Goal: Information Seeking & Learning: Find specific fact

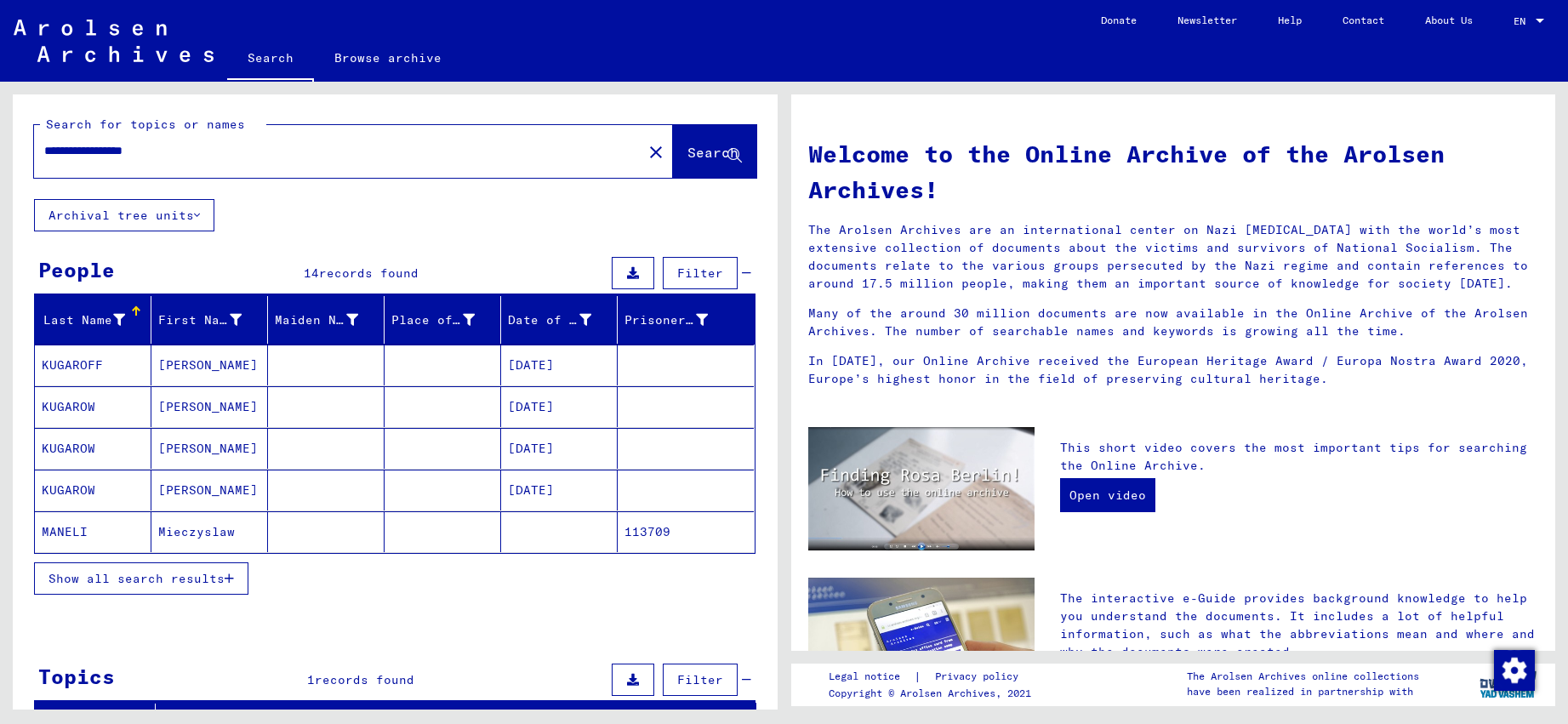
click at [148, 587] on button "Show all search results" at bounding box center [141, 578] width 214 height 32
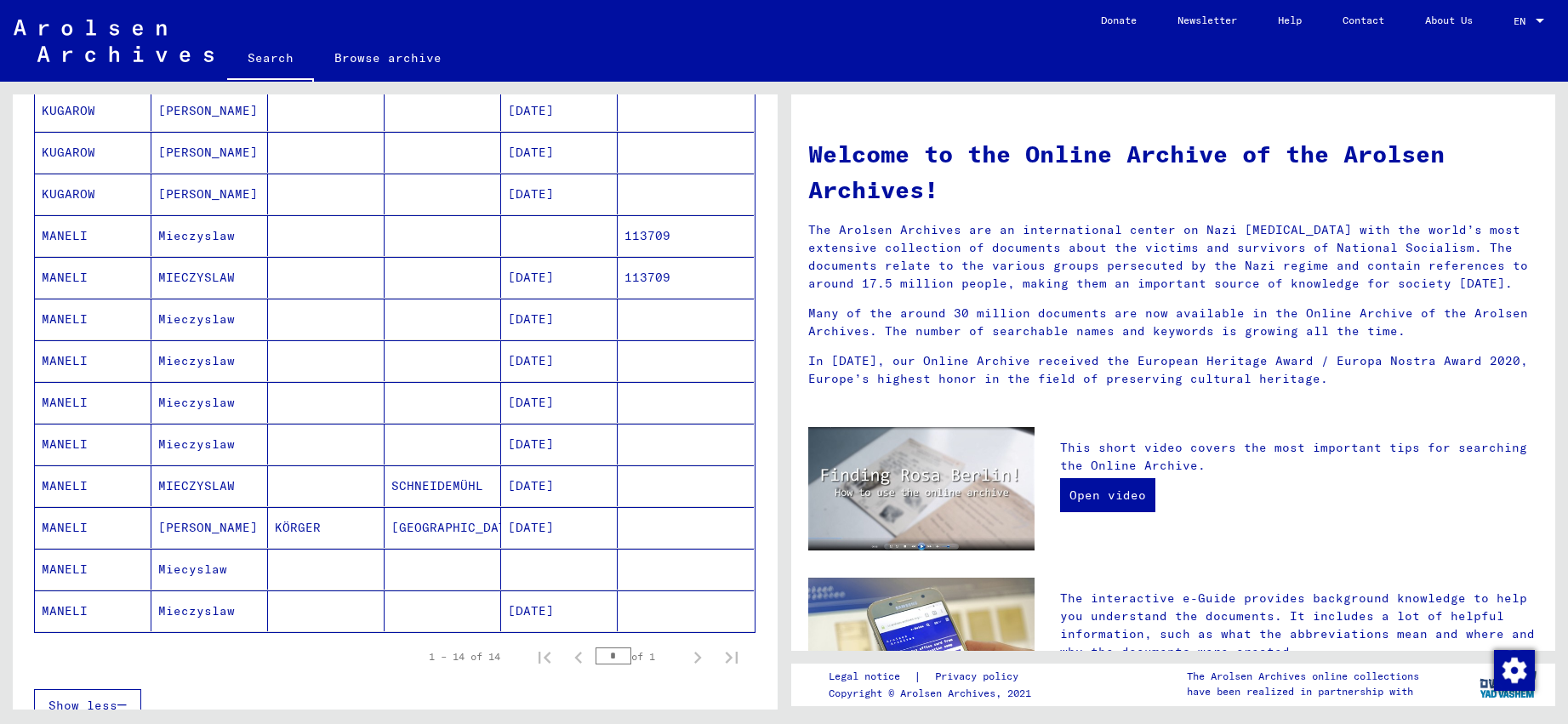
scroll to position [306, 0]
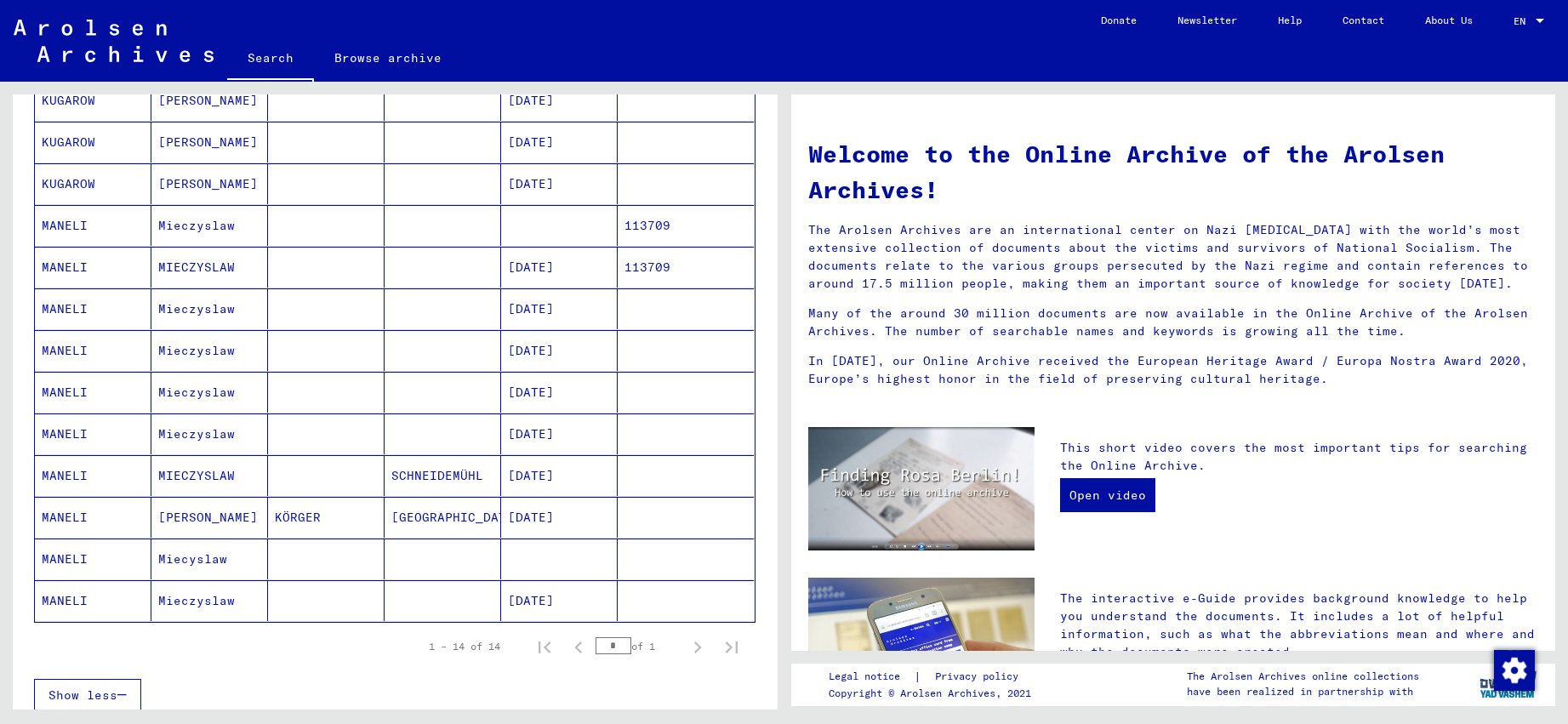
click at [542, 226] on mat-cell at bounding box center [559, 226] width 116 height 41
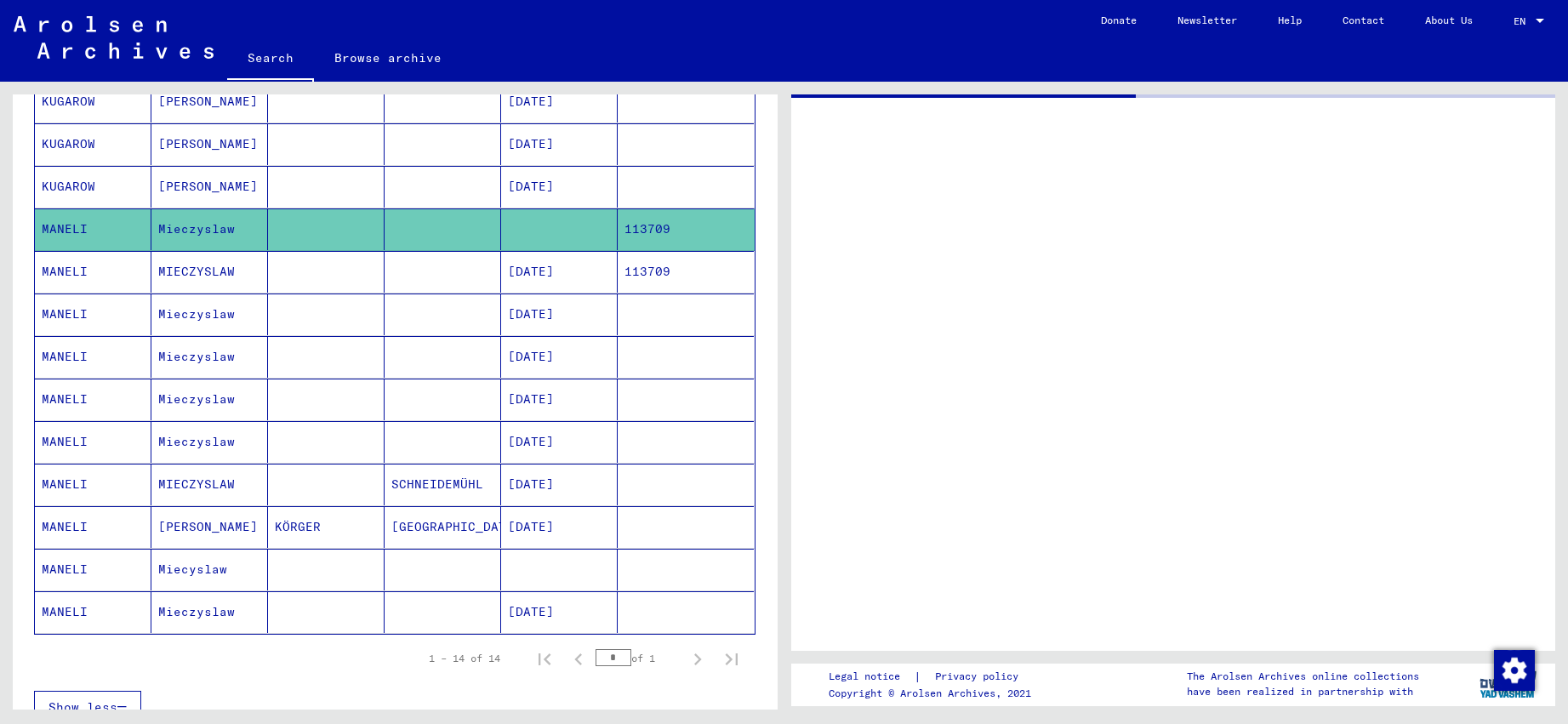
scroll to position [307, 0]
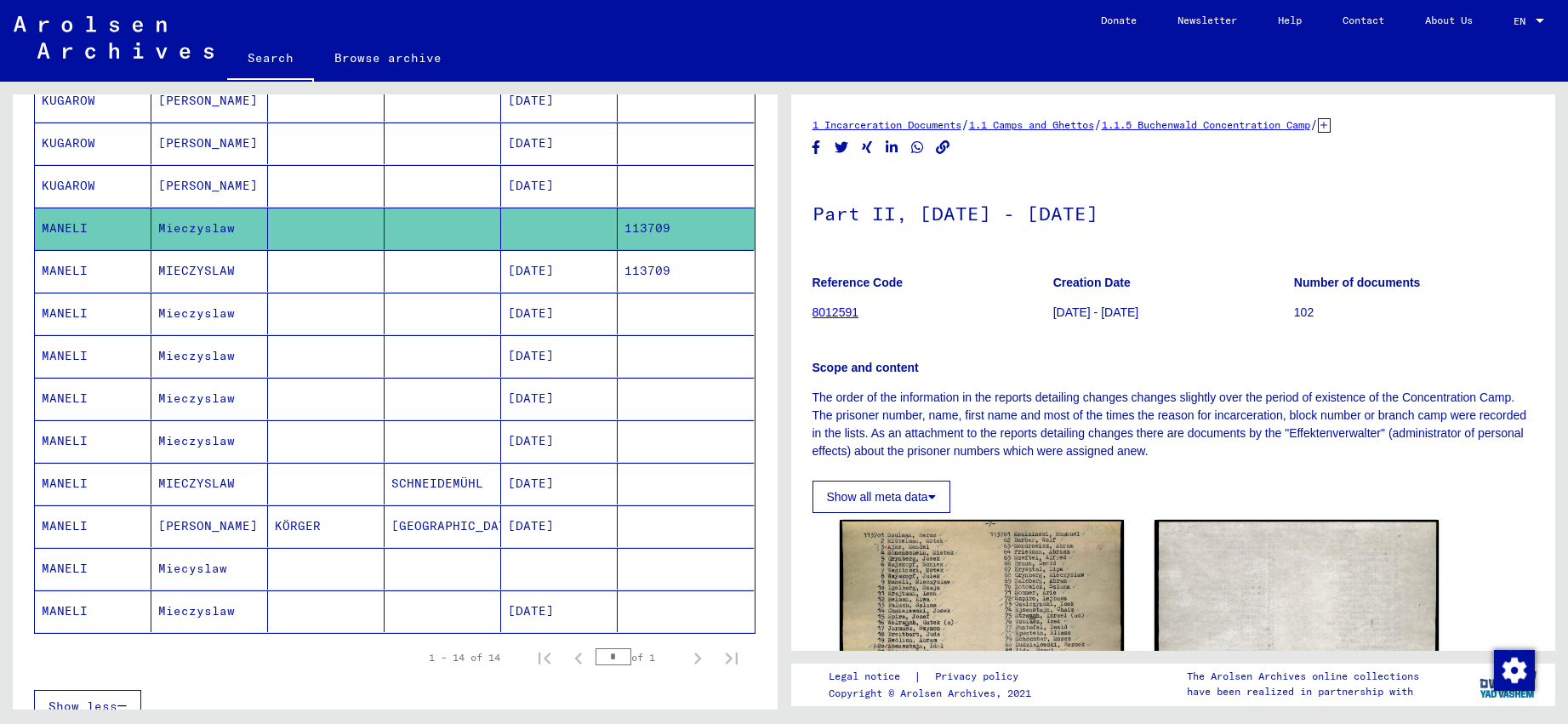
click at [540, 268] on mat-cell "[DATE]" at bounding box center [559, 271] width 116 height 42
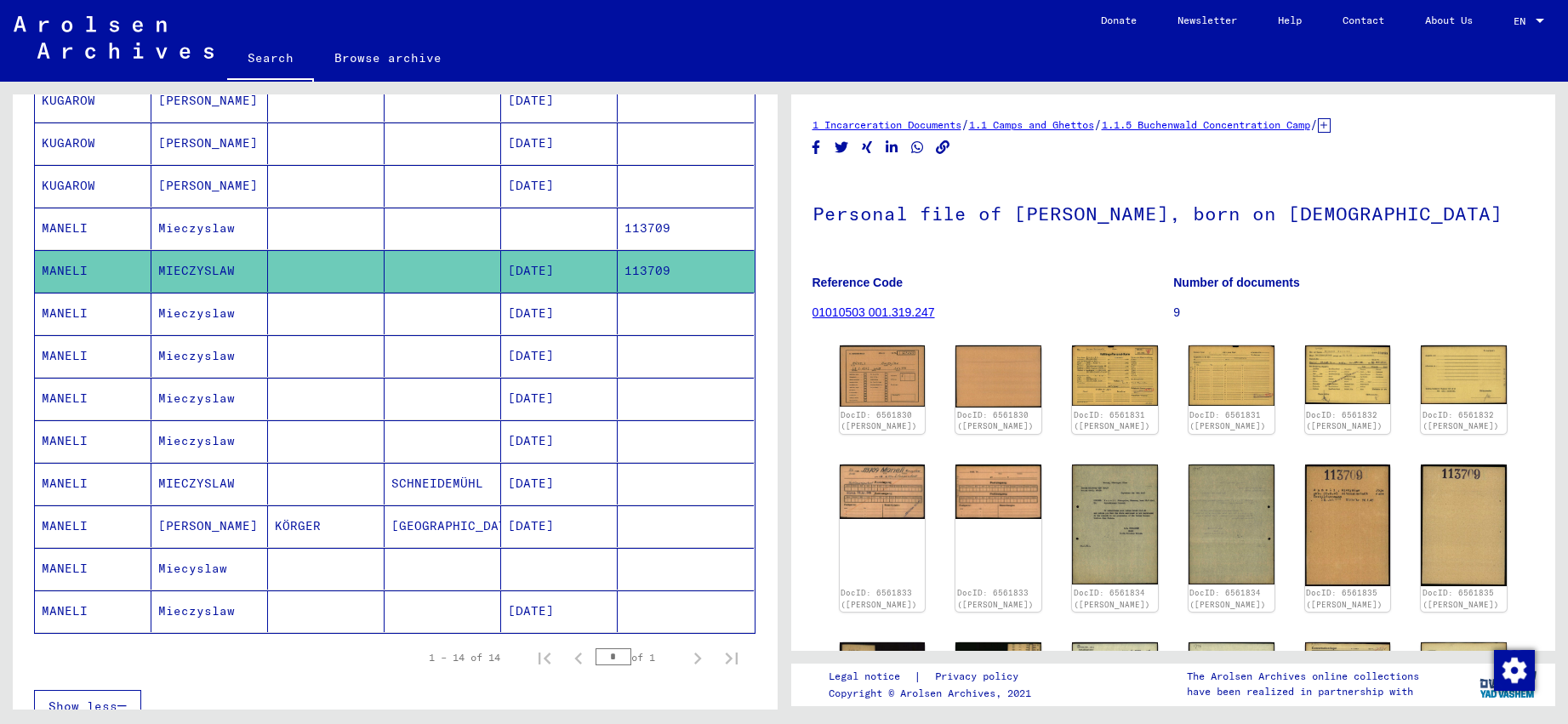
click at [536, 306] on mat-cell "[DATE]" at bounding box center [559, 313] width 116 height 42
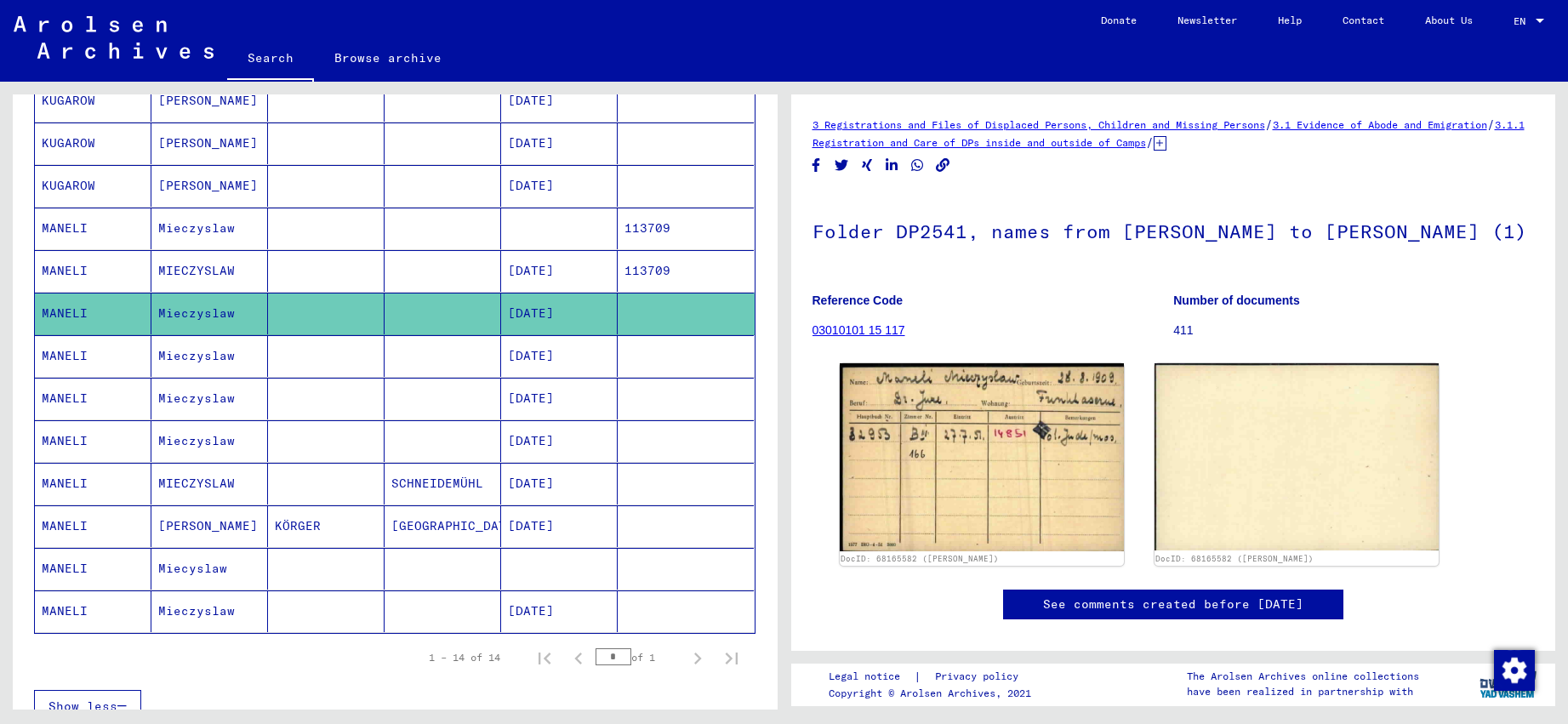
click at [536, 362] on mat-cell "[DATE]" at bounding box center [559, 356] width 116 height 42
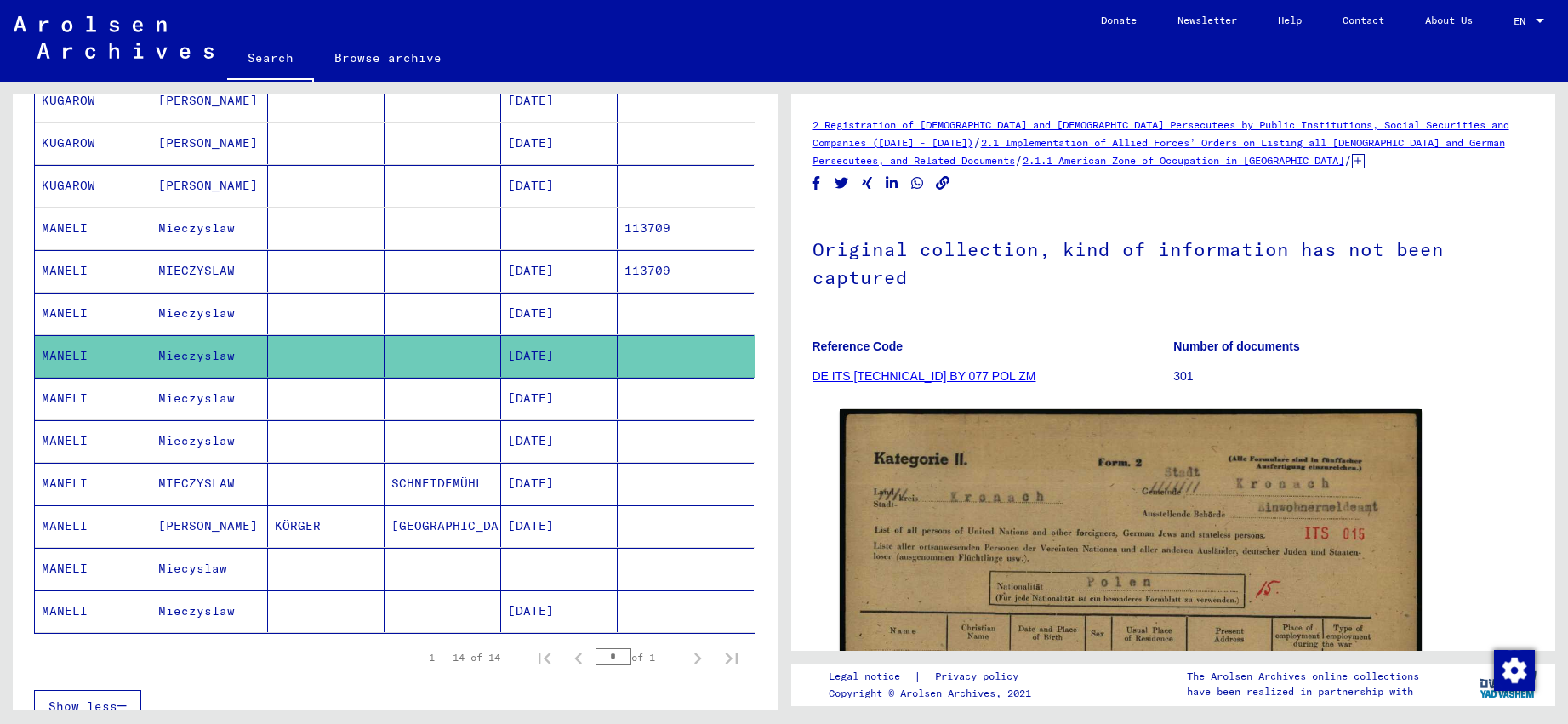
click at [535, 397] on mat-cell "[DATE]" at bounding box center [559, 398] width 116 height 42
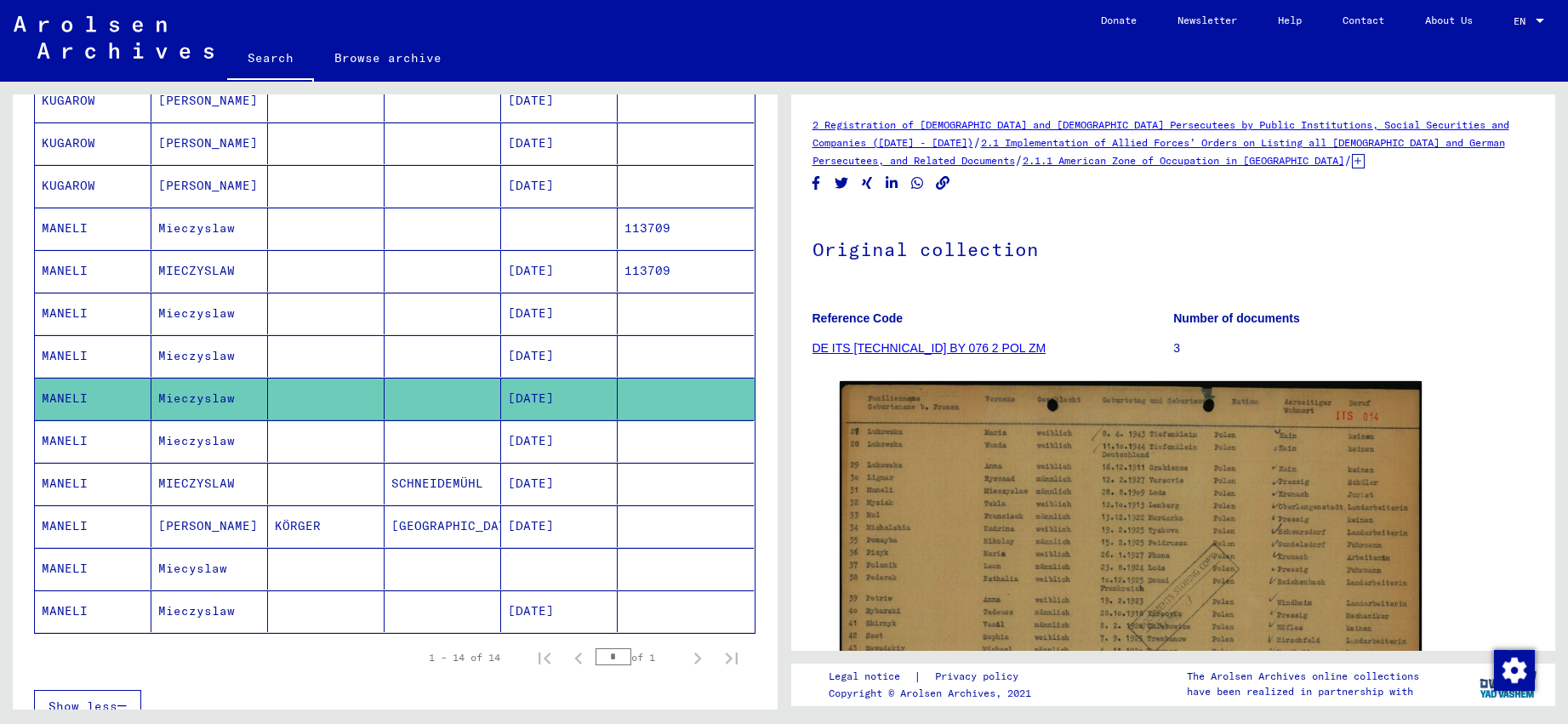
click at [535, 435] on mat-cell "[DATE]" at bounding box center [559, 441] width 116 height 42
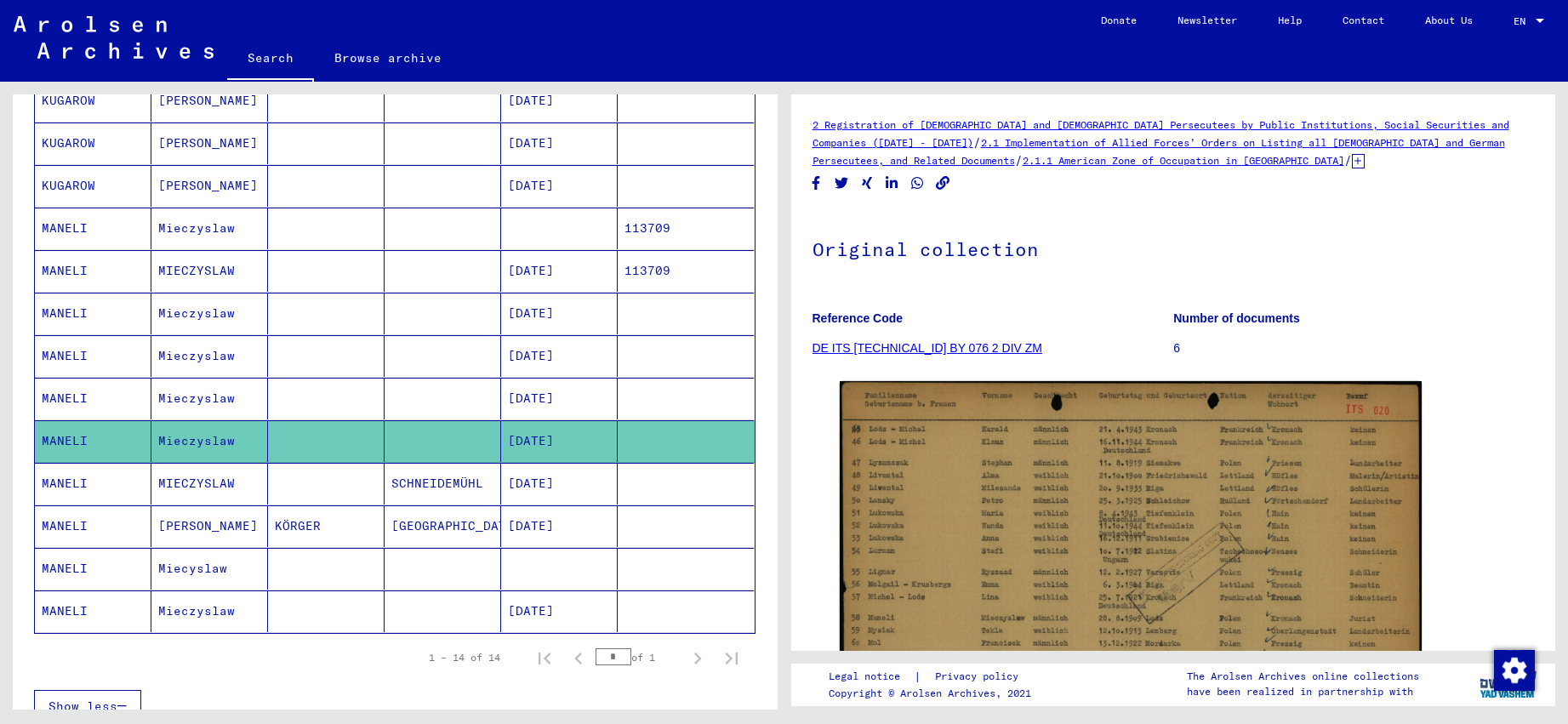
click at [539, 605] on mat-cell "[DATE]" at bounding box center [559, 611] width 116 height 42
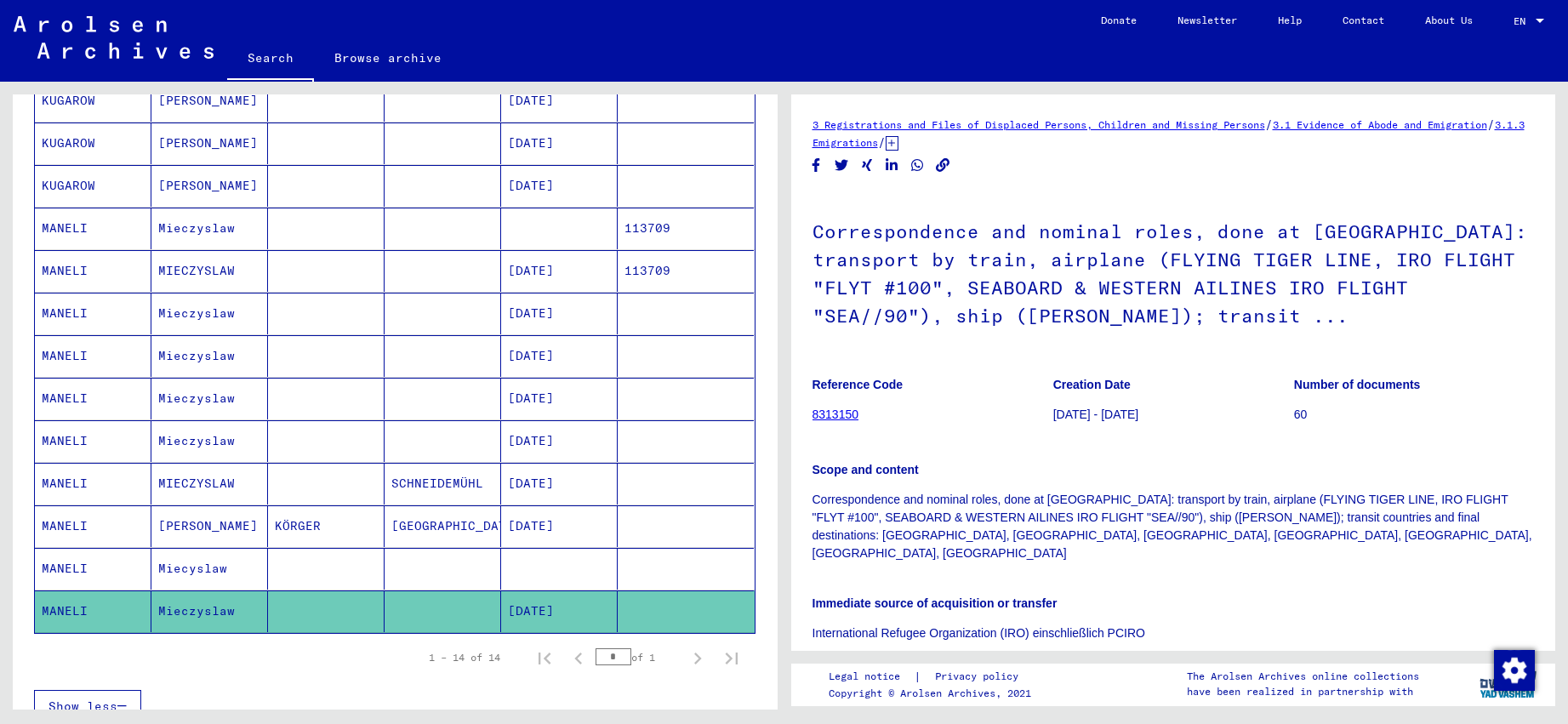
scroll to position [526, 0]
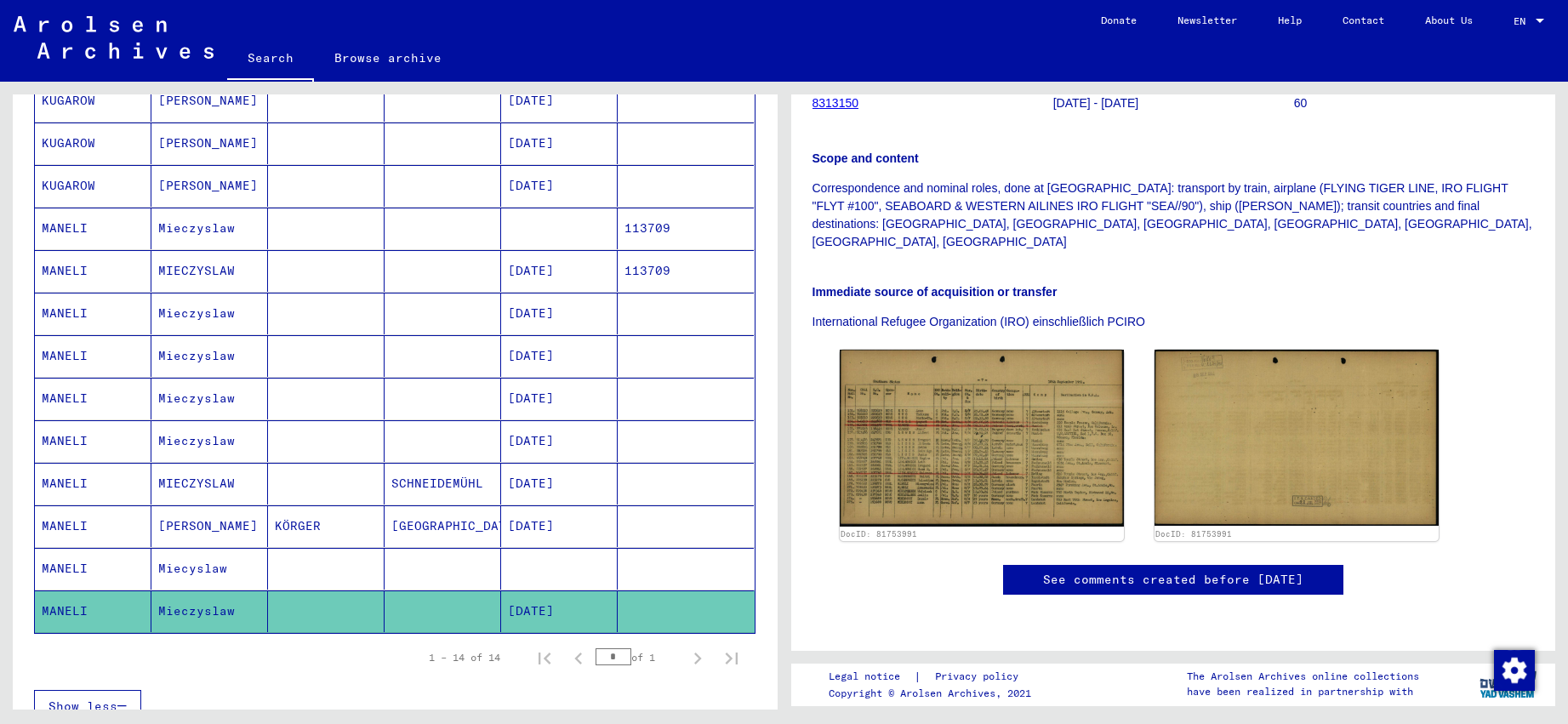
click at [554, 272] on mat-cell "[DATE]" at bounding box center [559, 271] width 116 height 42
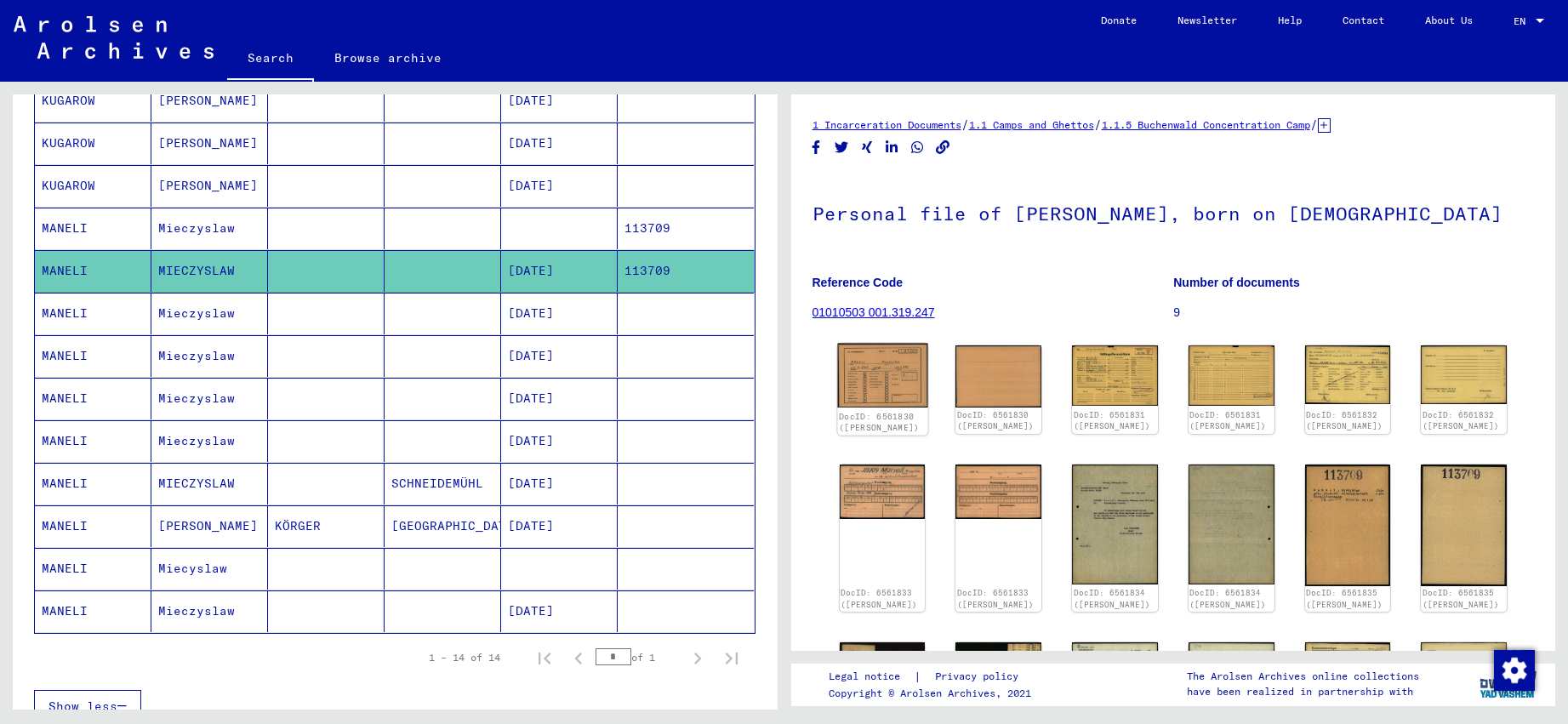
click at [879, 381] on img at bounding box center [882, 376] width 90 height 65
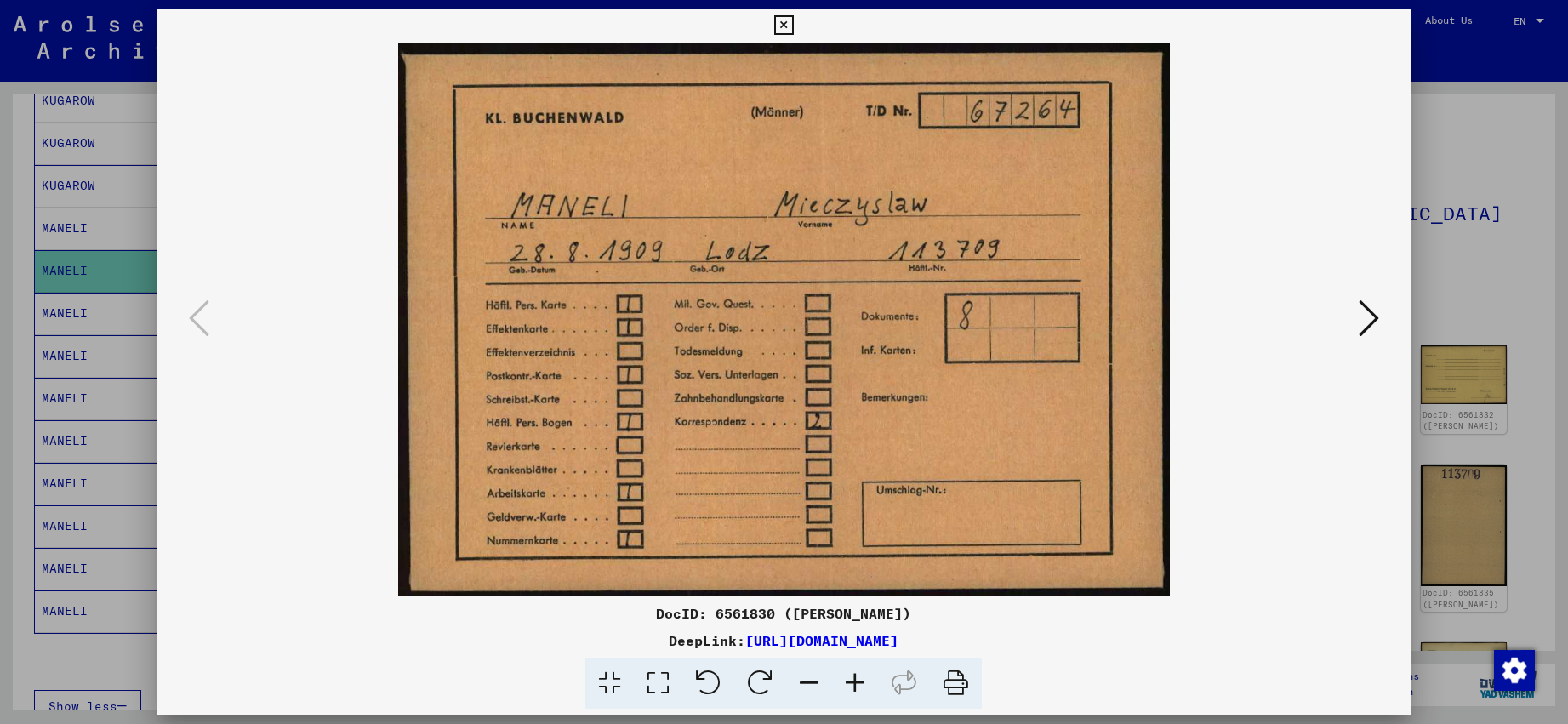
click at [1367, 310] on icon at bounding box center [1368, 318] width 21 height 41
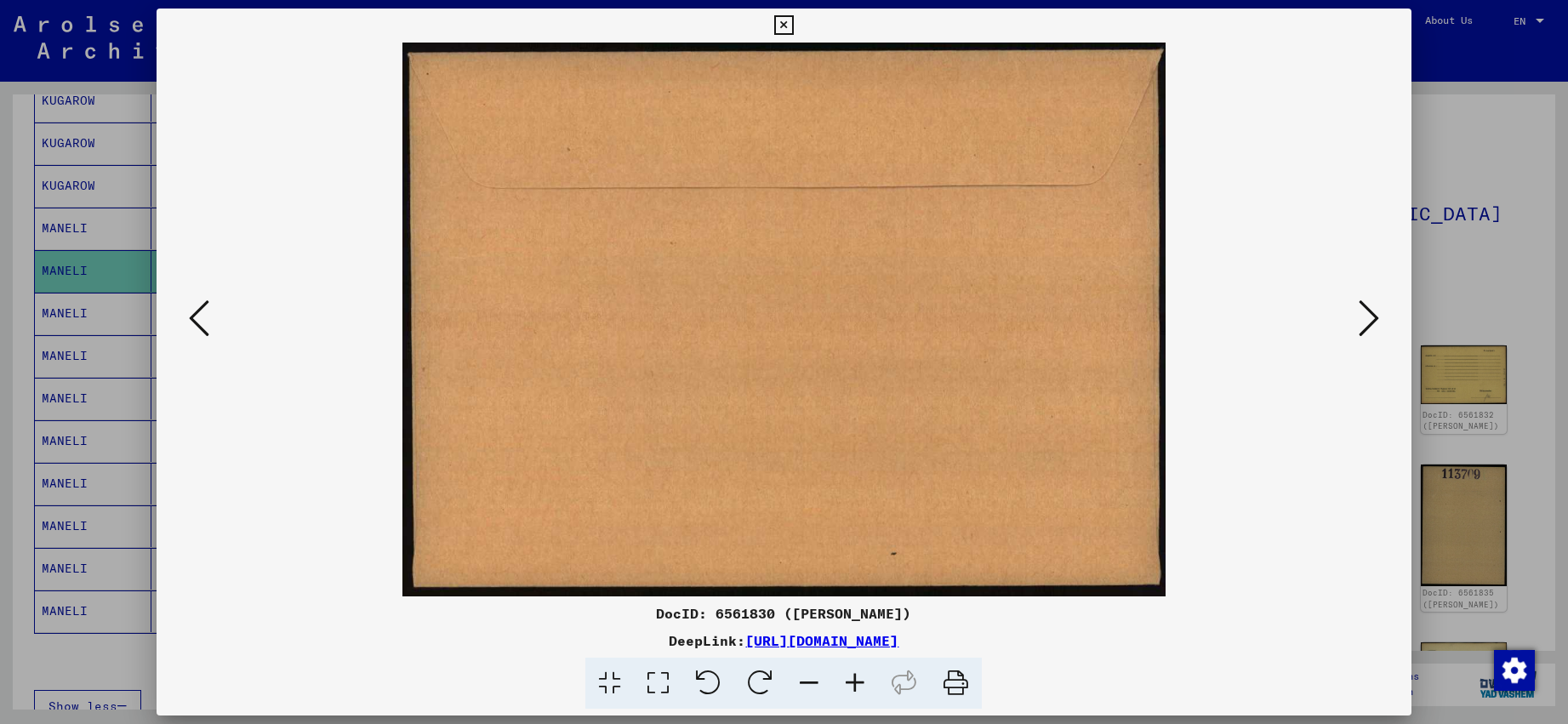
click at [1367, 310] on icon at bounding box center [1368, 318] width 21 height 41
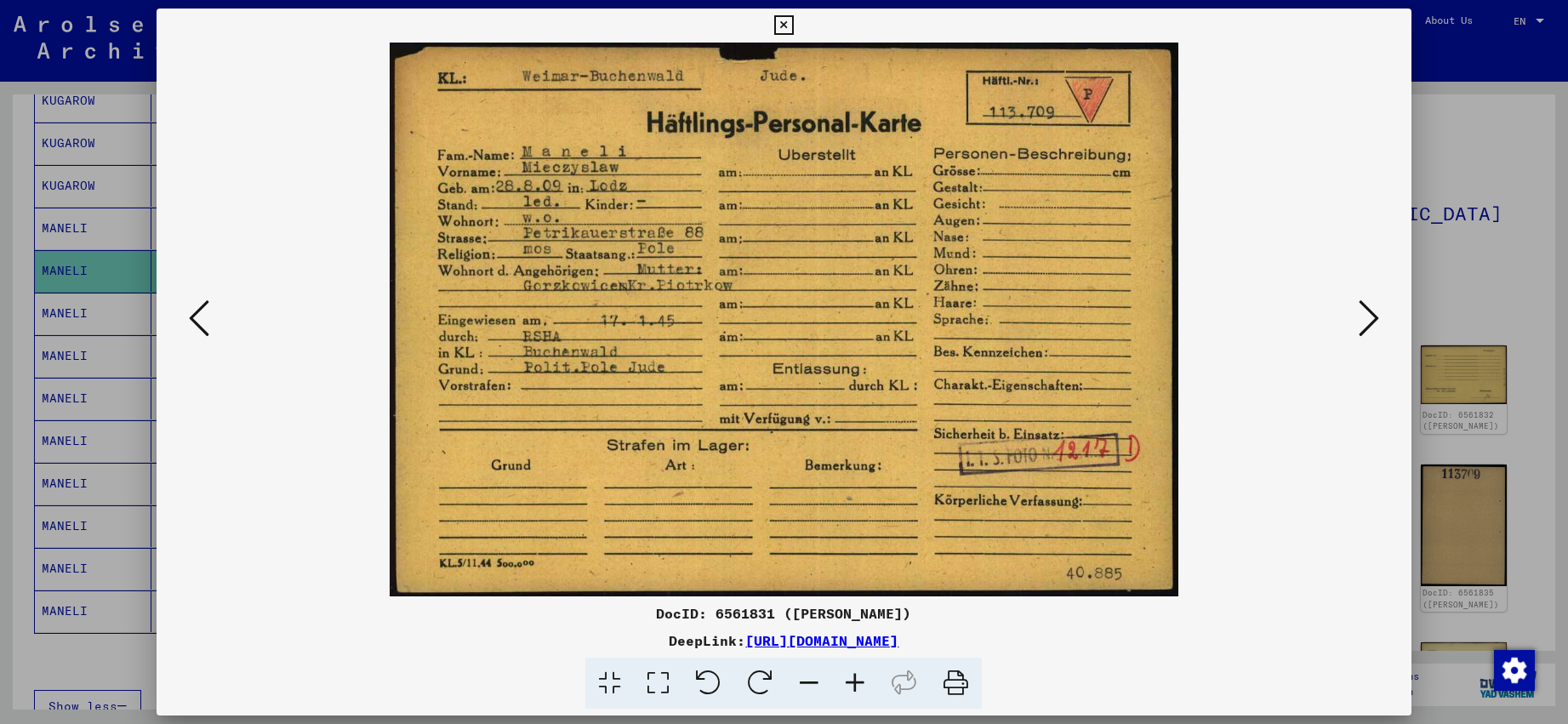
click at [1367, 310] on icon at bounding box center [1368, 318] width 21 height 41
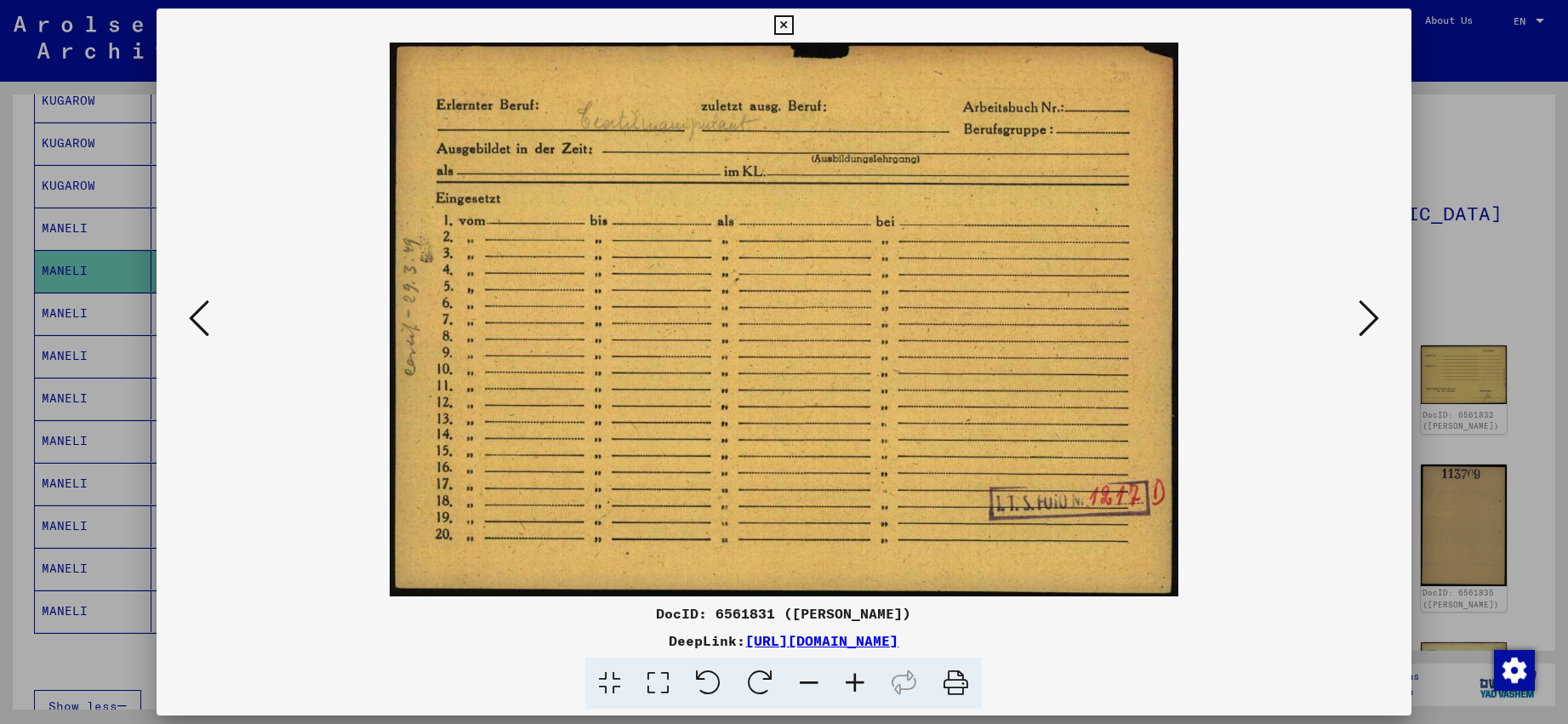
click at [1367, 310] on icon at bounding box center [1368, 318] width 21 height 41
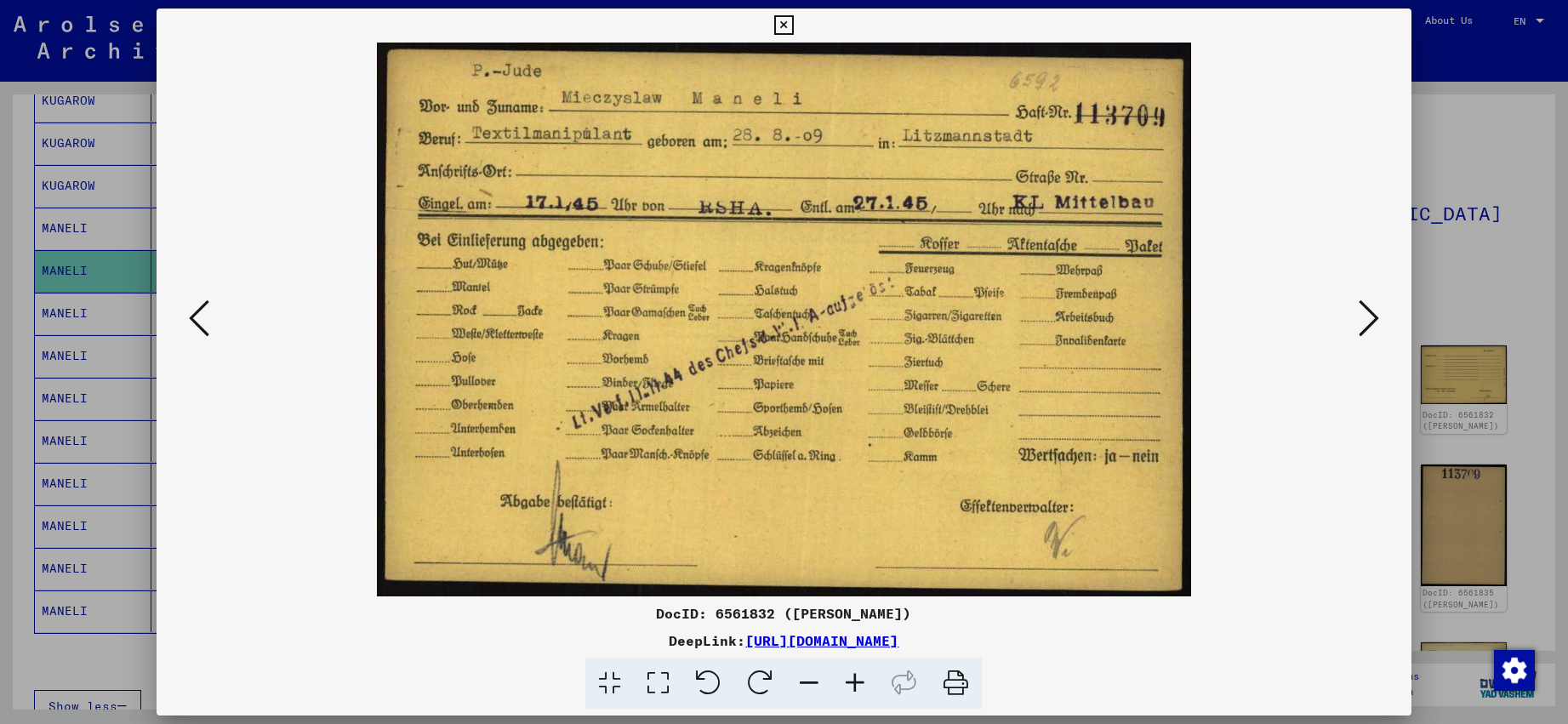
click at [1367, 310] on icon at bounding box center [1368, 318] width 21 height 41
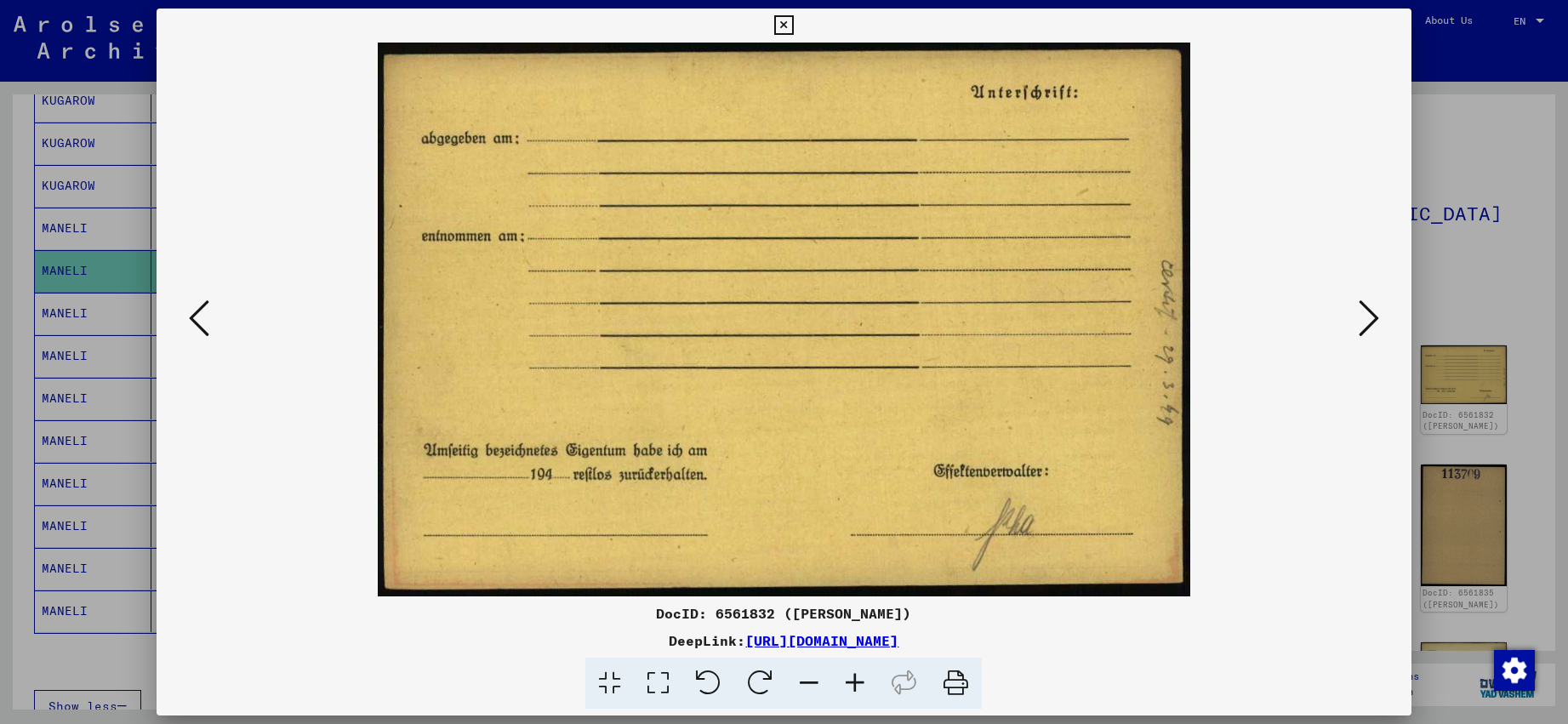
click at [1367, 310] on icon at bounding box center [1368, 318] width 21 height 41
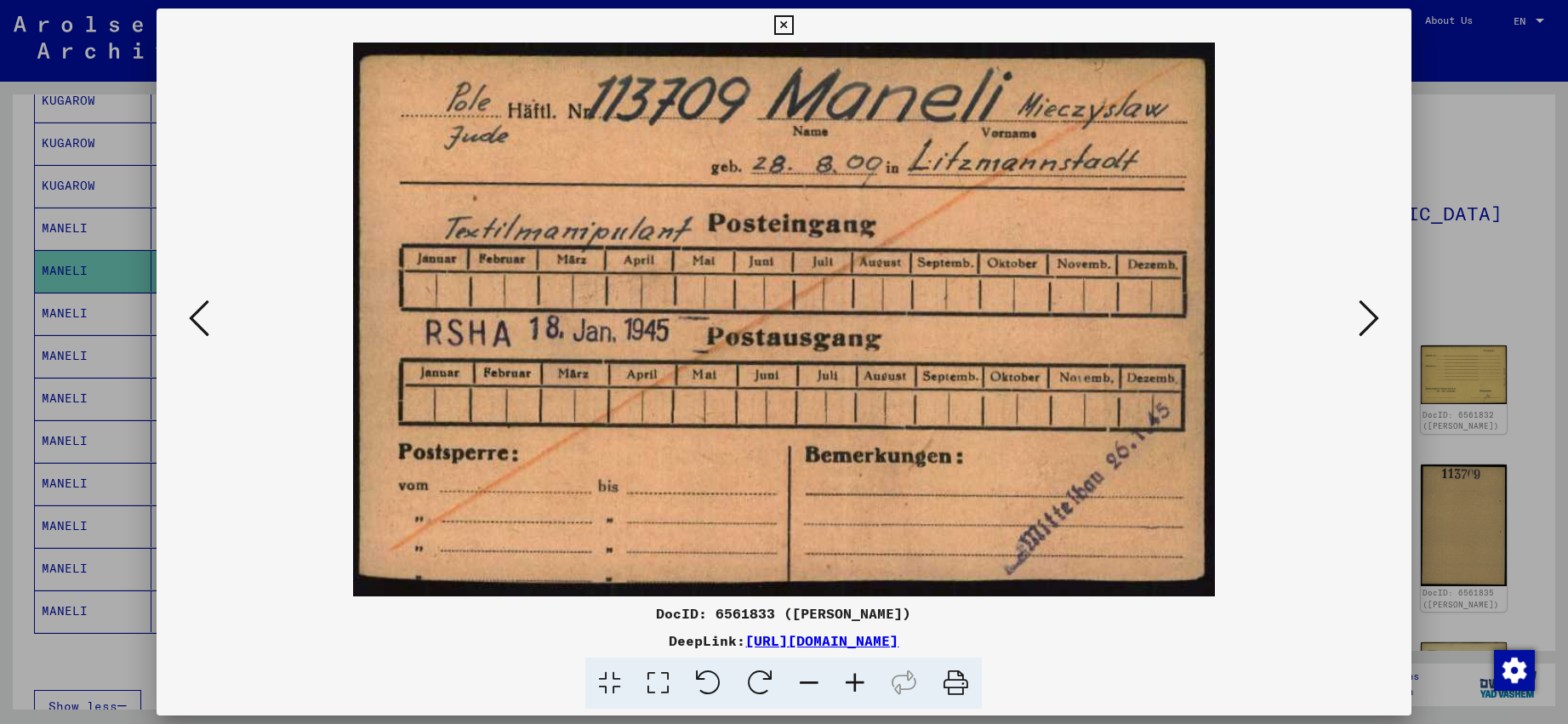
click at [1367, 310] on icon at bounding box center [1368, 318] width 21 height 41
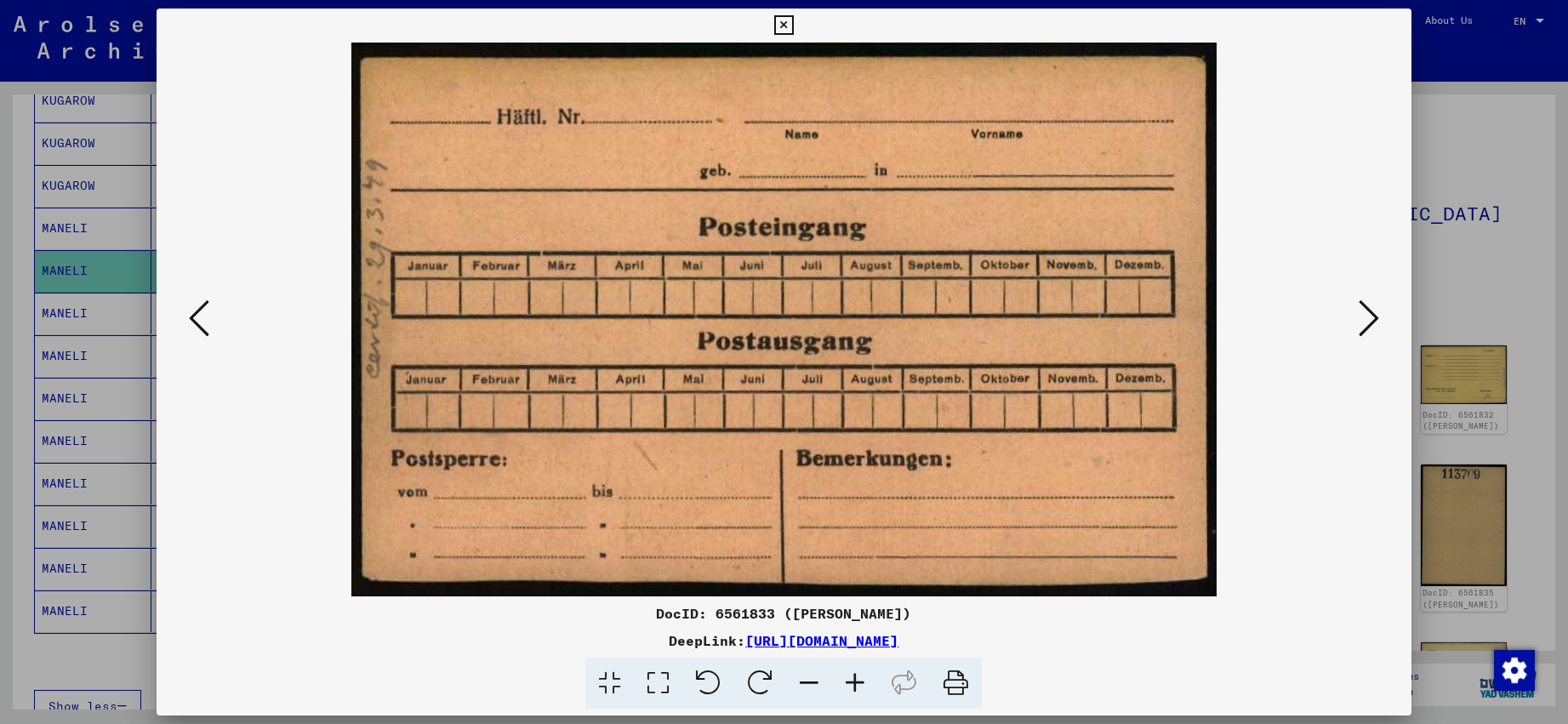
click at [1367, 310] on icon at bounding box center [1368, 318] width 21 height 41
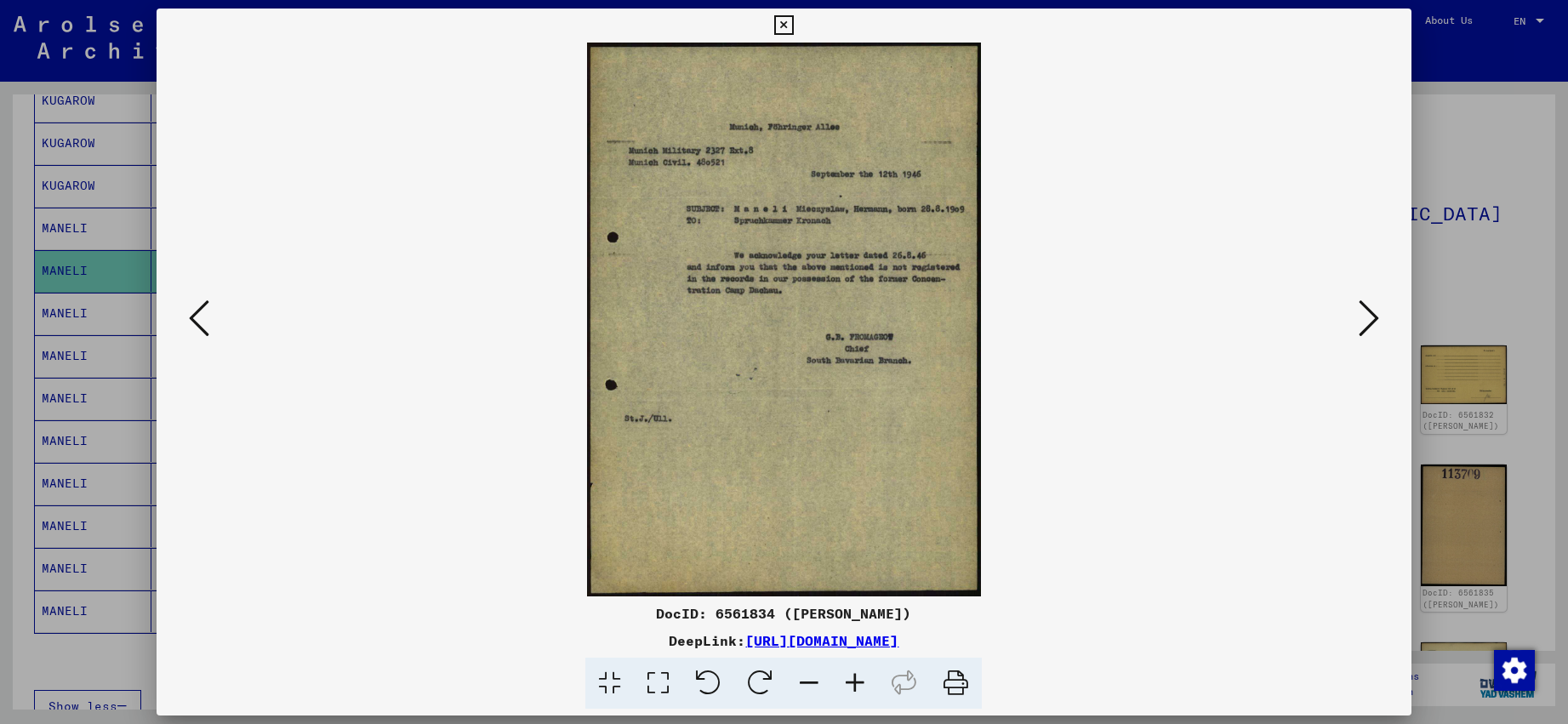
click at [846, 678] on icon at bounding box center [855, 683] width 46 height 52
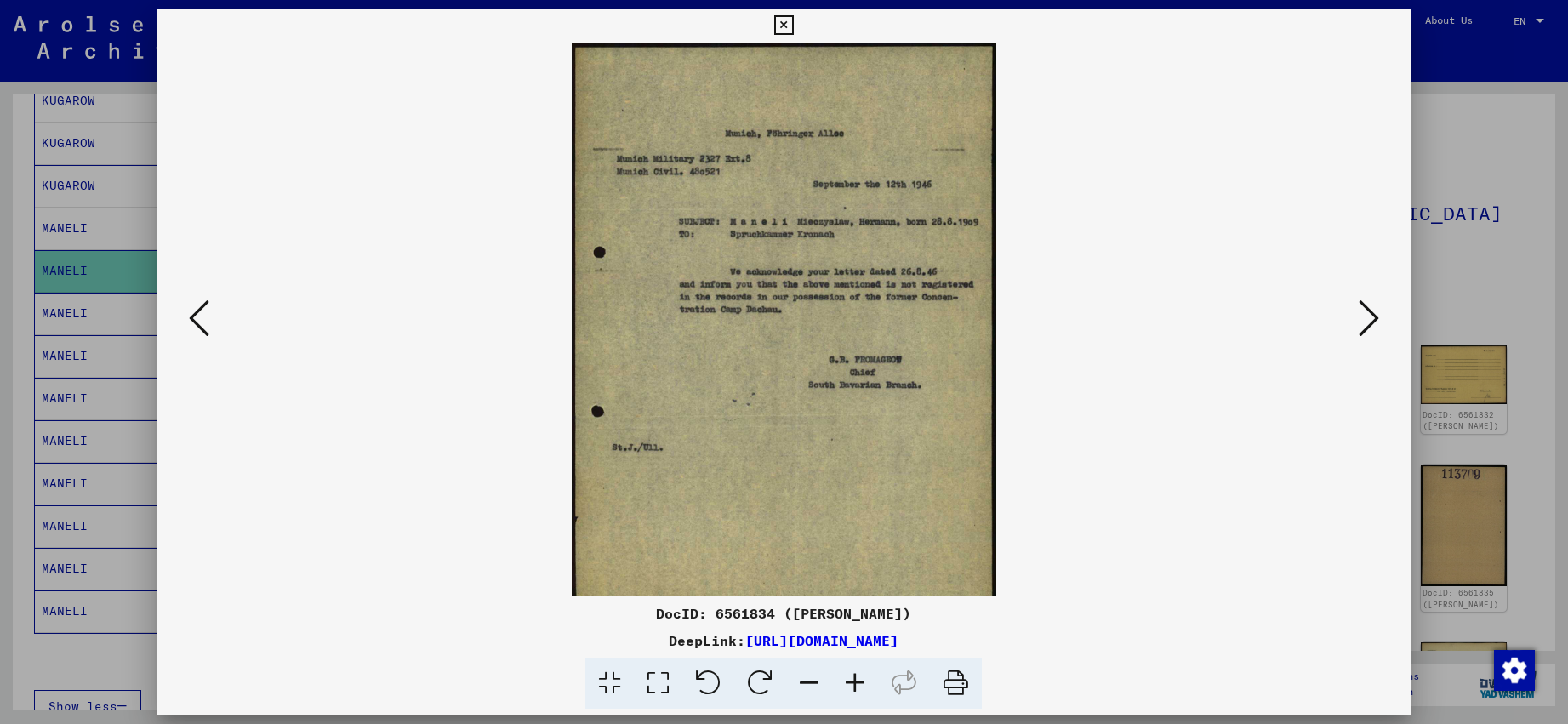
click at [846, 678] on icon at bounding box center [855, 683] width 46 height 52
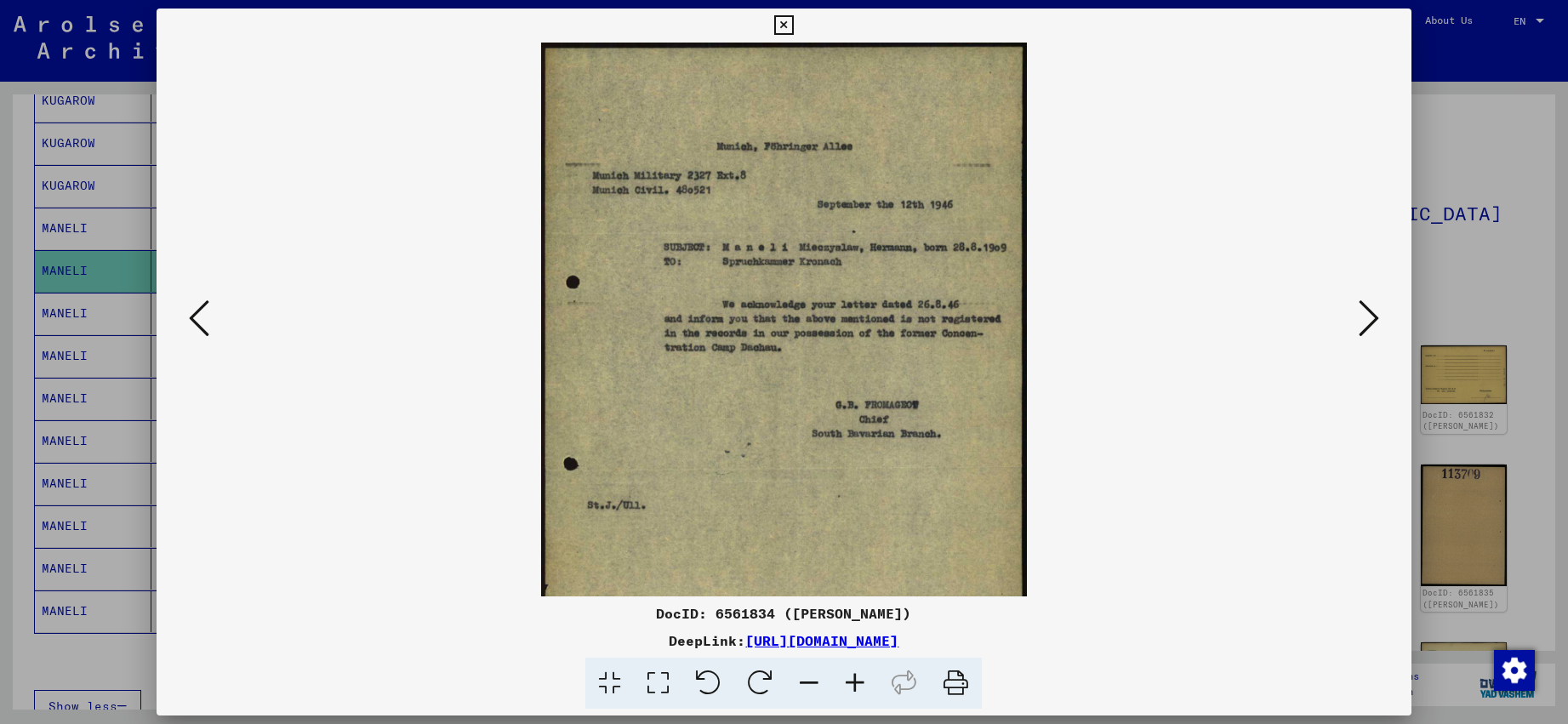
click at [846, 678] on icon at bounding box center [855, 683] width 46 height 52
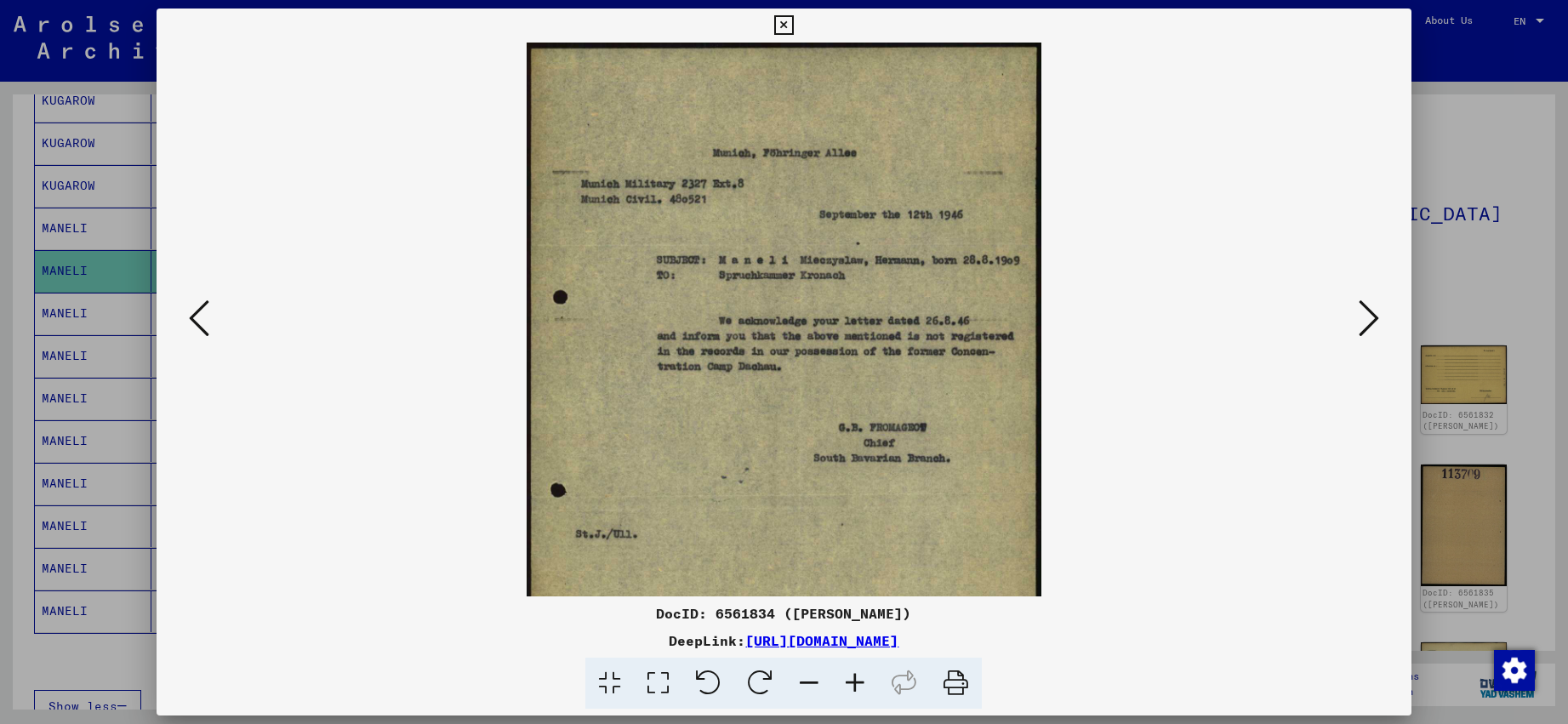
click at [846, 678] on icon at bounding box center [855, 683] width 46 height 52
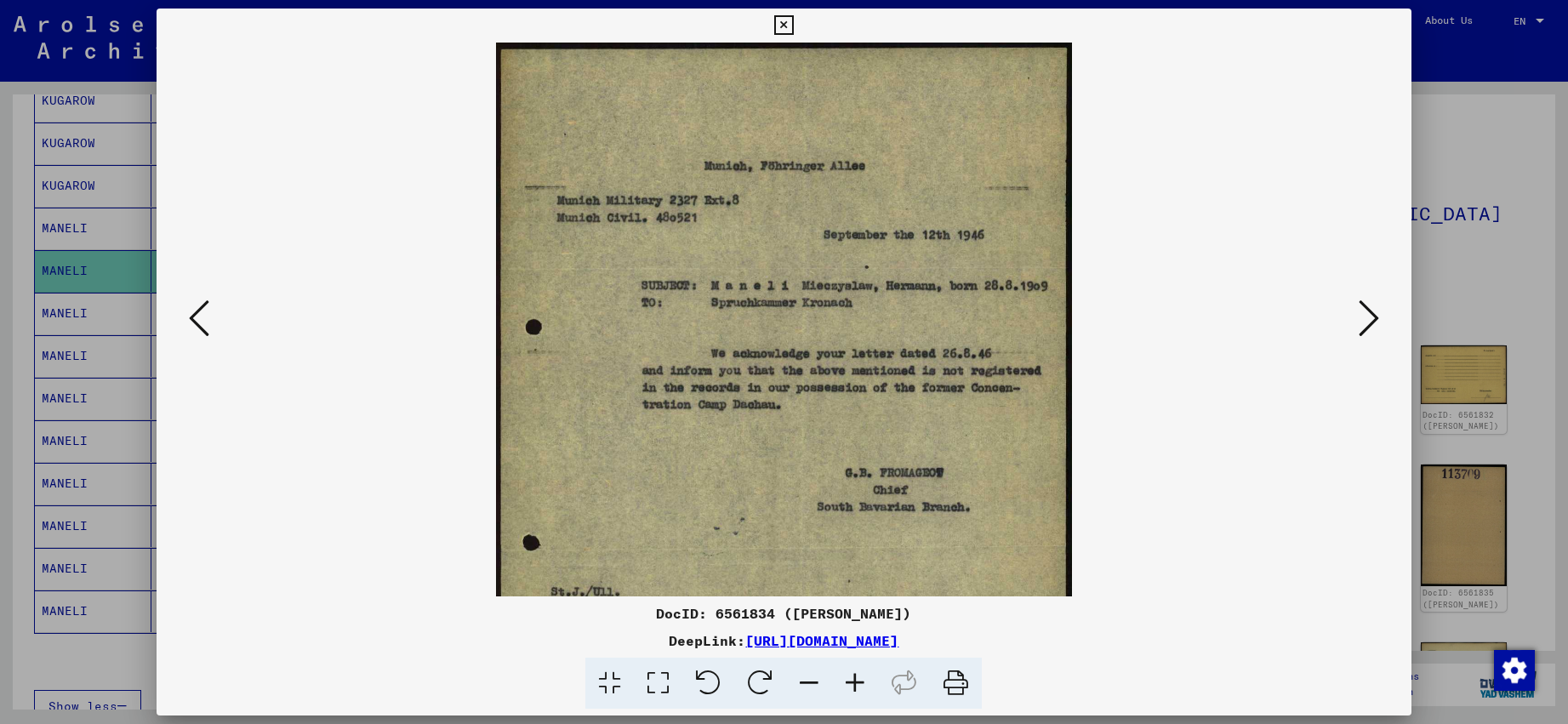
click at [846, 678] on icon at bounding box center [855, 683] width 46 height 52
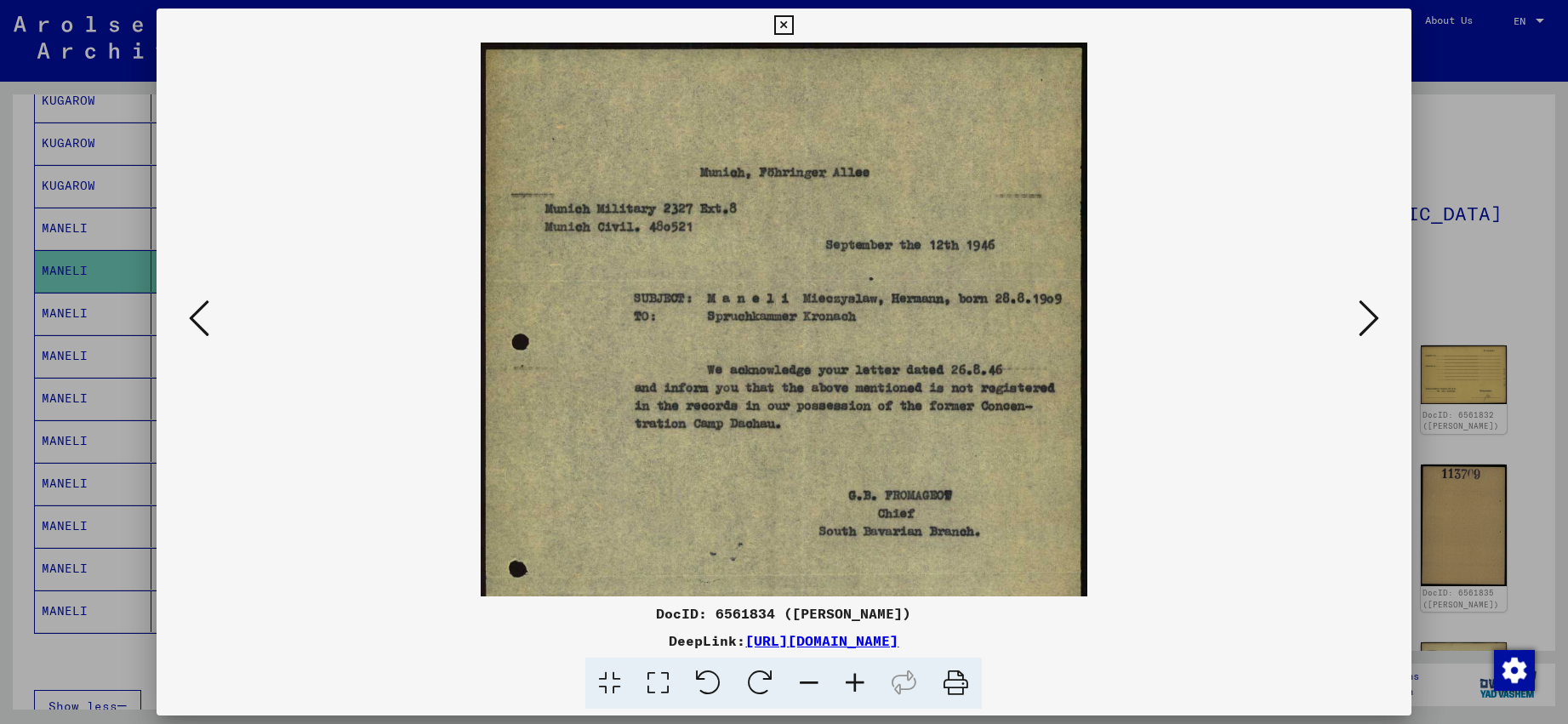
click at [846, 678] on icon at bounding box center [855, 683] width 46 height 52
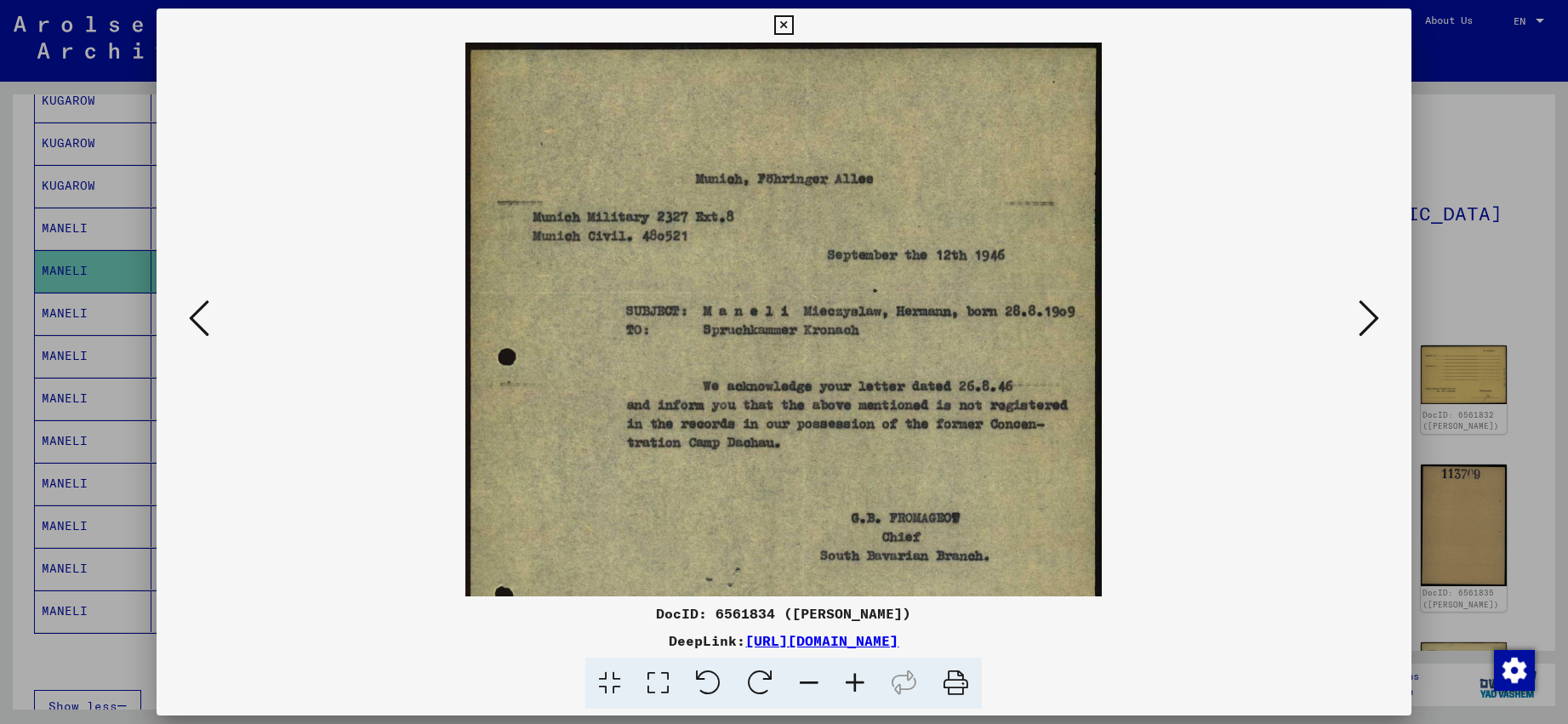
click at [846, 678] on icon at bounding box center [855, 683] width 46 height 52
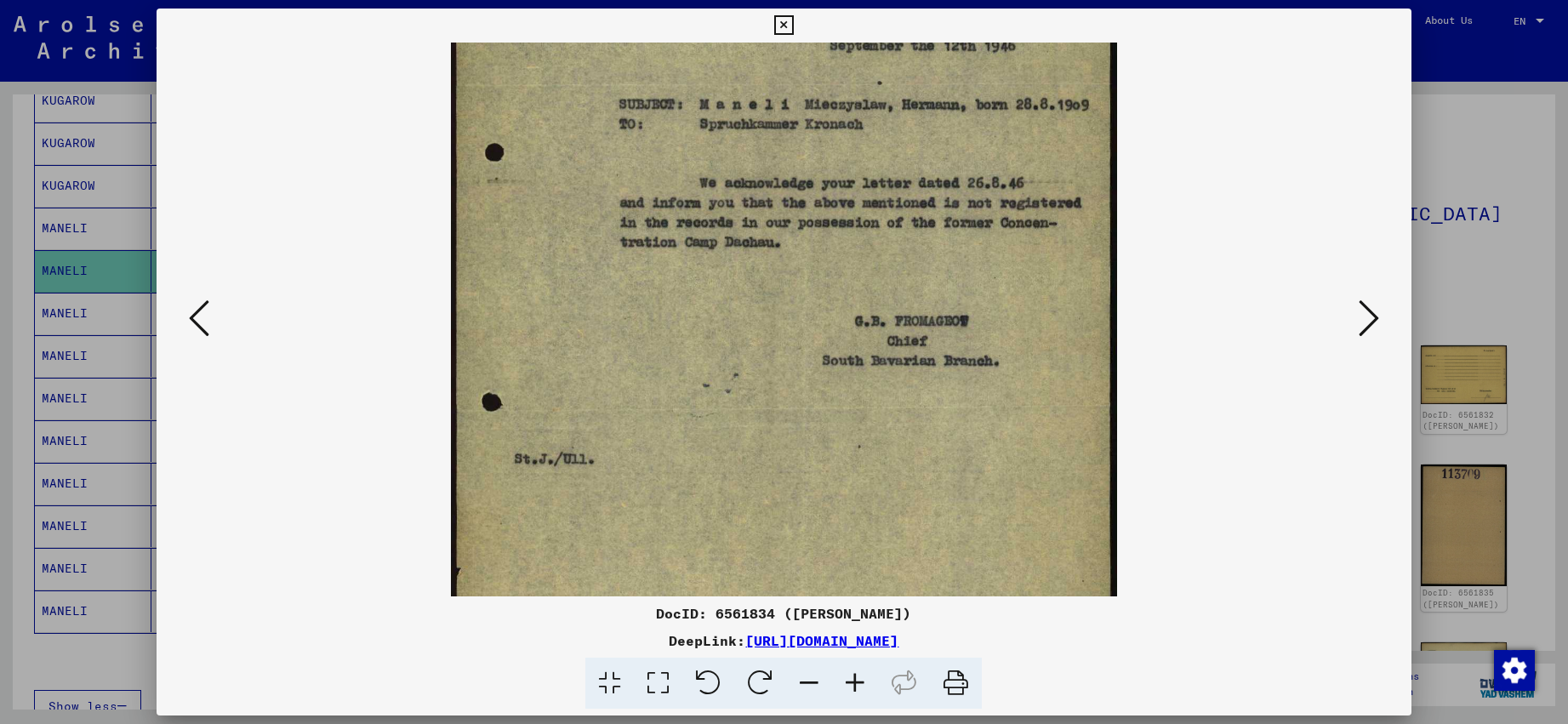
scroll to position [222, 0]
drag, startPoint x: 1024, startPoint y: 511, endPoint x: 982, endPoint y: 289, distance: 225.9
click at [982, 289] on img at bounding box center [784, 289] width 667 height 937
click at [1370, 329] on icon at bounding box center [1368, 318] width 21 height 41
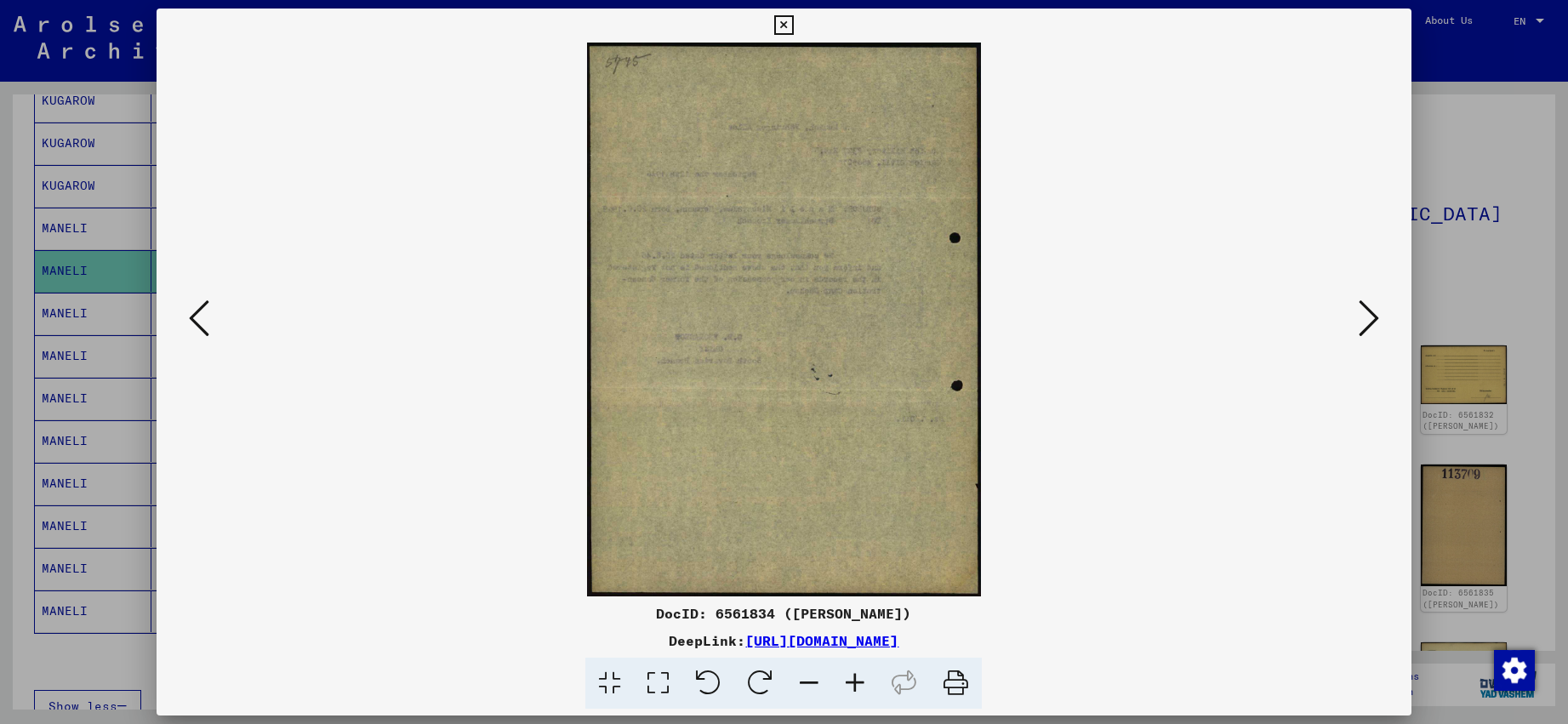
click at [1370, 329] on icon at bounding box center [1368, 318] width 21 height 41
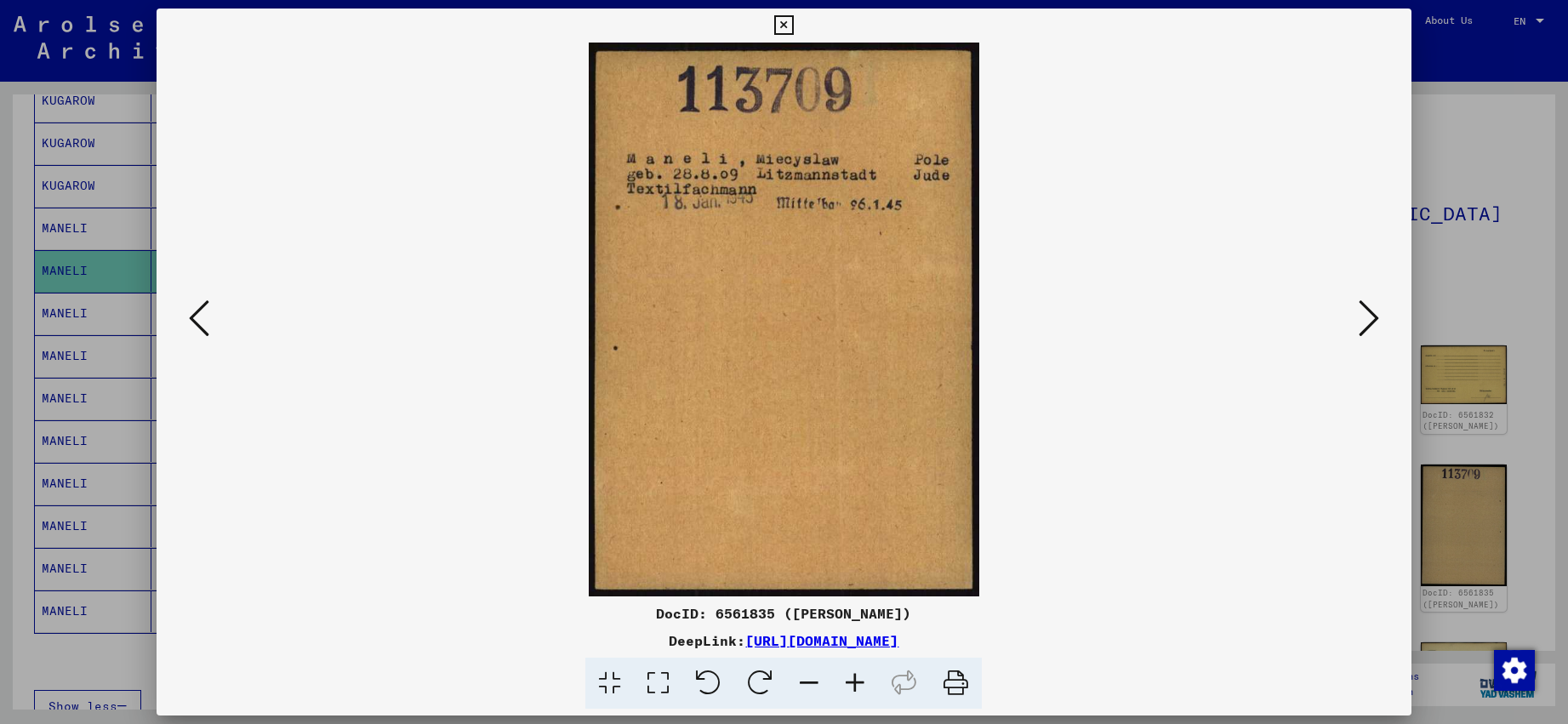
click at [1370, 329] on icon at bounding box center [1368, 318] width 21 height 41
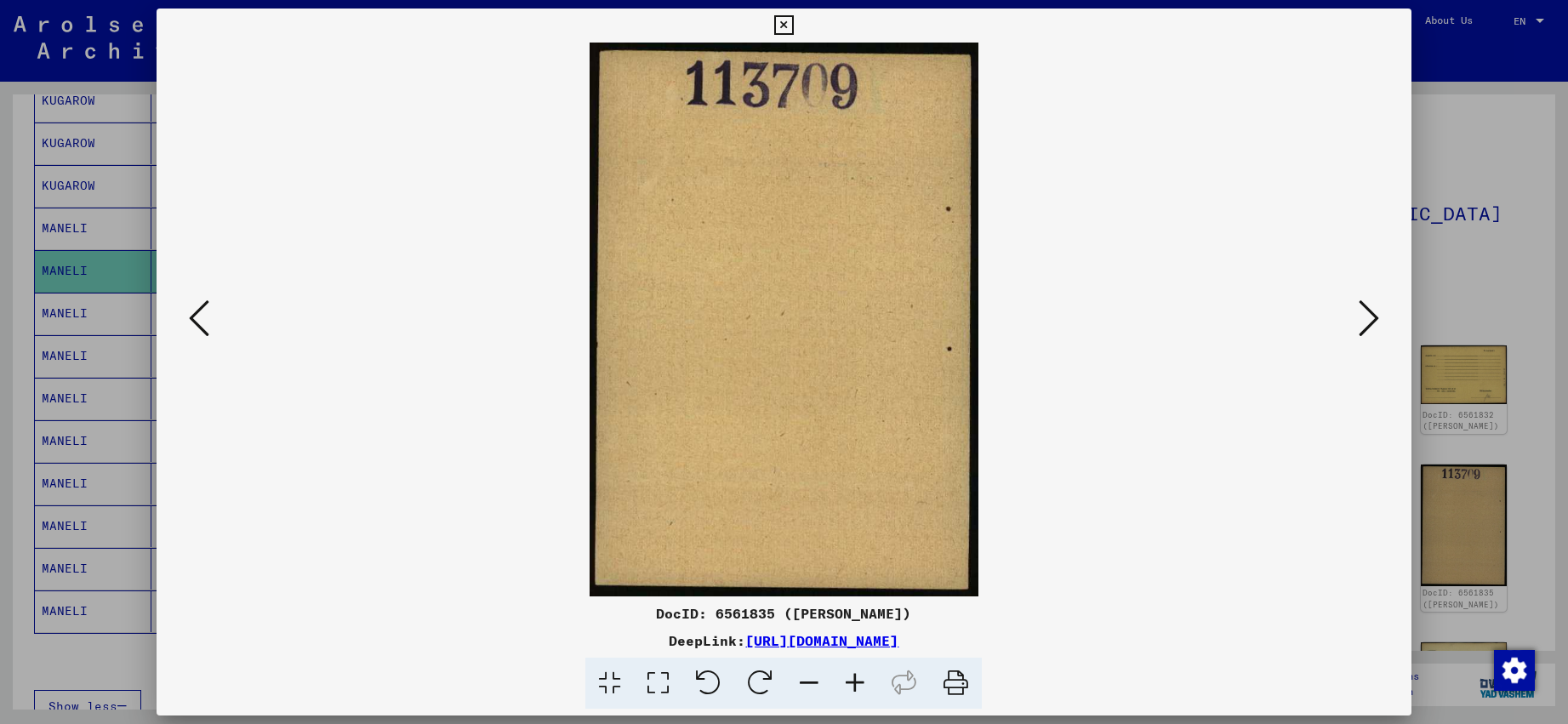
click at [1370, 329] on icon at bounding box center [1368, 318] width 21 height 41
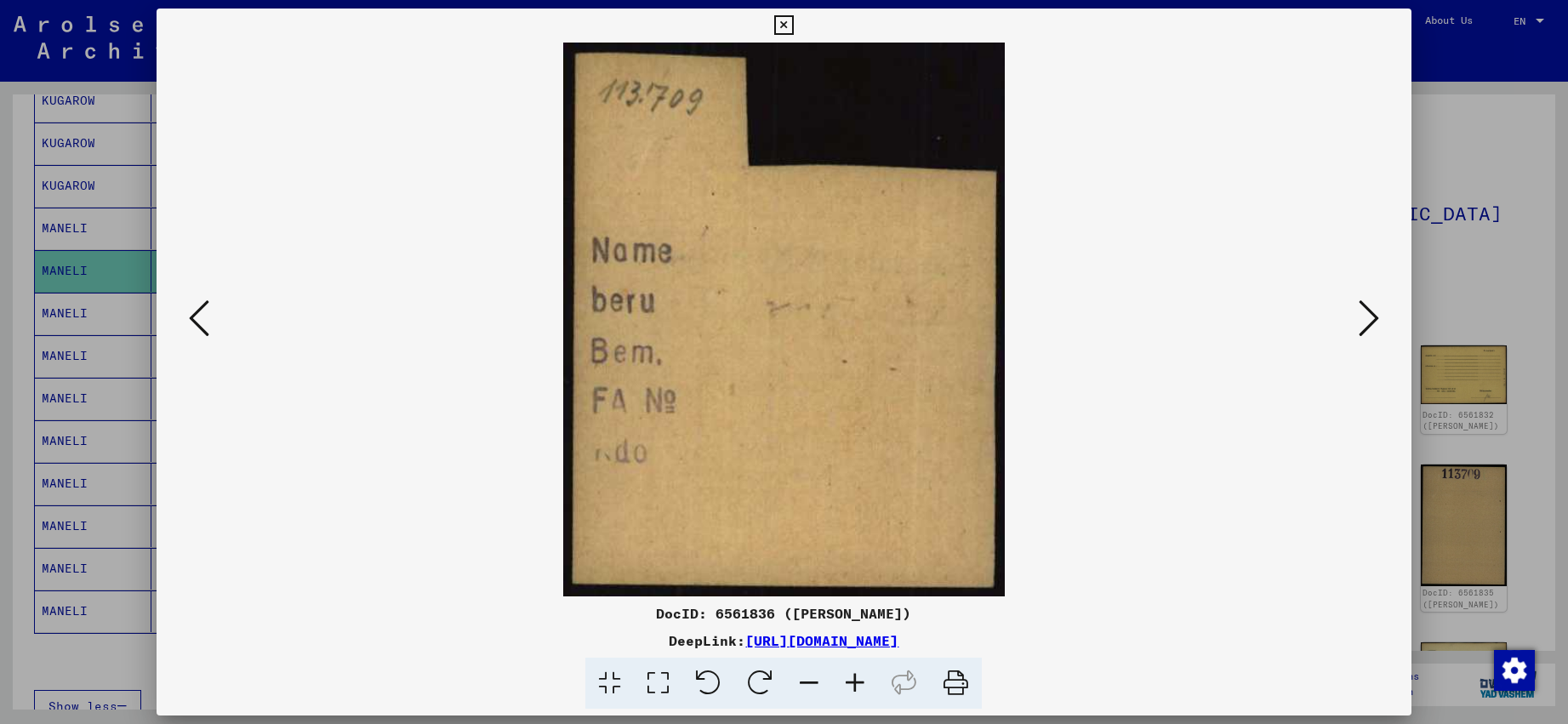
click at [1370, 329] on icon at bounding box center [1368, 318] width 21 height 41
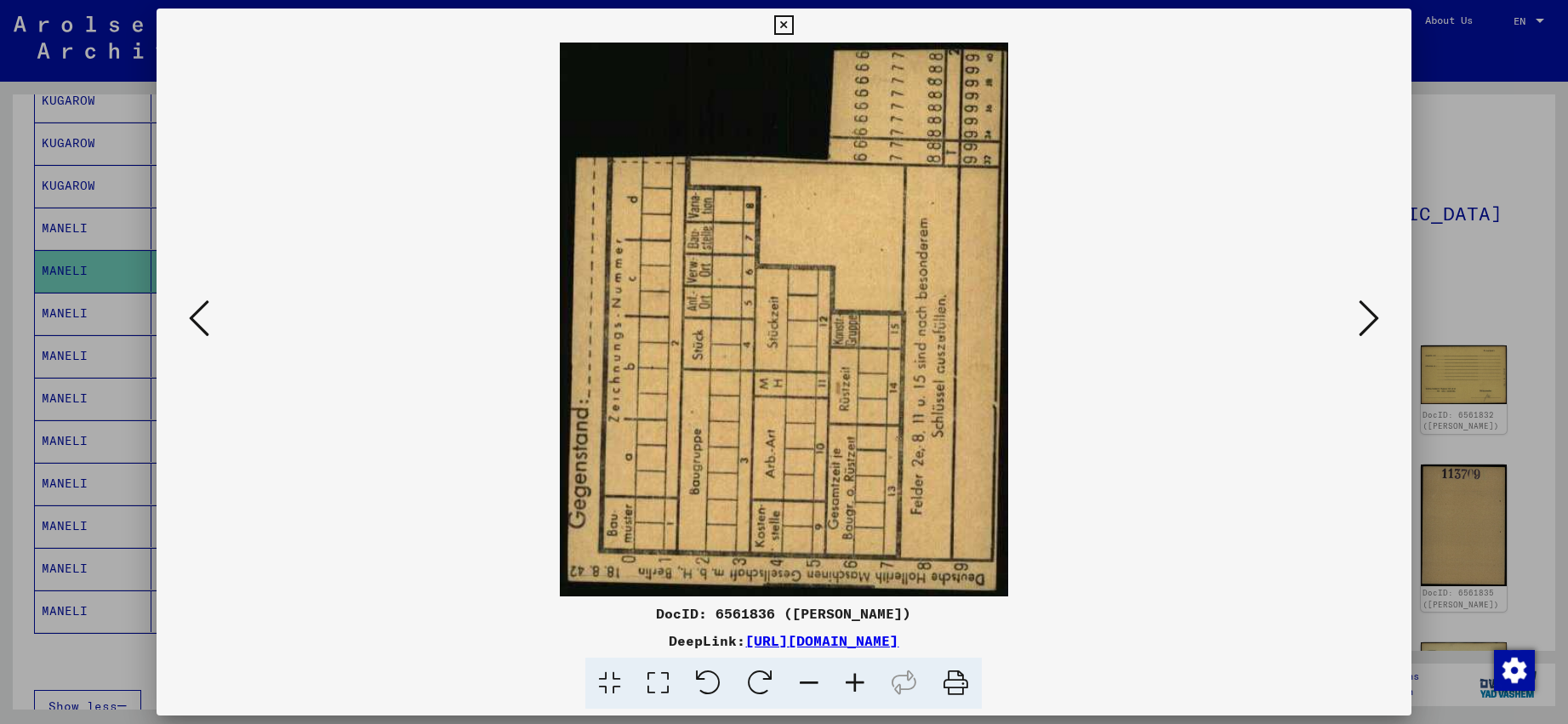
click at [1370, 329] on icon at bounding box center [1368, 318] width 21 height 41
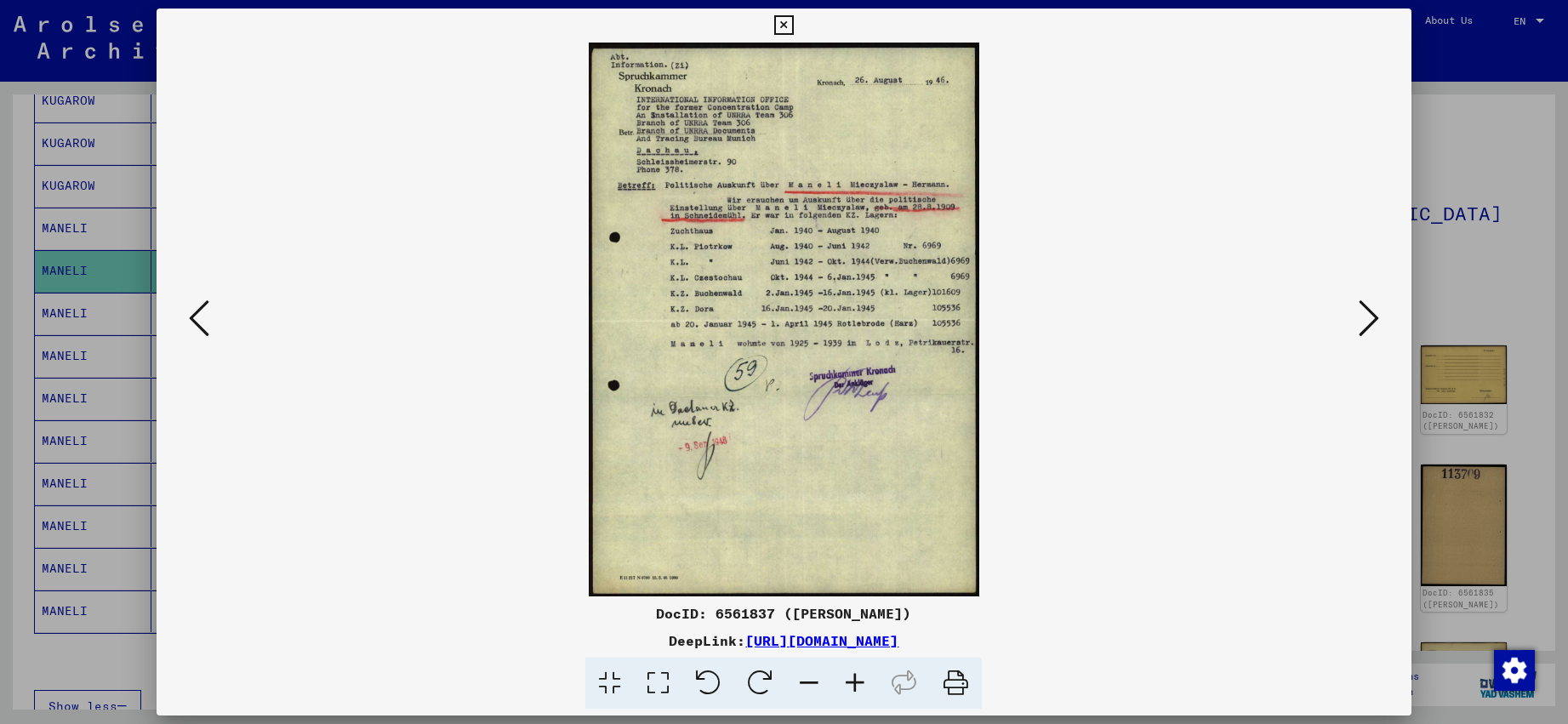
click at [862, 676] on icon at bounding box center [855, 683] width 46 height 52
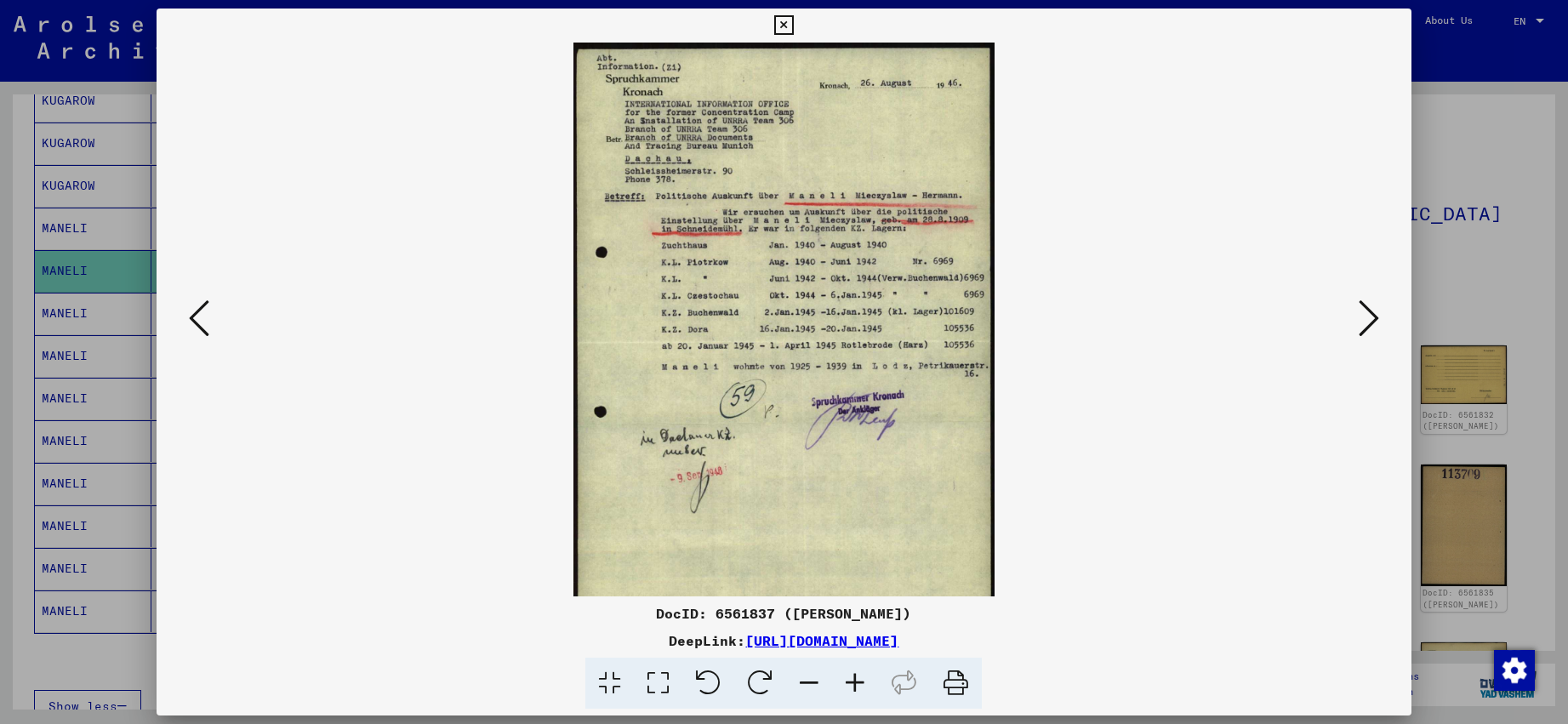
click at [862, 676] on icon at bounding box center [855, 683] width 46 height 52
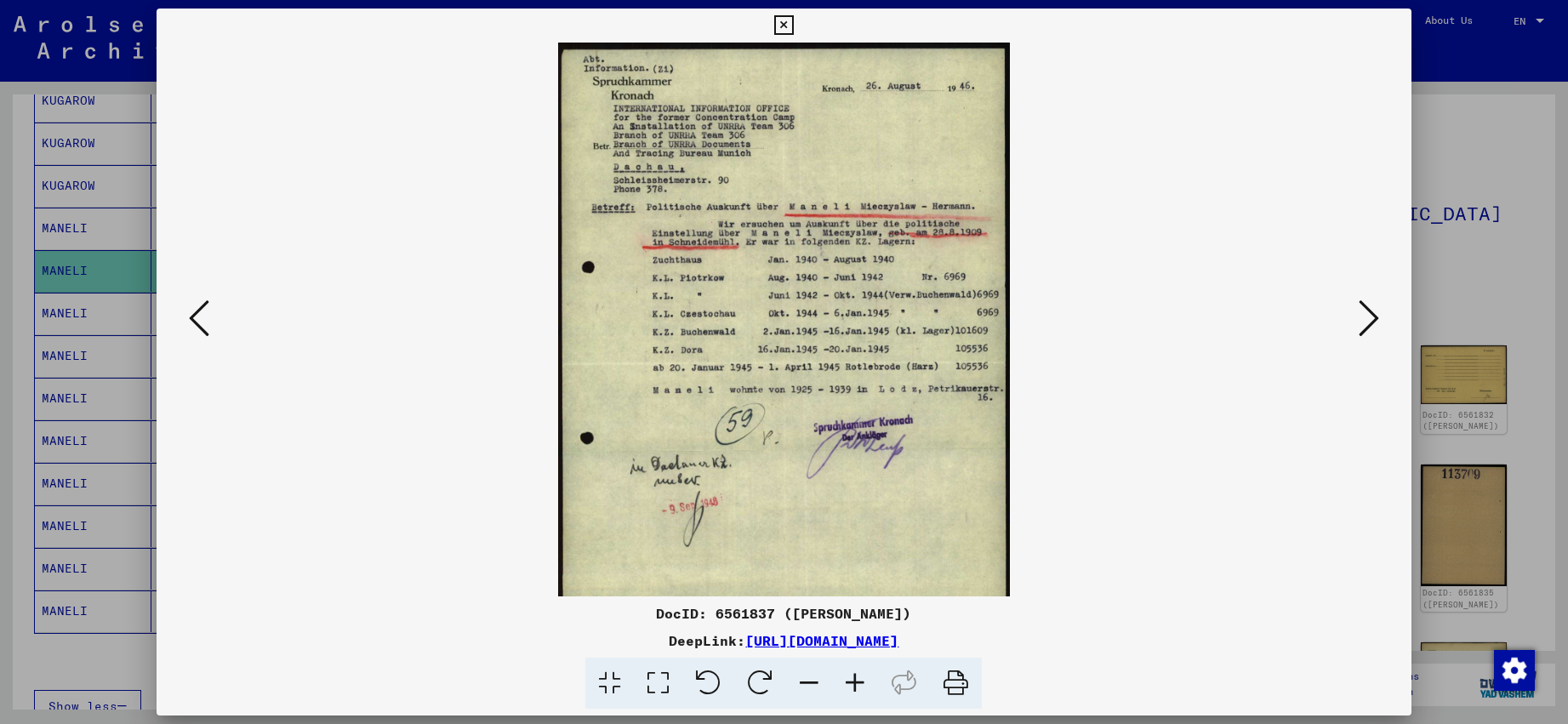
click at [862, 676] on icon at bounding box center [855, 683] width 46 height 52
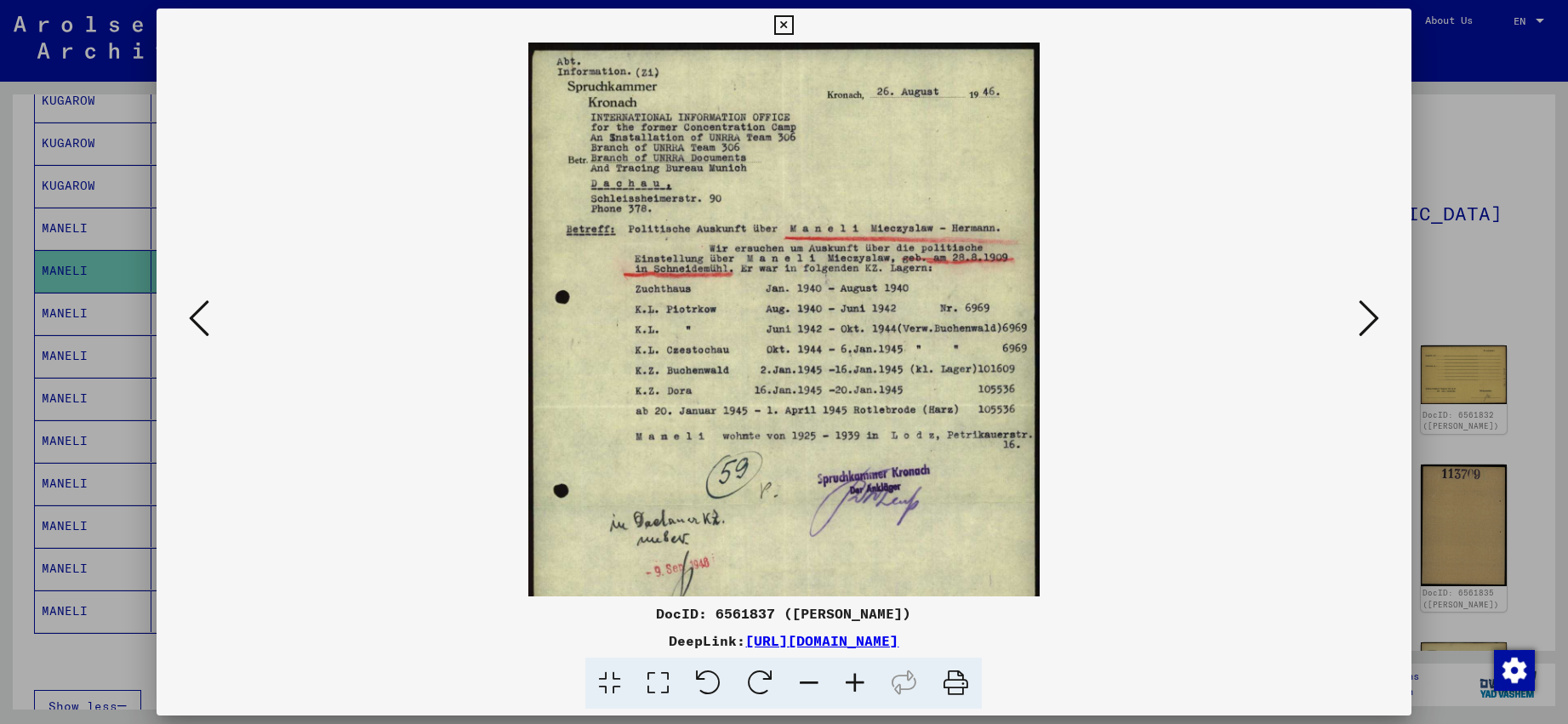
click at [862, 676] on icon at bounding box center [855, 683] width 46 height 52
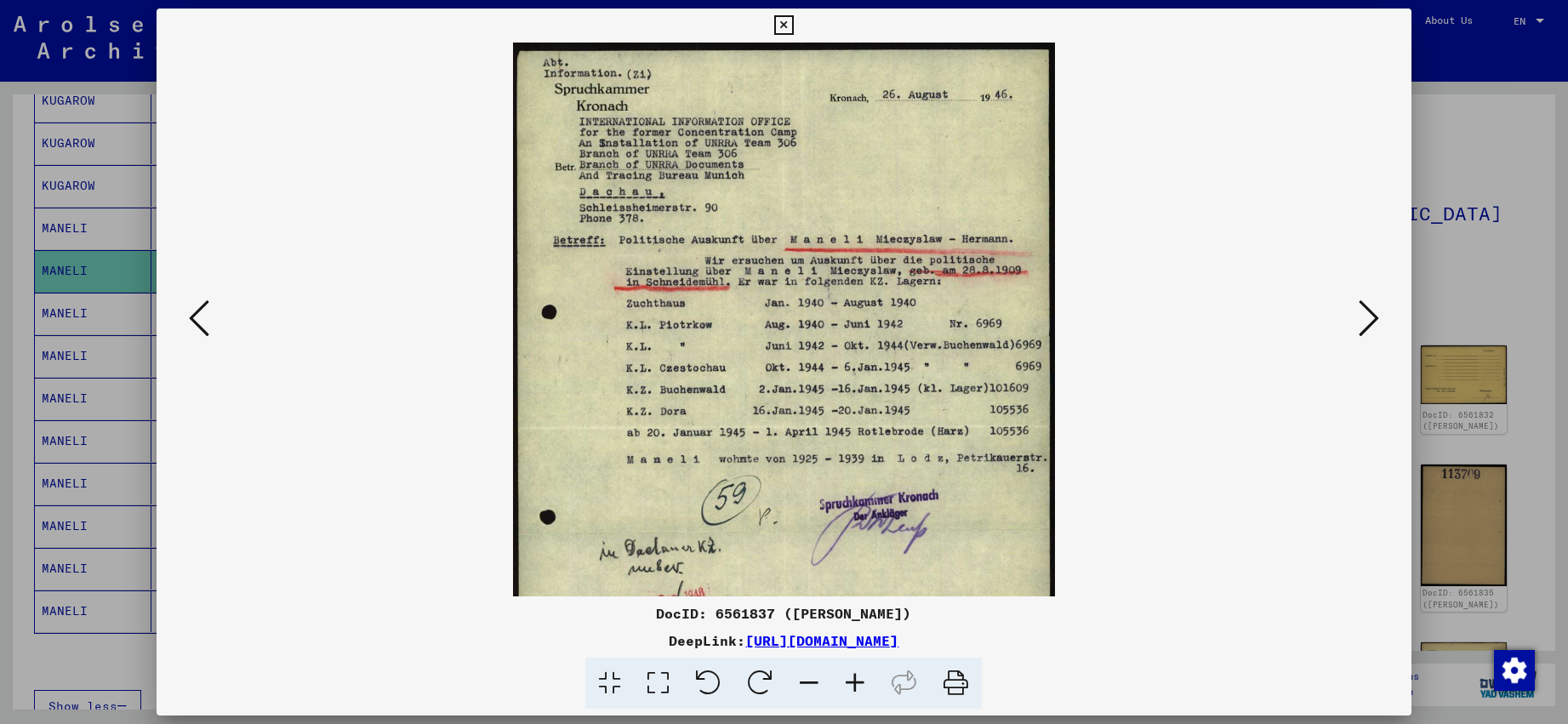
click at [862, 676] on icon at bounding box center [855, 683] width 46 height 52
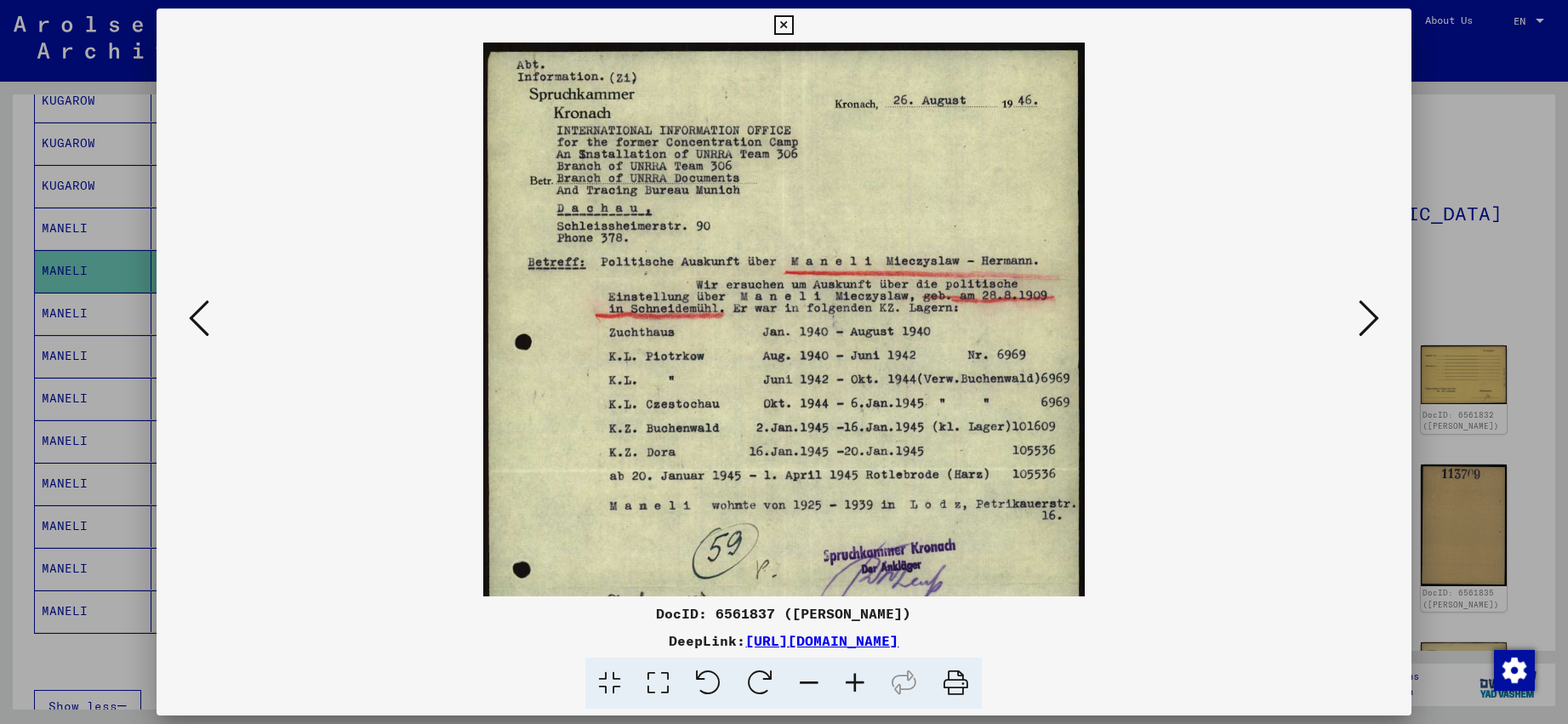
click at [862, 676] on icon at bounding box center [855, 683] width 46 height 52
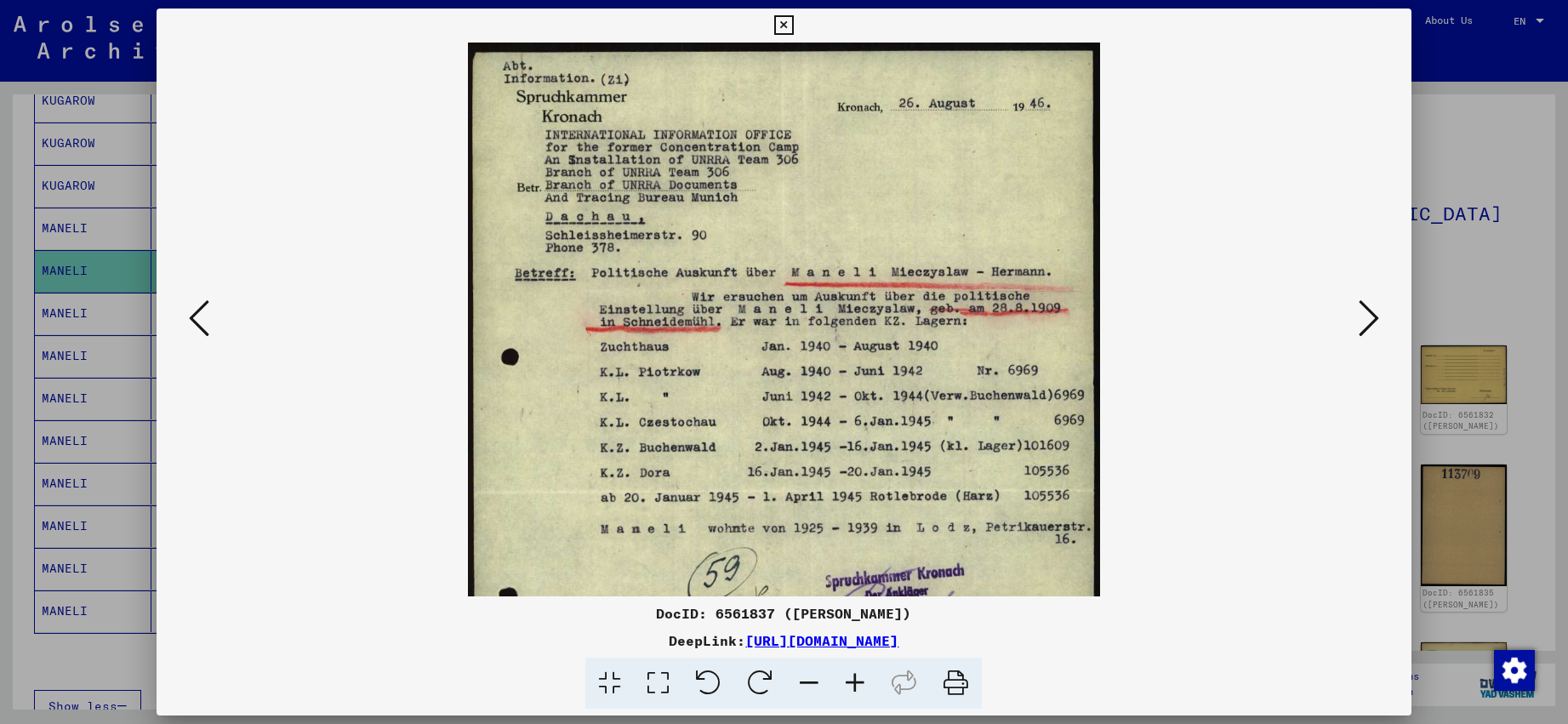
click at [862, 676] on icon at bounding box center [855, 683] width 46 height 52
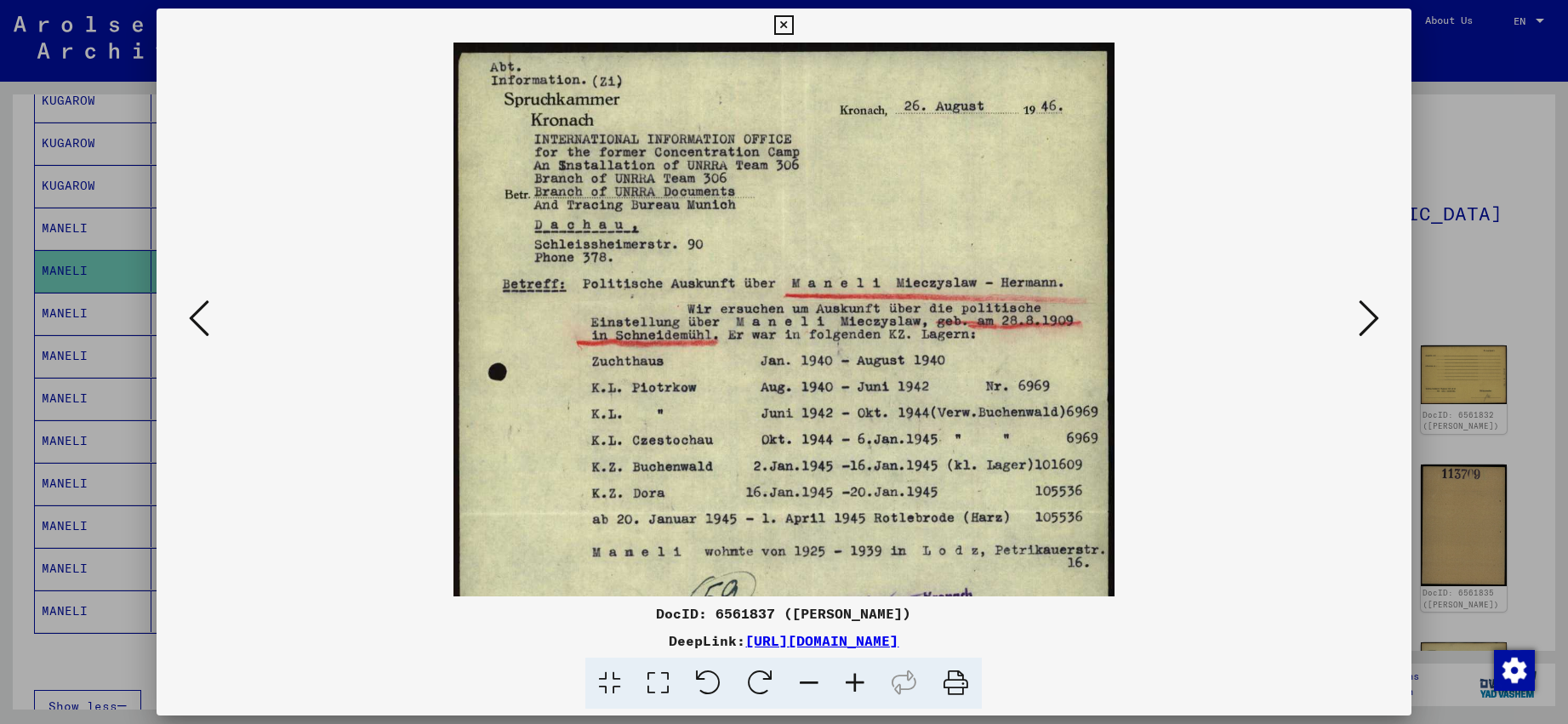
click at [862, 676] on icon at bounding box center [855, 683] width 46 height 52
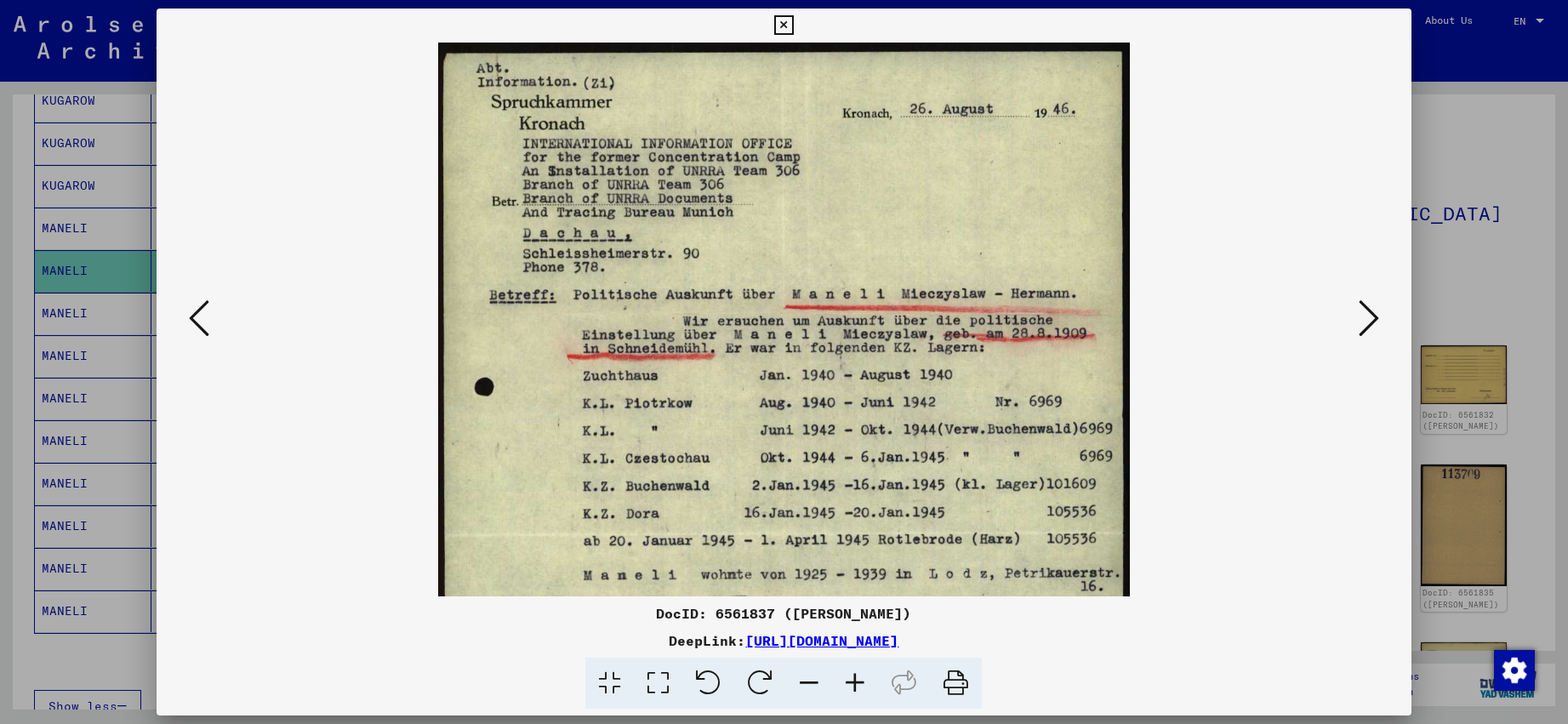
click at [1374, 317] on icon at bounding box center [1368, 318] width 21 height 41
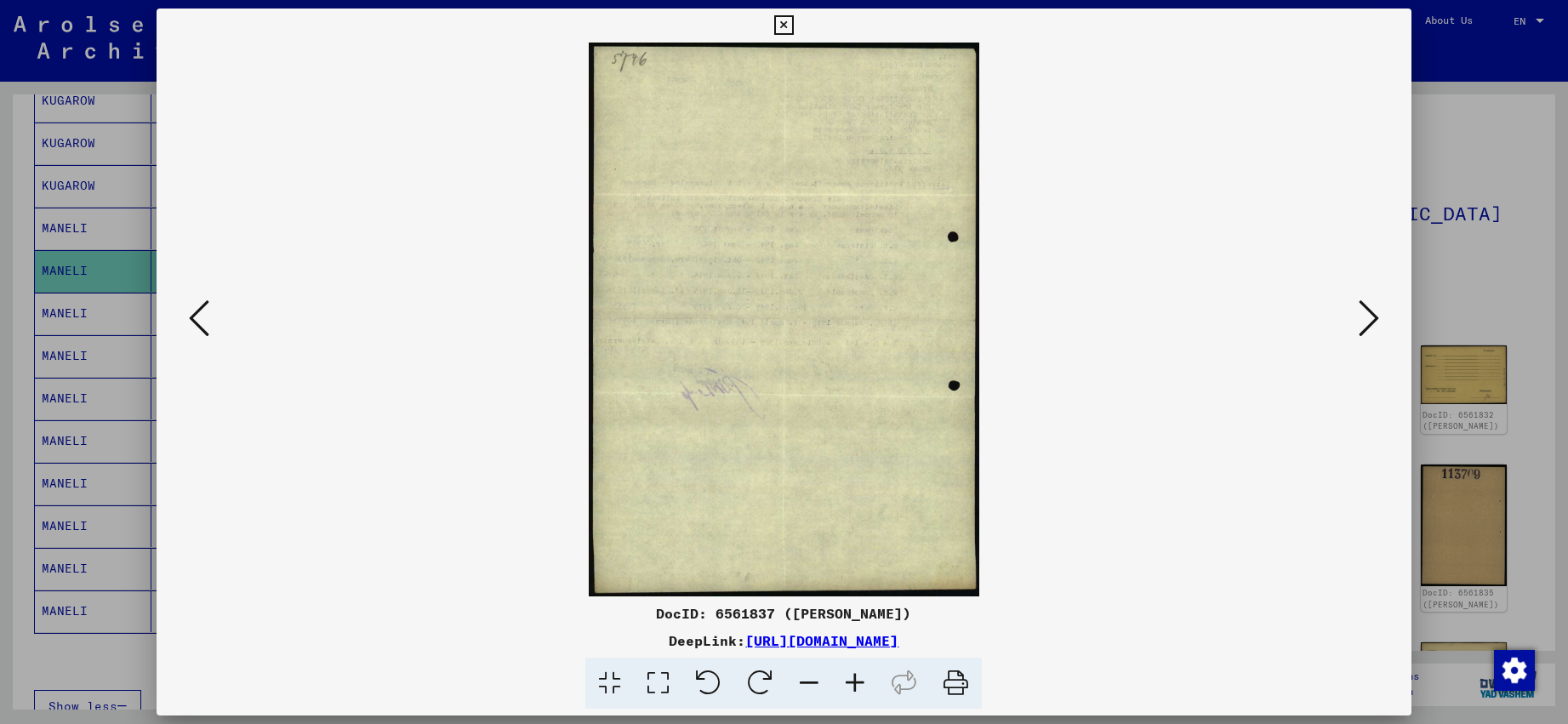
click at [1374, 317] on icon at bounding box center [1368, 318] width 21 height 41
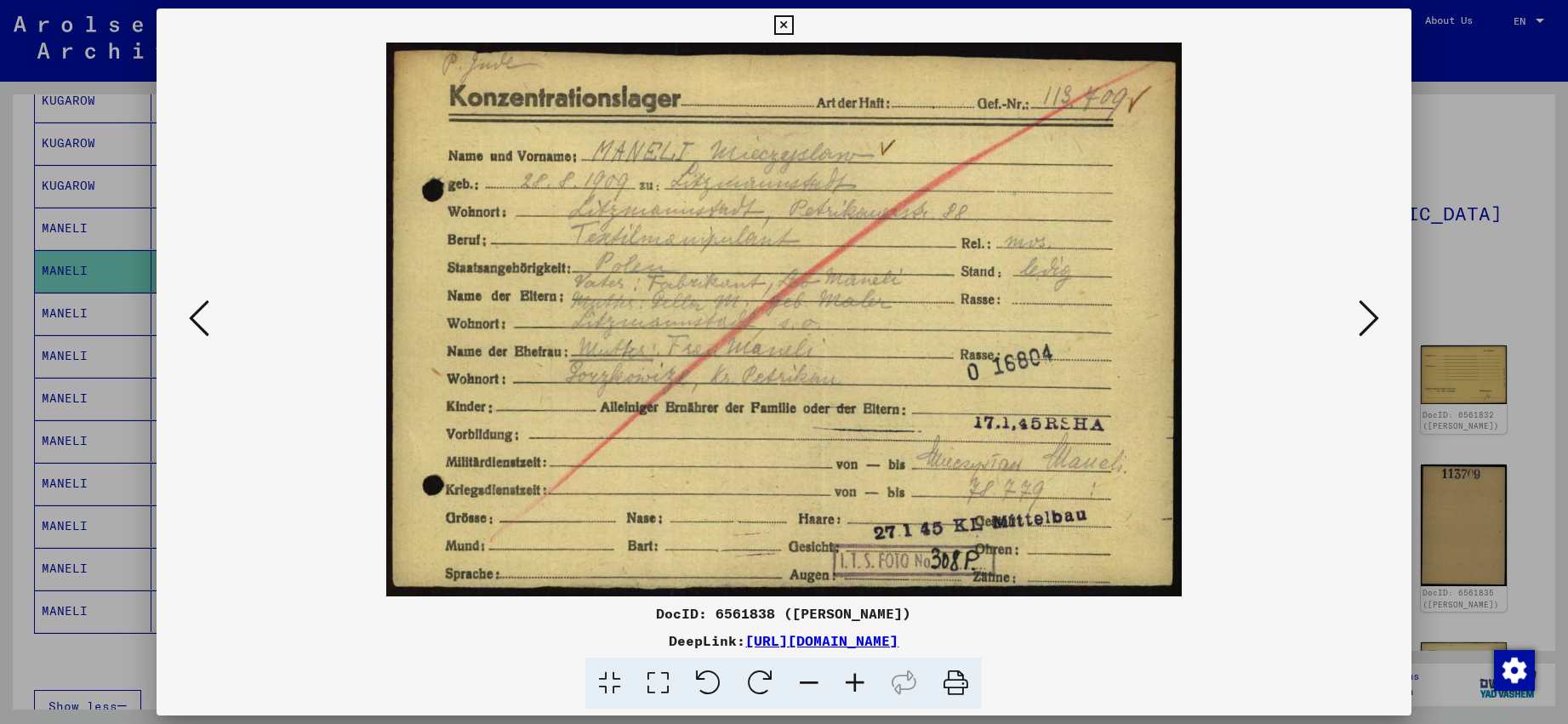
click at [859, 682] on icon at bounding box center [855, 683] width 46 height 52
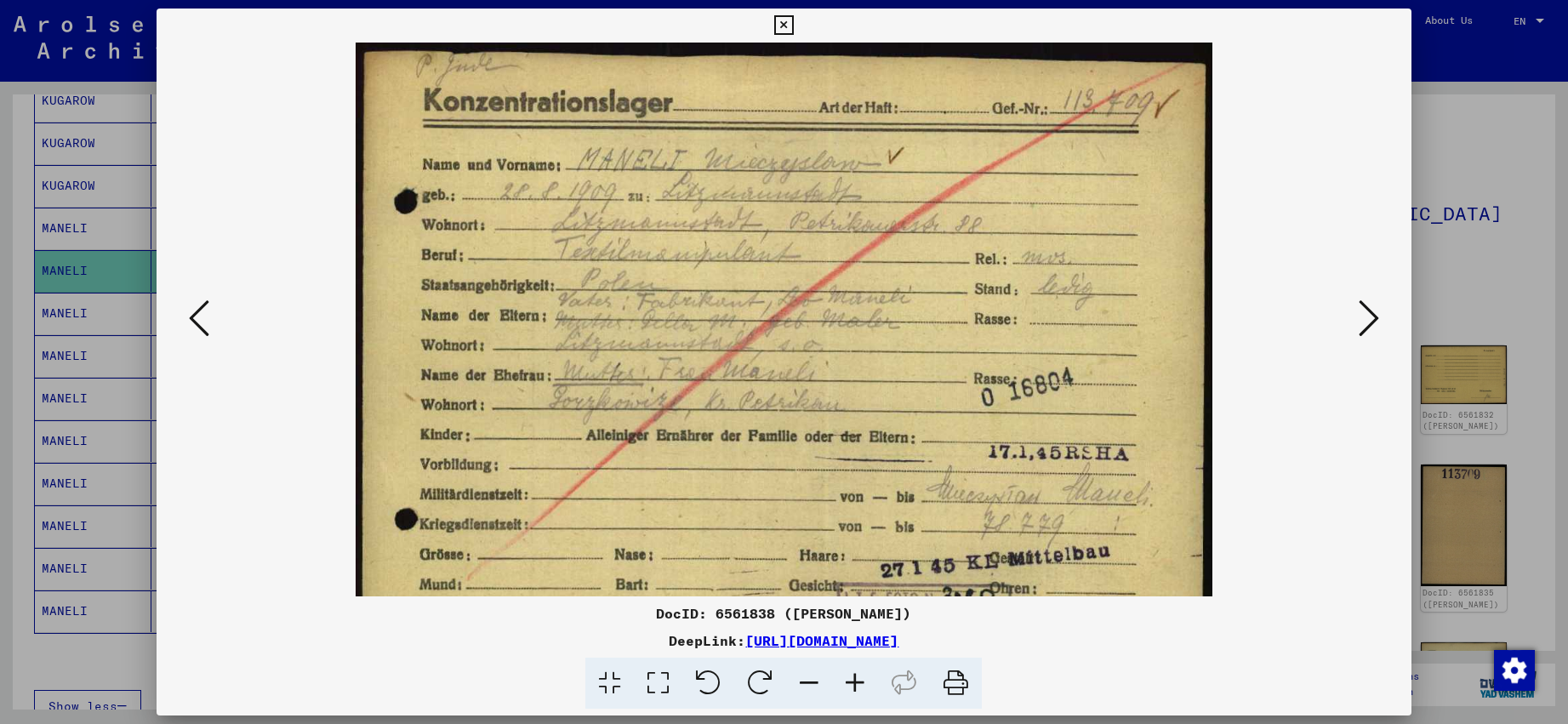
click at [859, 682] on icon at bounding box center [855, 683] width 46 height 52
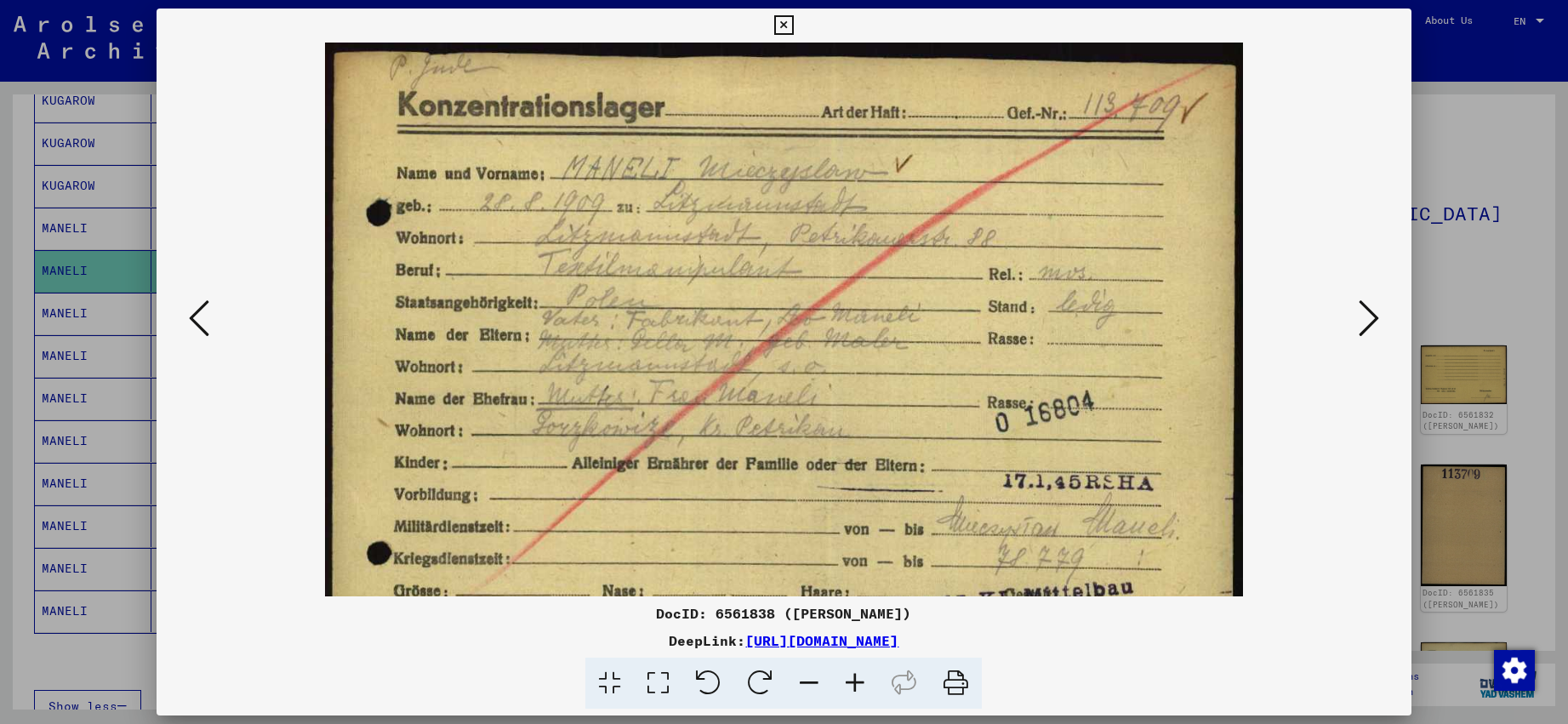
click at [859, 682] on icon at bounding box center [855, 683] width 46 height 52
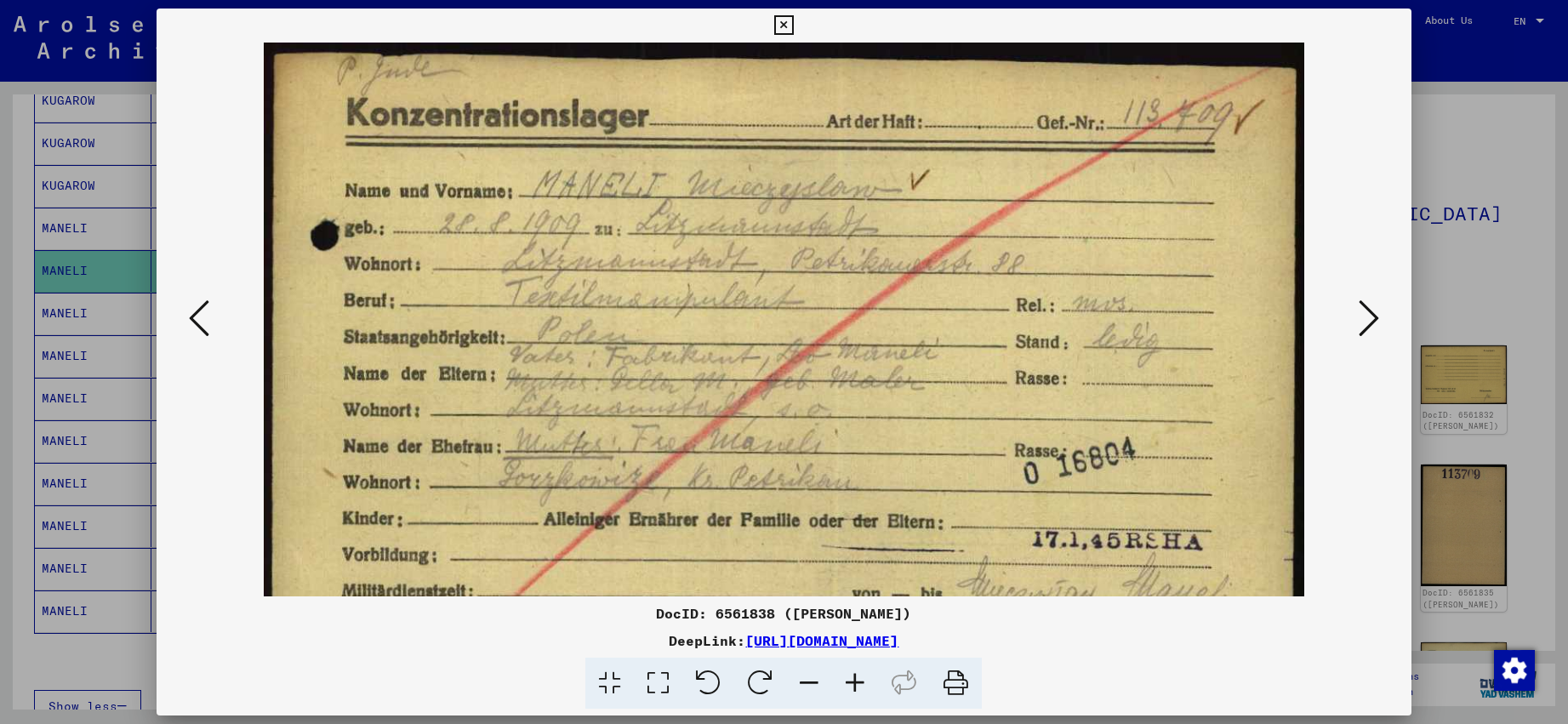
click at [859, 682] on icon at bounding box center [855, 683] width 46 height 52
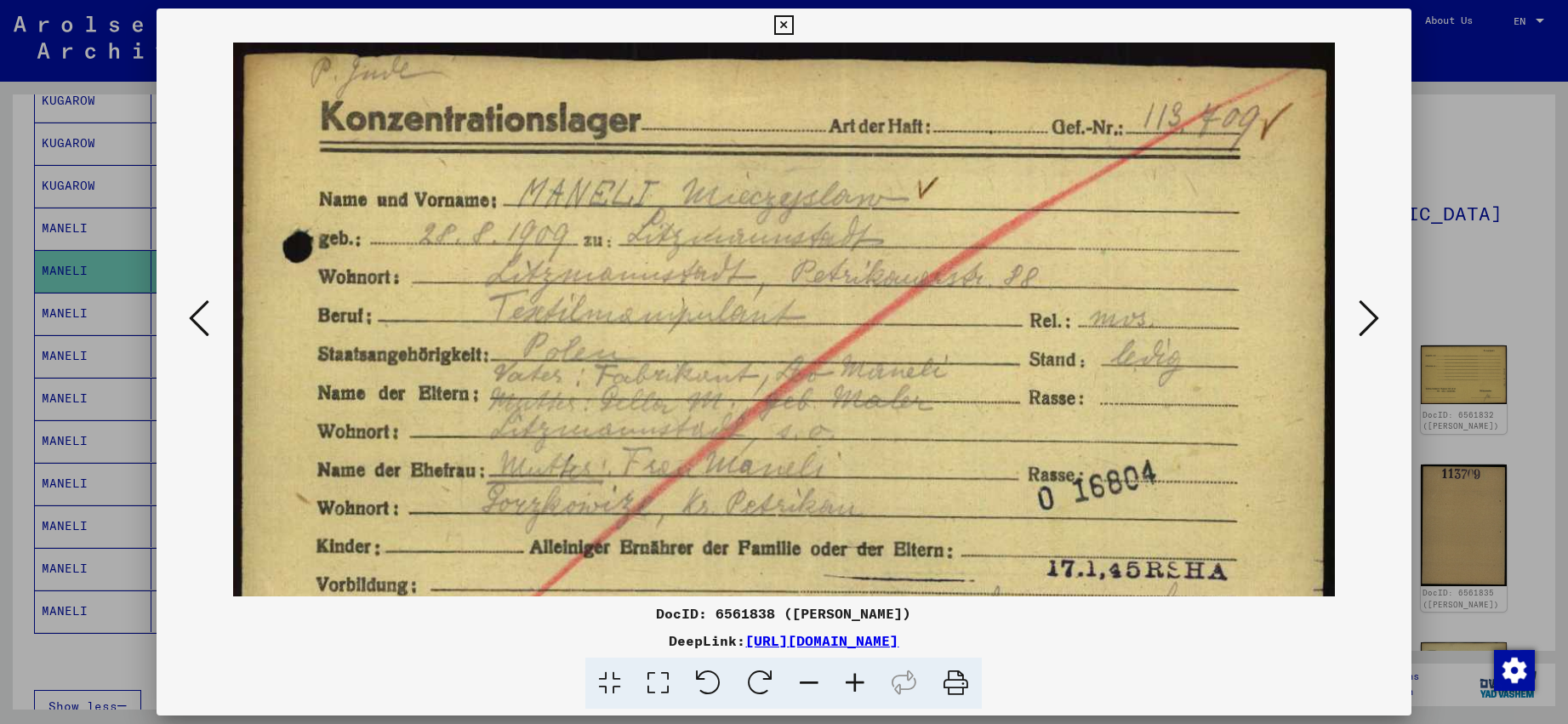
click at [1366, 317] on icon at bounding box center [1368, 318] width 21 height 41
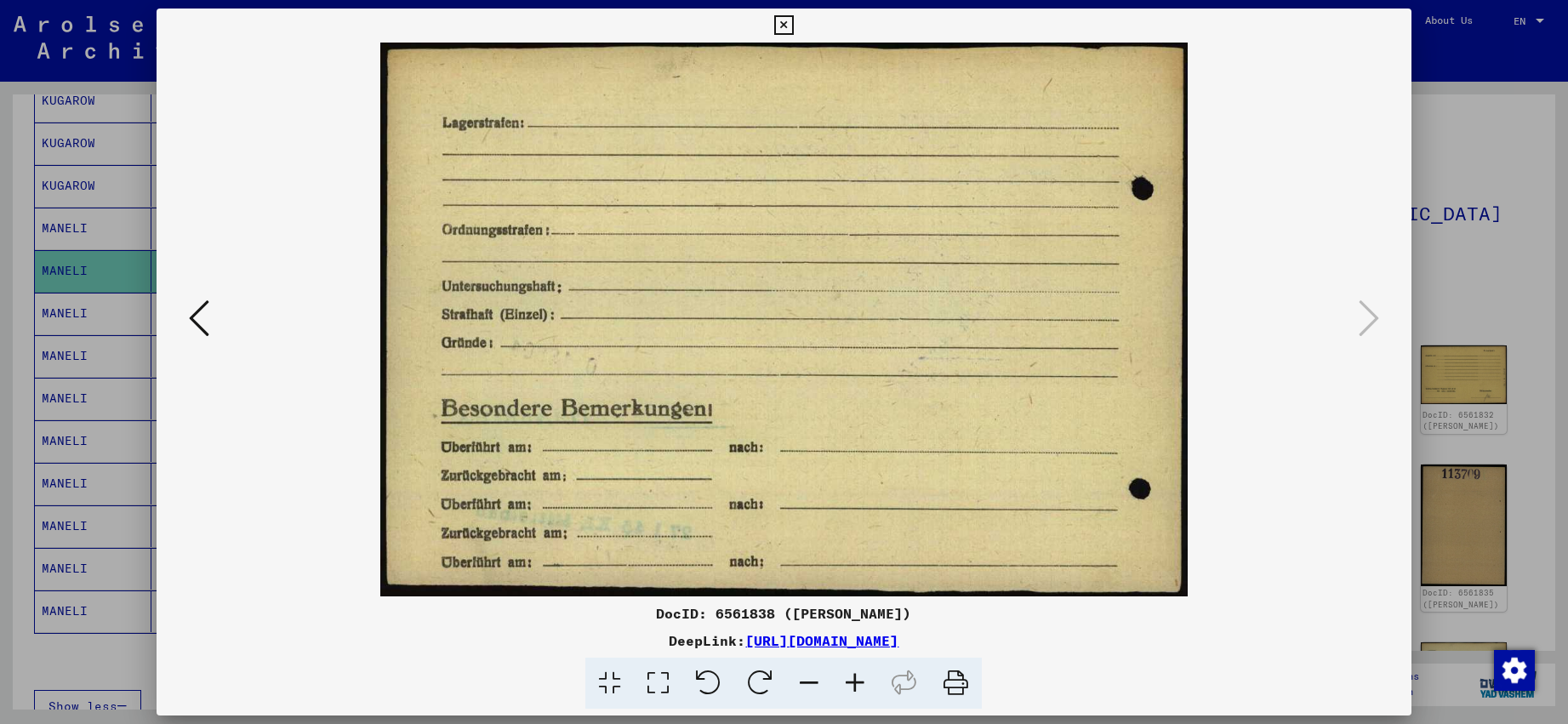
click at [794, 27] on icon at bounding box center [784, 25] width 20 height 21
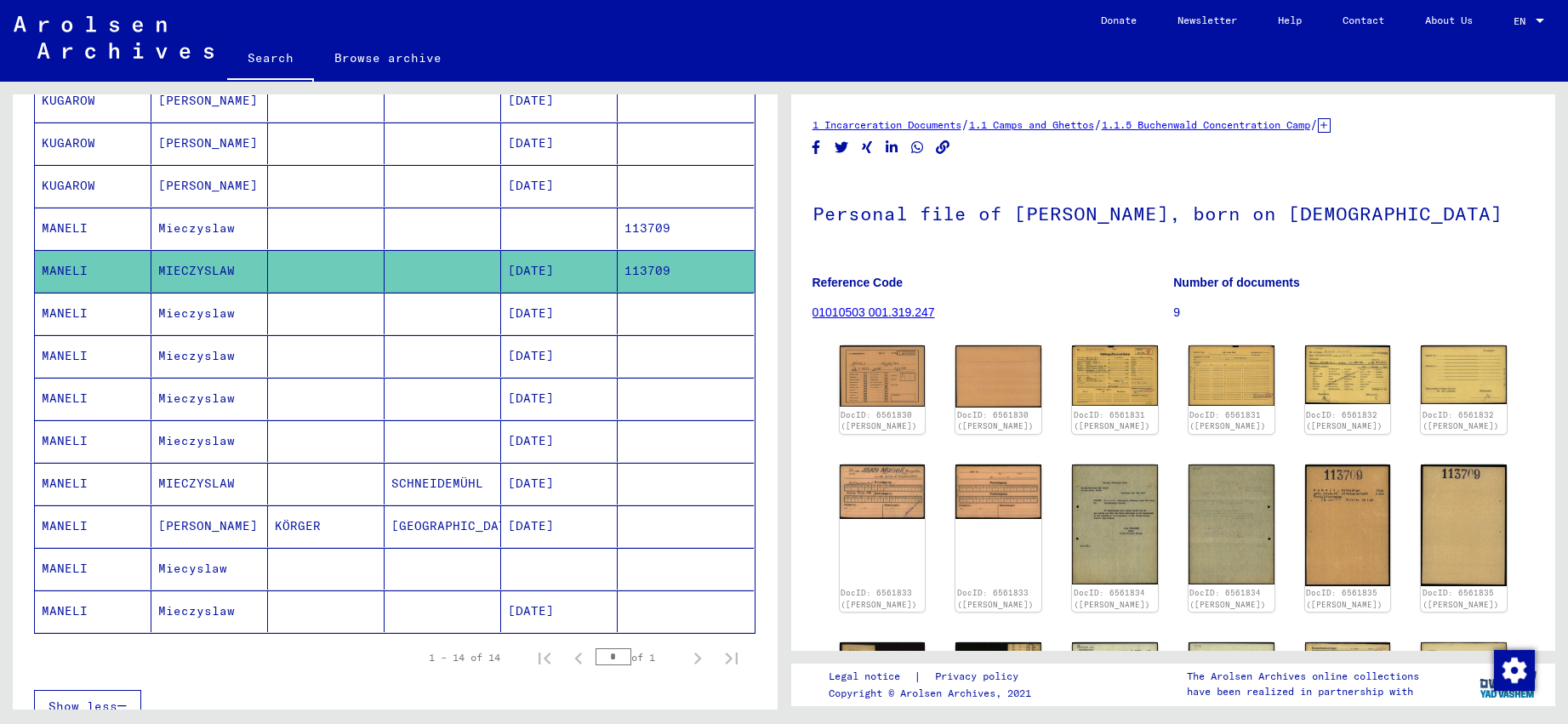
click at [563, 306] on mat-cell "[DATE]" at bounding box center [559, 313] width 116 height 42
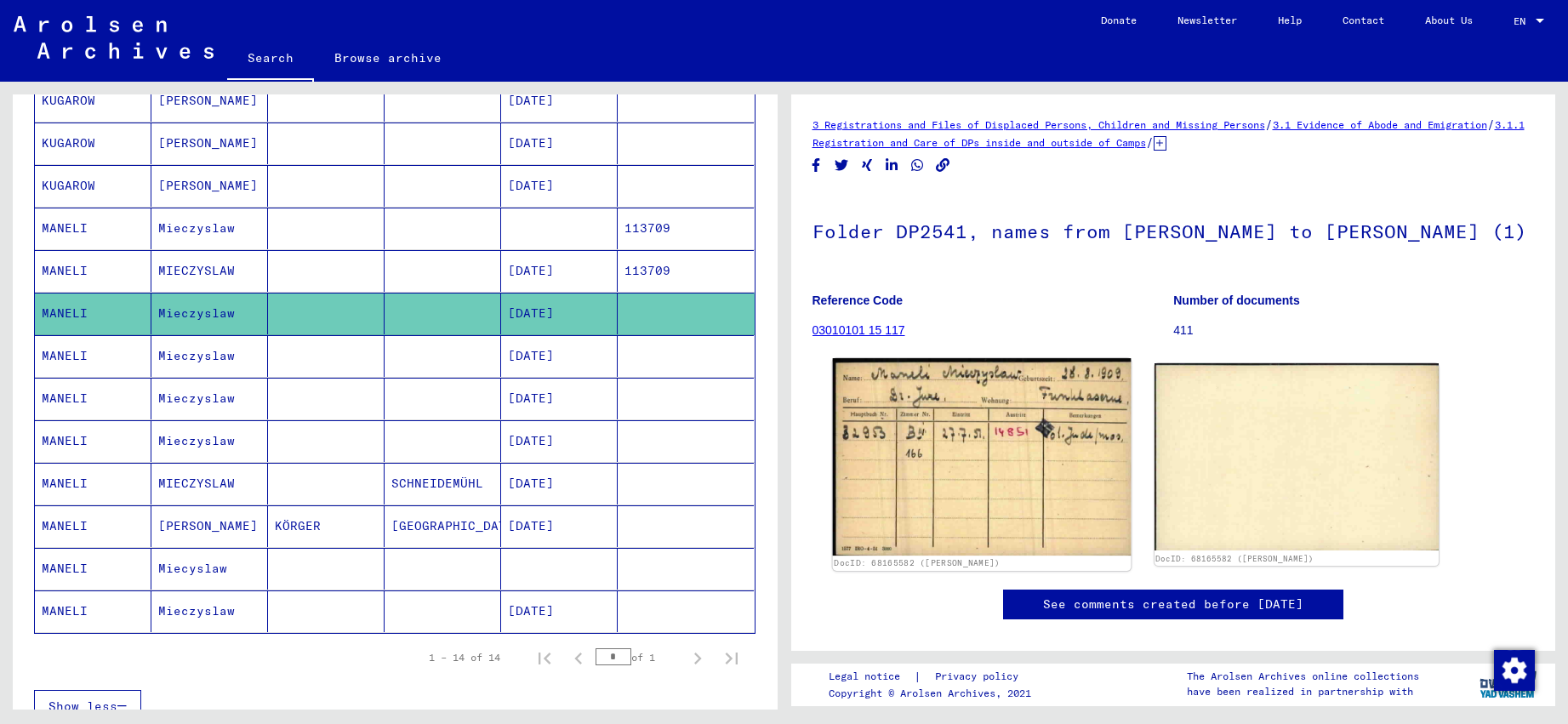
click at [952, 460] on img at bounding box center [981, 457] width 298 height 198
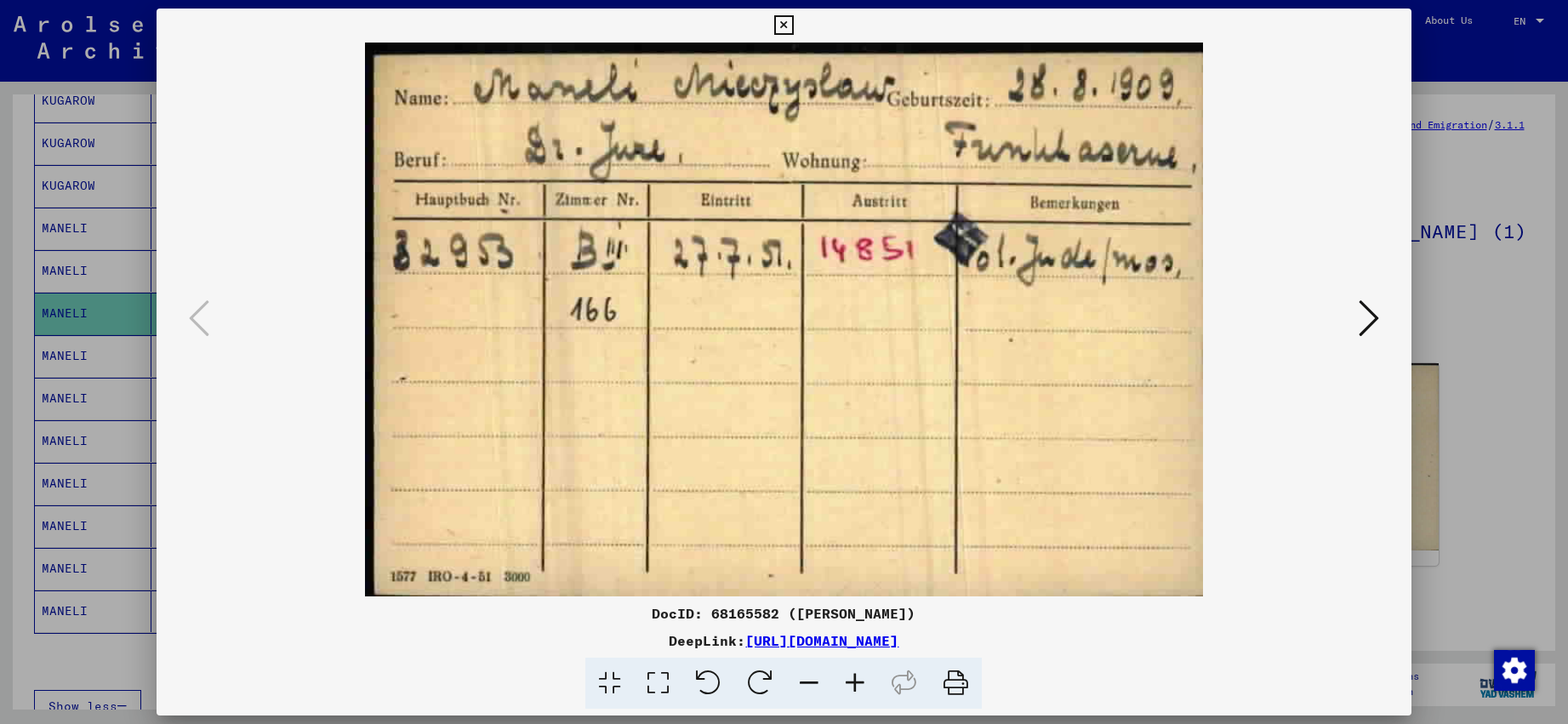
click at [794, 27] on icon at bounding box center [784, 25] width 20 height 21
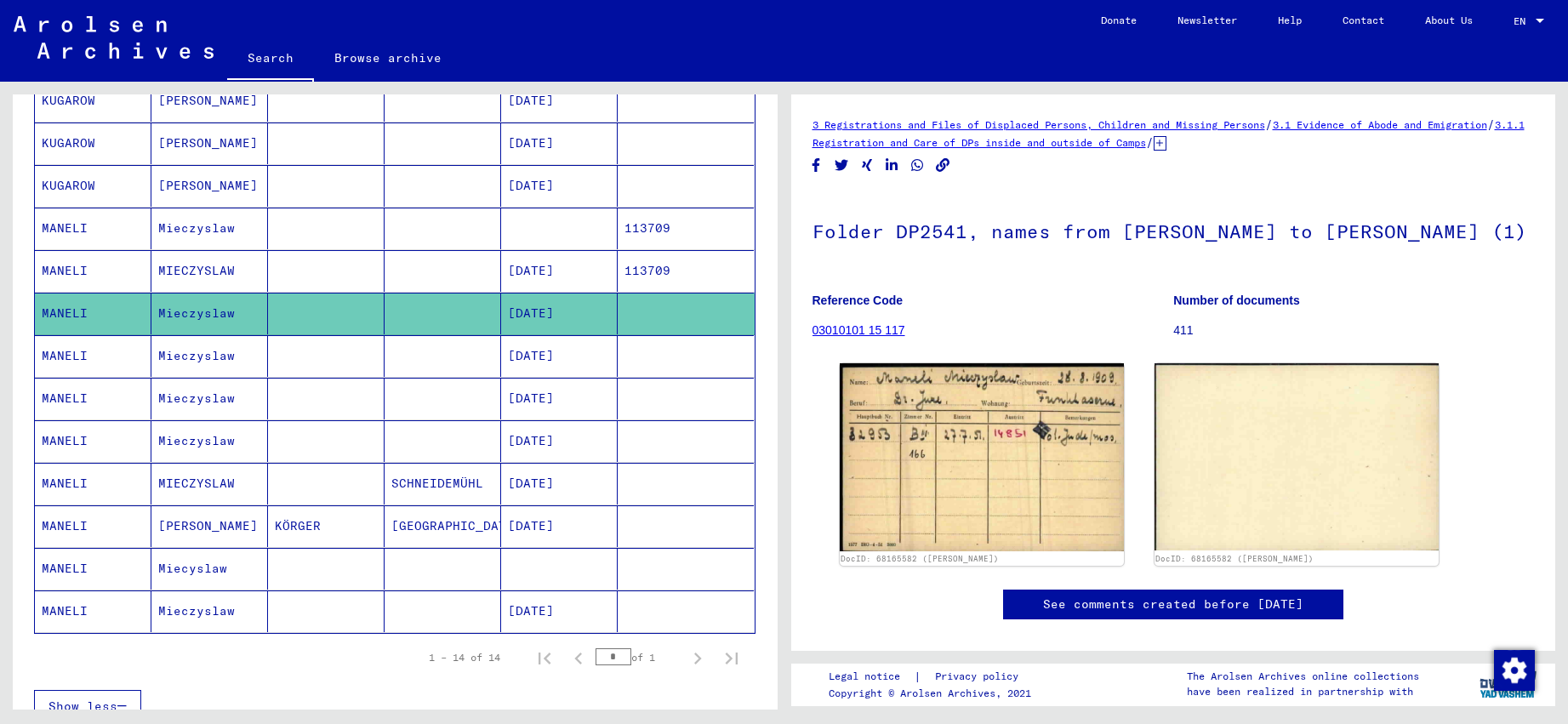
click at [539, 352] on mat-cell "[DATE]" at bounding box center [559, 356] width 116 height 42
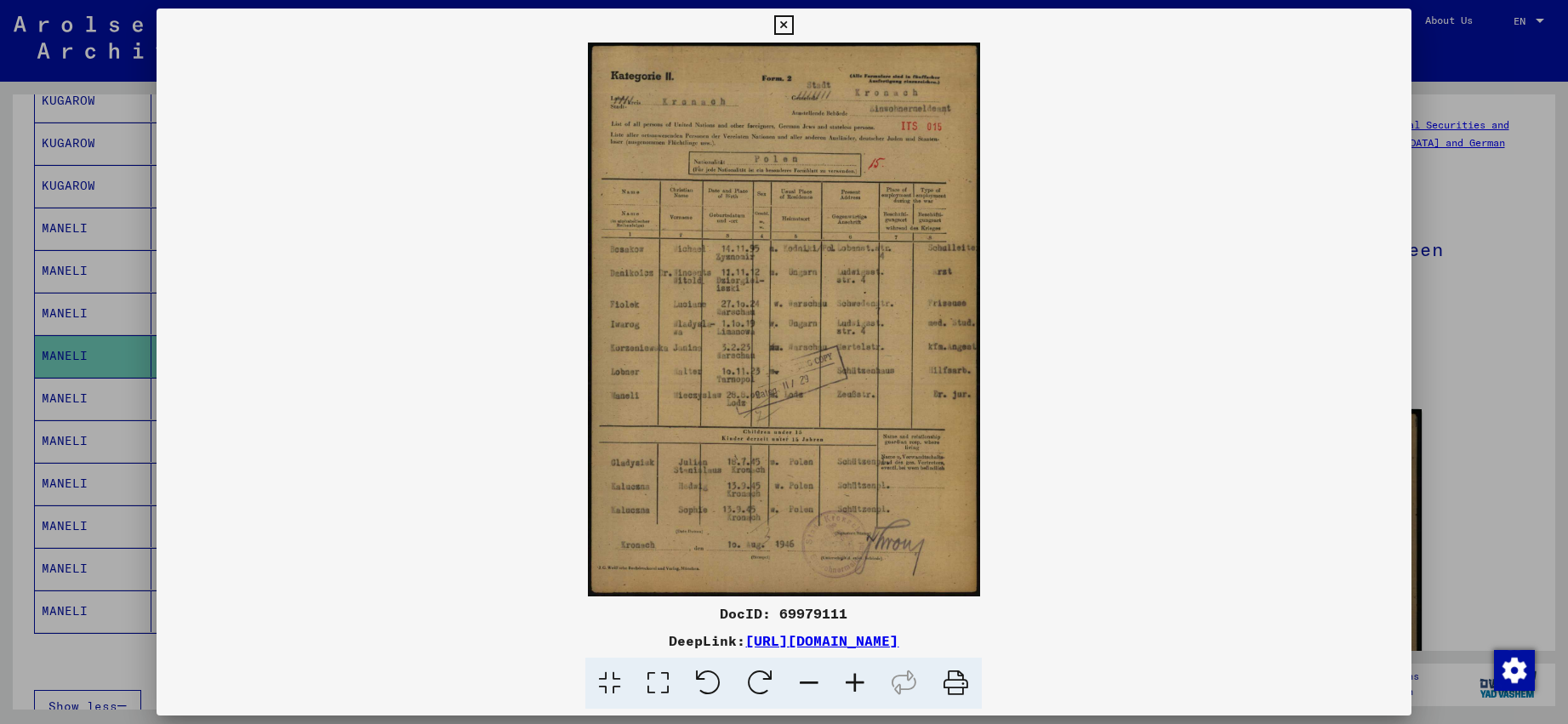
click at [865, 684] on icon at bounding box center [855, 683] width 46 height 52
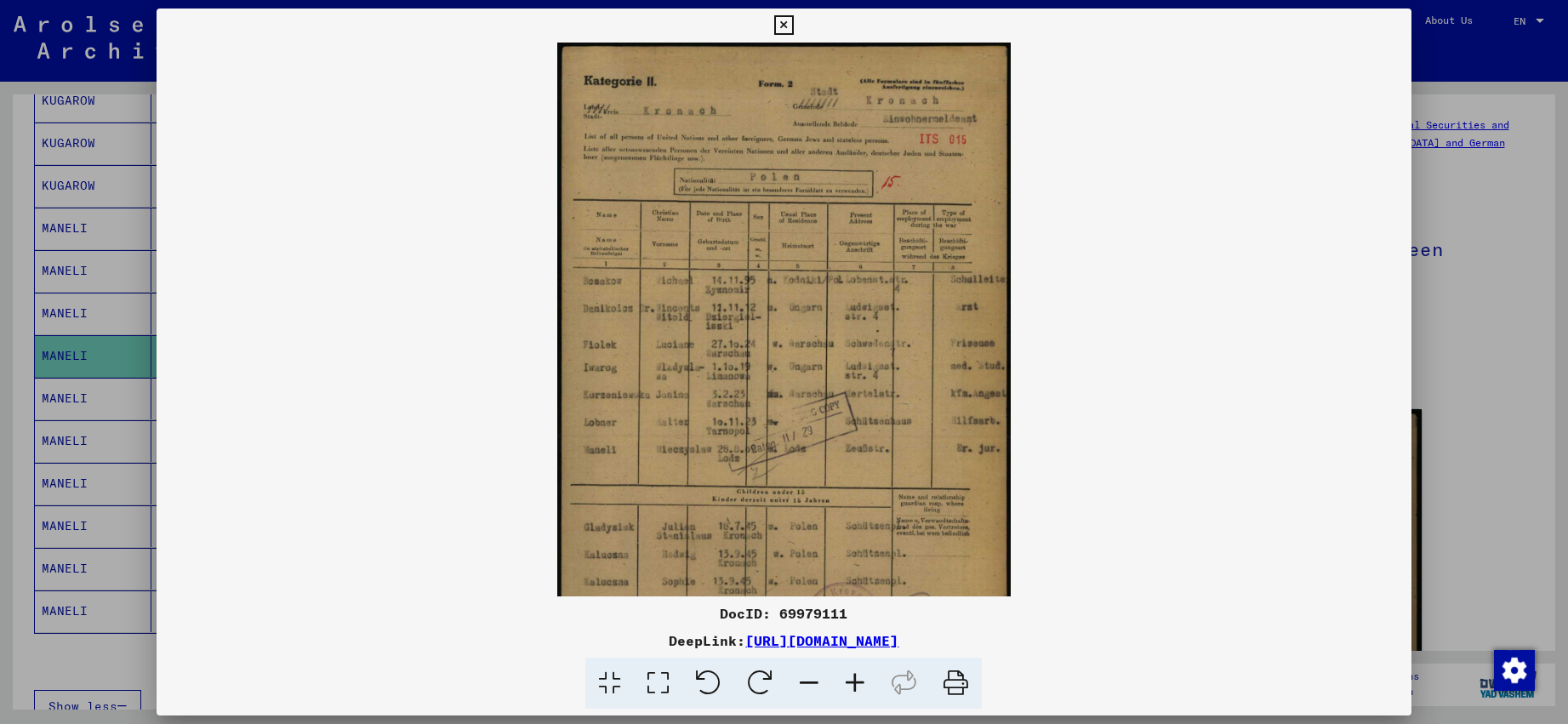
click at [865, 684] on icon at bounding box center [855, 683] width 46 height 52
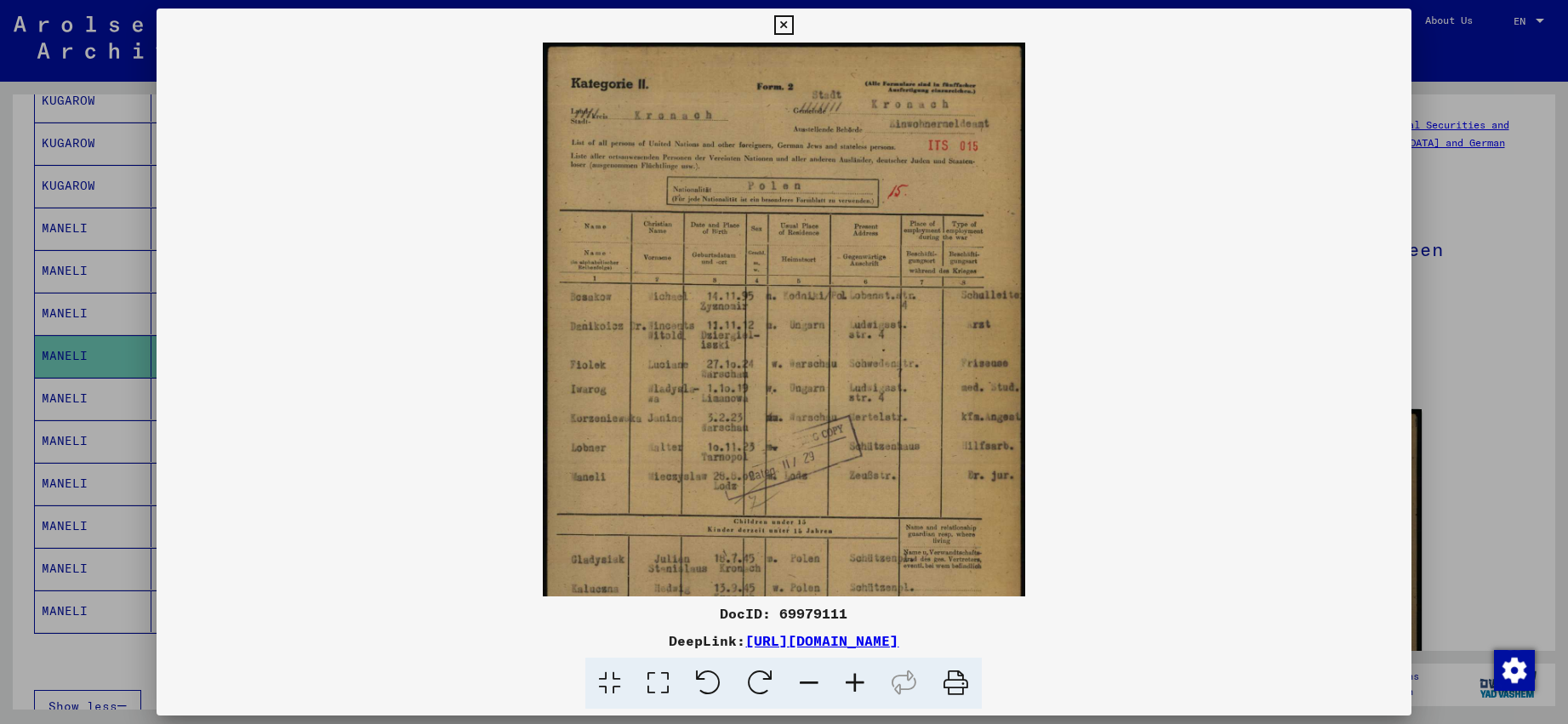
click at [865, 684] on icon at bounding box center [855, 683] width 46 height 52
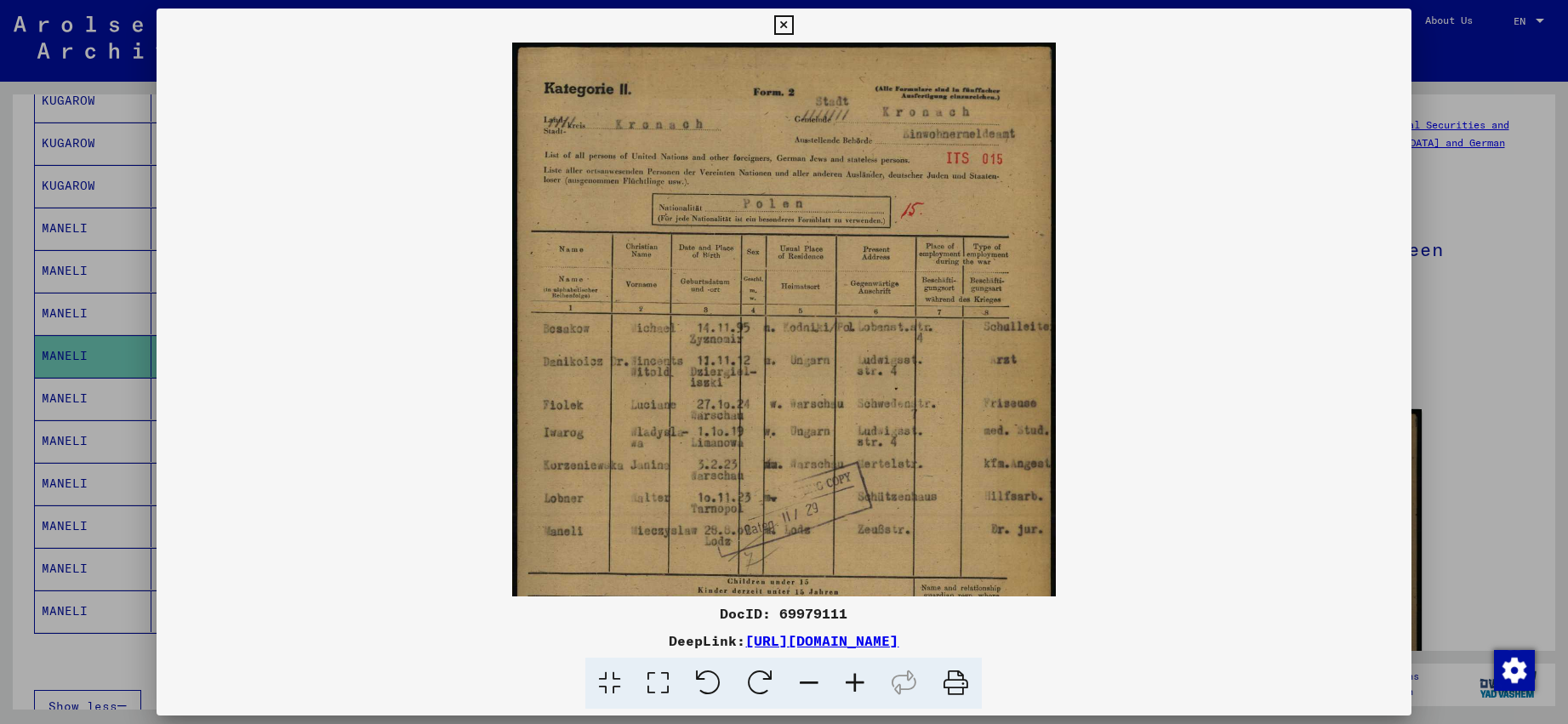
click at [865, 684] on icon at bounding box center [855, 683] width 46 height 52
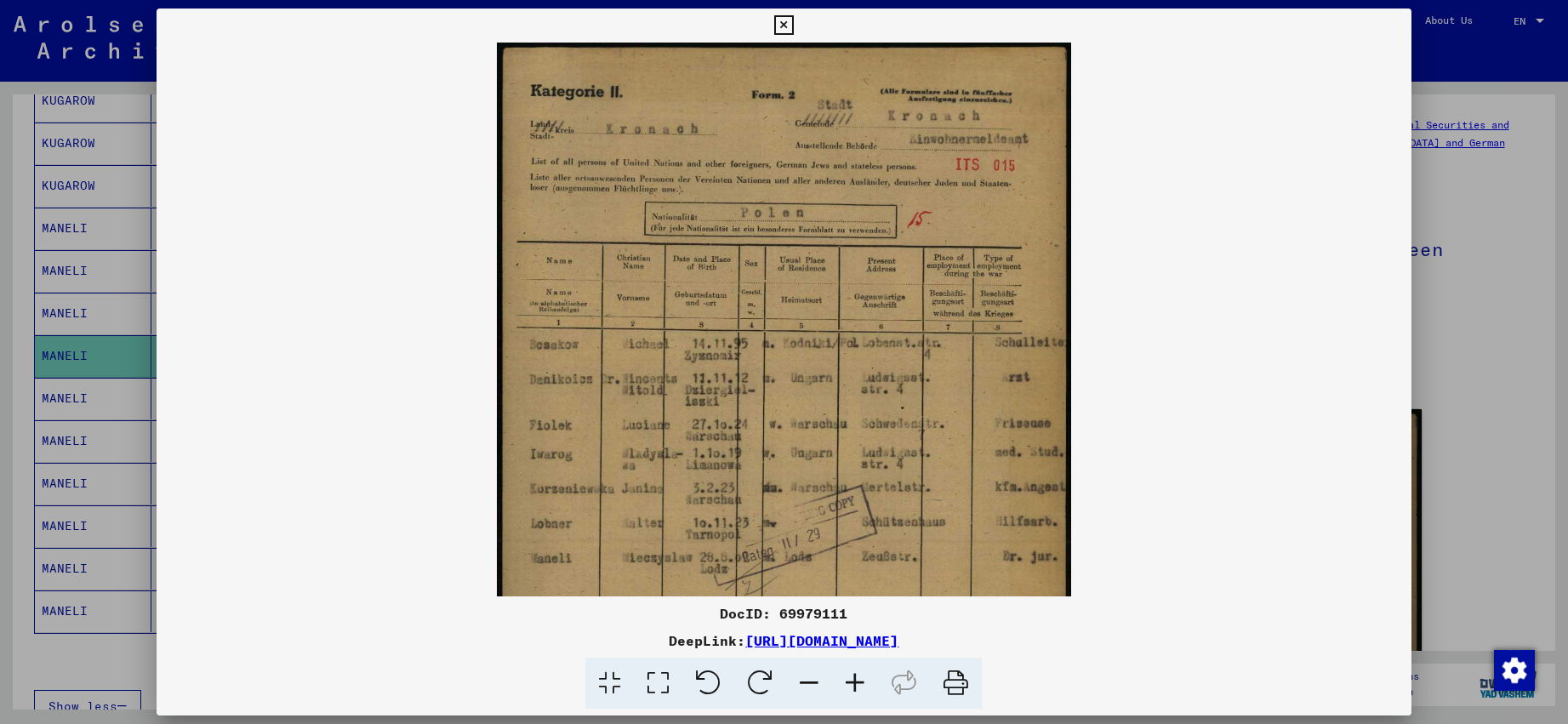
click at [865, 684] on icon at bounding box center [855, 683] width 46 height 52
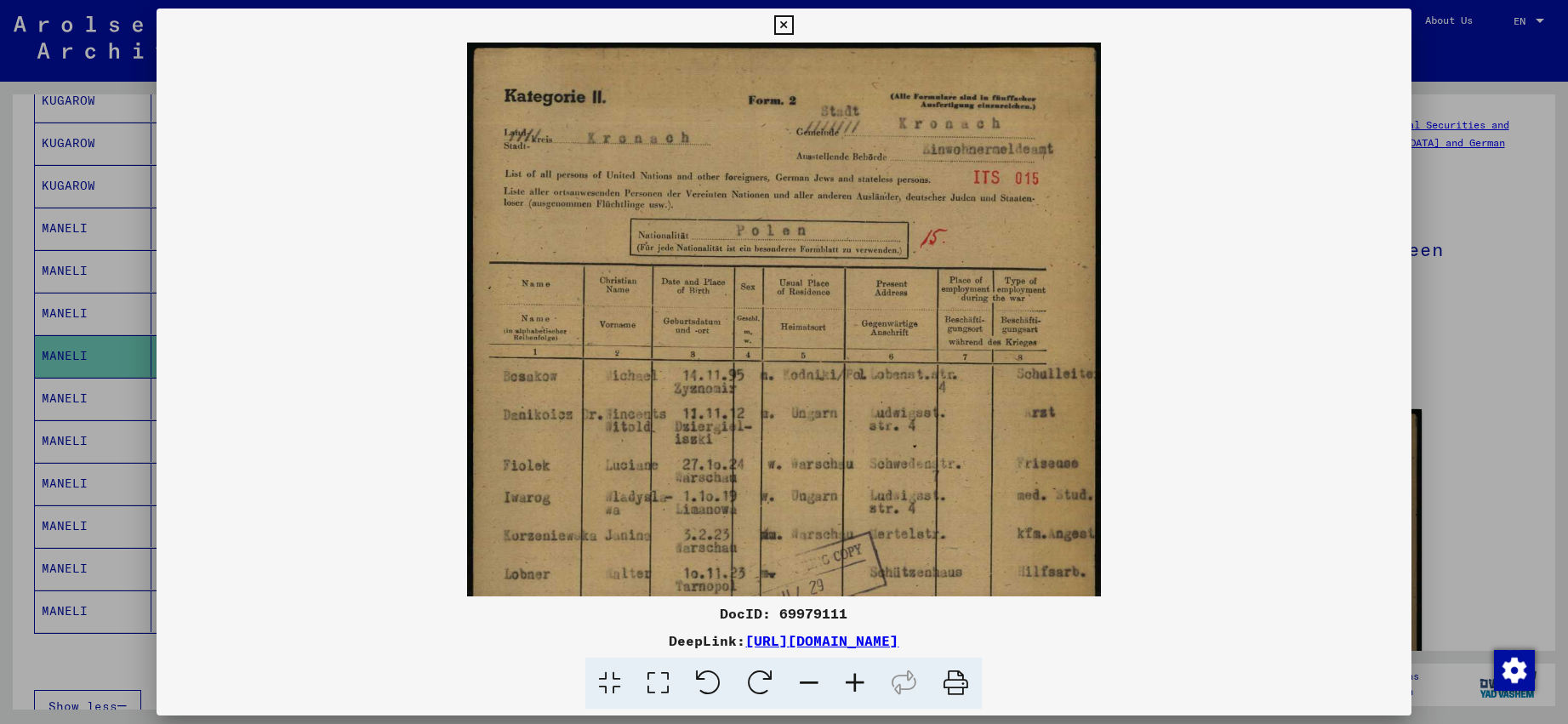
click at [865, 684] on icon at bounding box center [855, 683] width 46 height 52
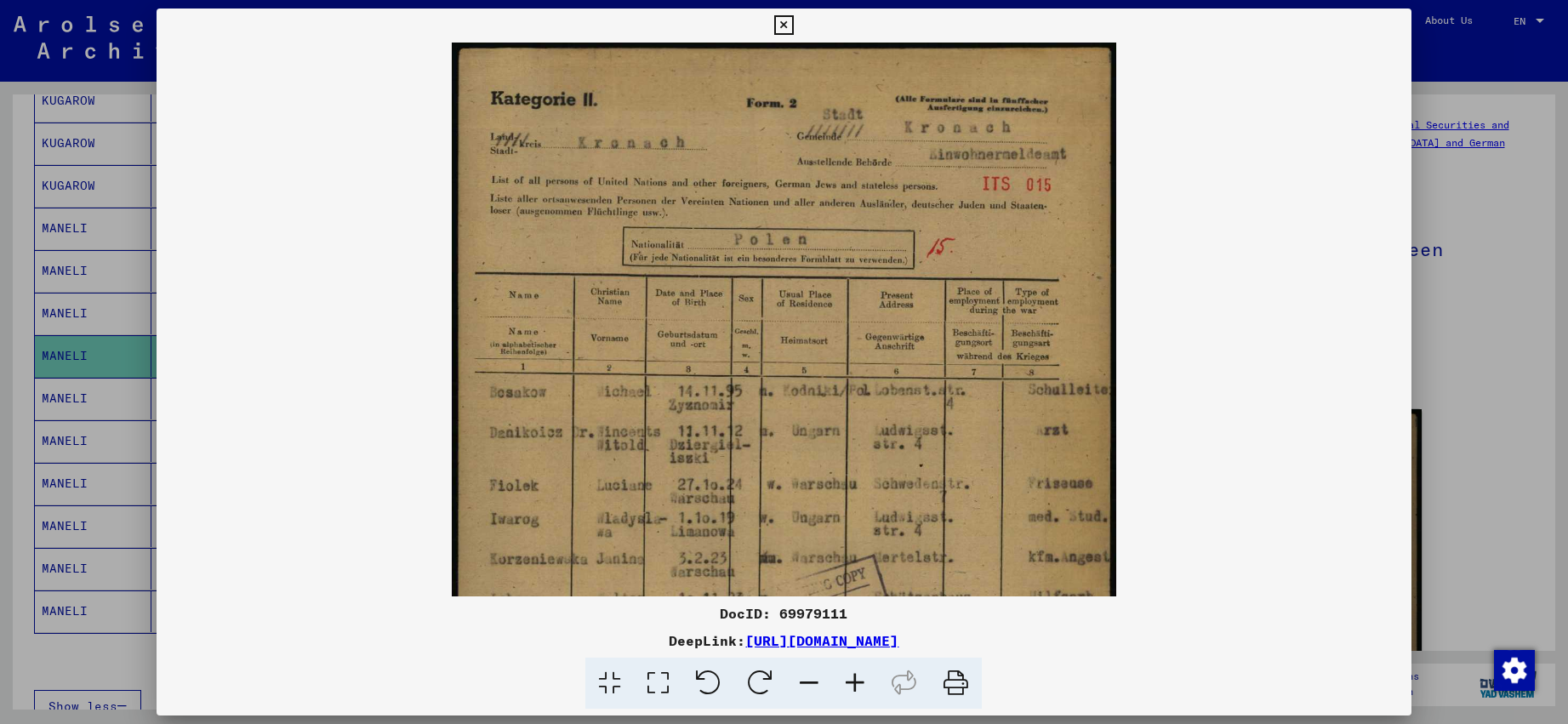
click at [865, 684] on icon at bounding box center [855, 683] width 46 height 52
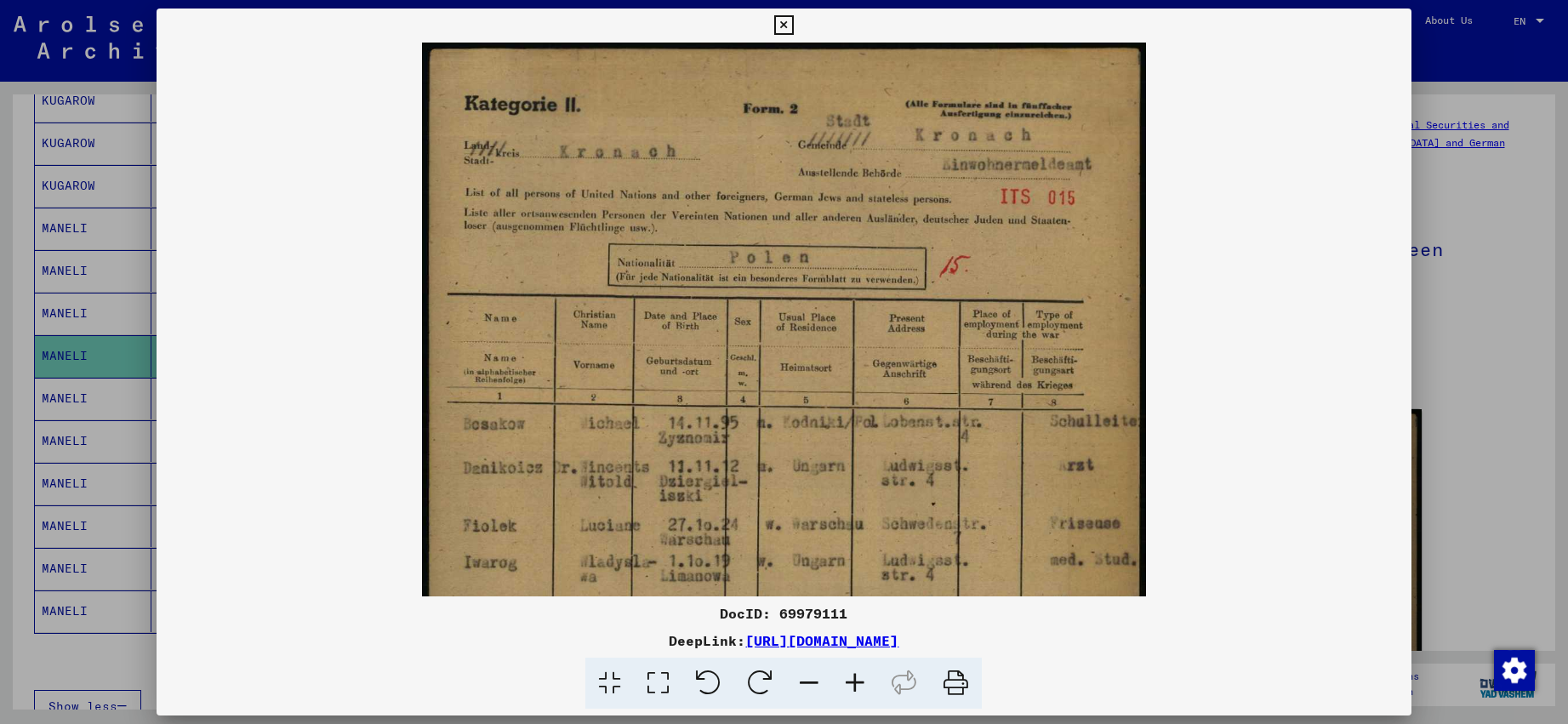
click at [865, 684] on icon at bounding box center [855, 683] width 46 height 52
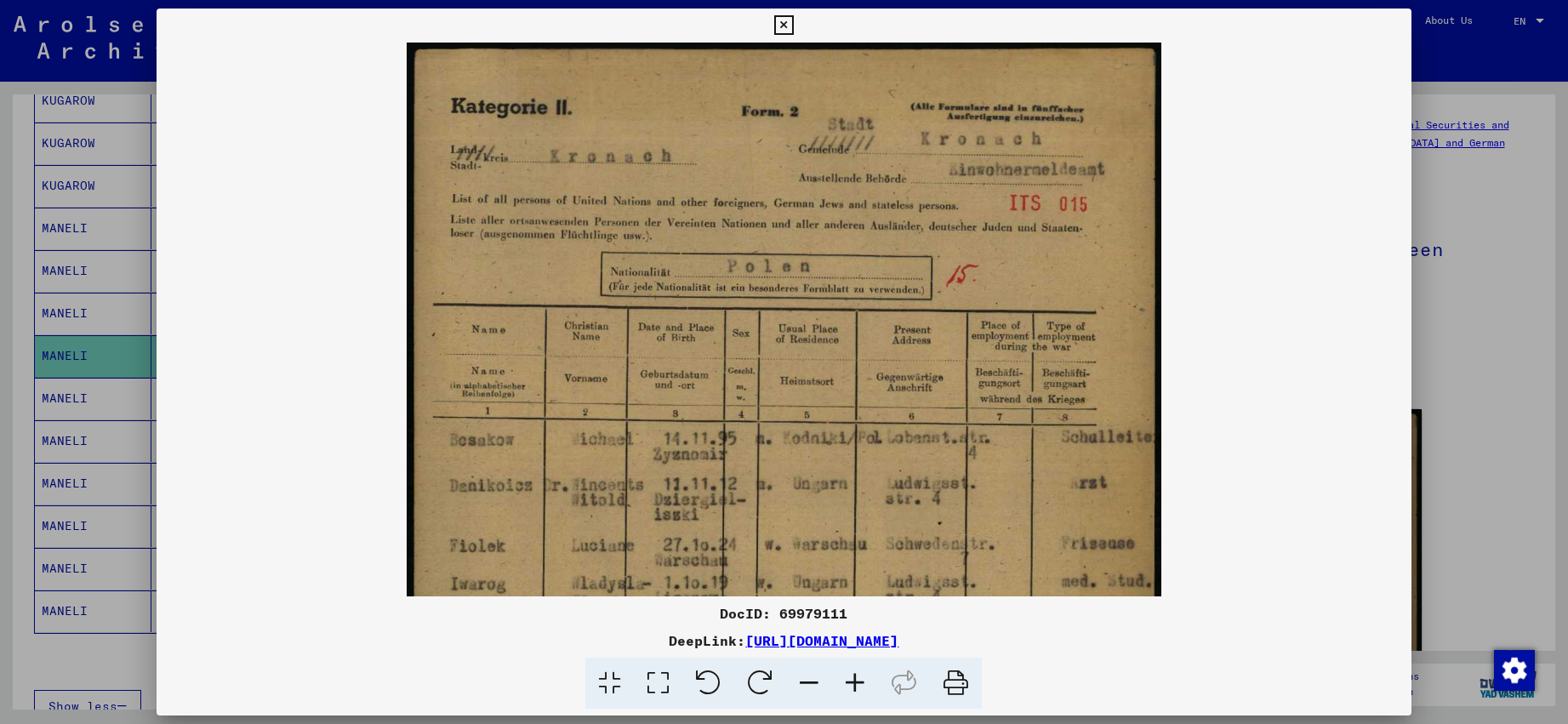
click at [865, 684] on icon at bounding box center [855, 683] width 46 height 52
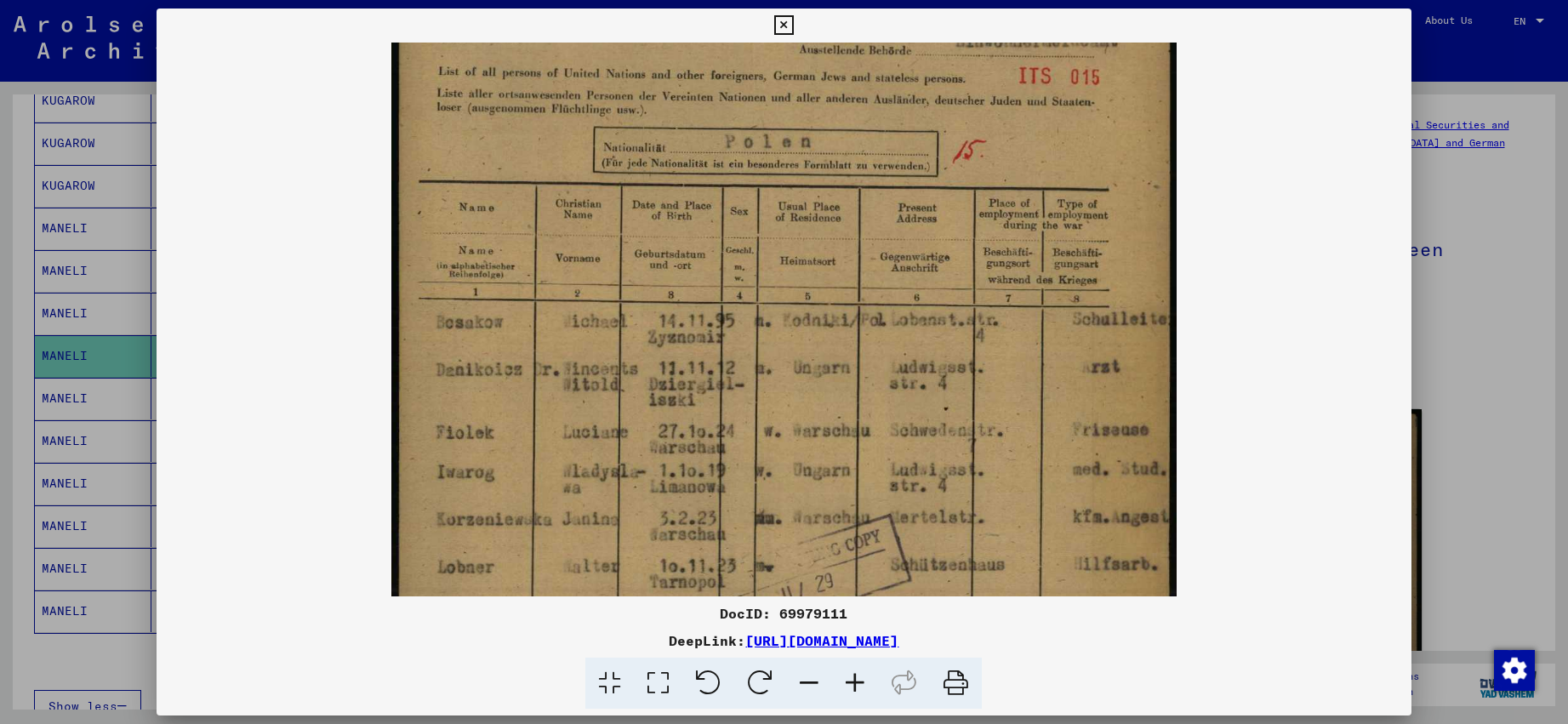
drag, startPoint x: 878, startPoint y: 333, endPoint x: 849, endPoint y: 177, distance: 158.7
click at [849, 177] on img at bounding box center [784, 463] width 785 height 1108
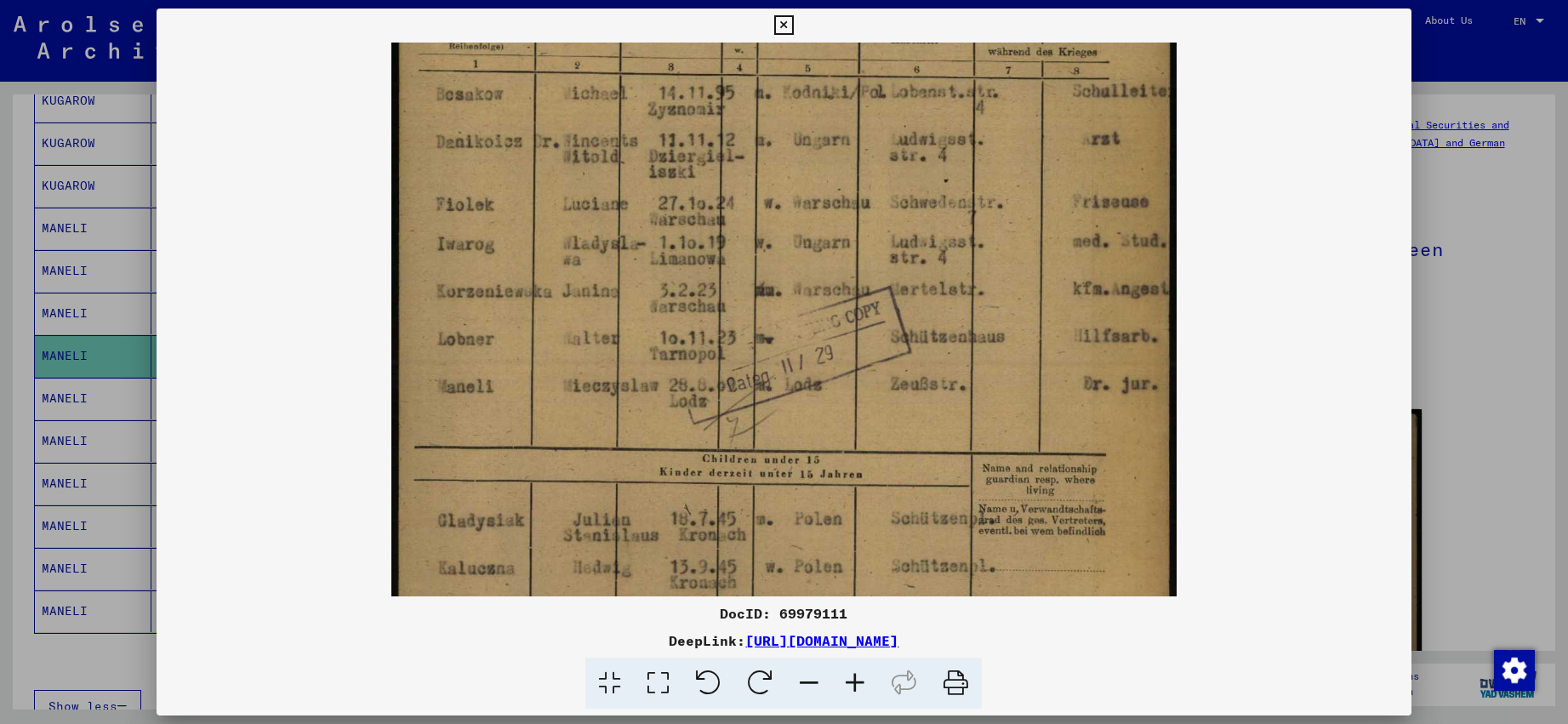
drag, startPoint x: 892, startPoint y: 412, endPoint x: 855, endPoint y: 200, distance: 215.2
click at [855, 200] on img at bounding box center [784, 235] width 785 height 1108
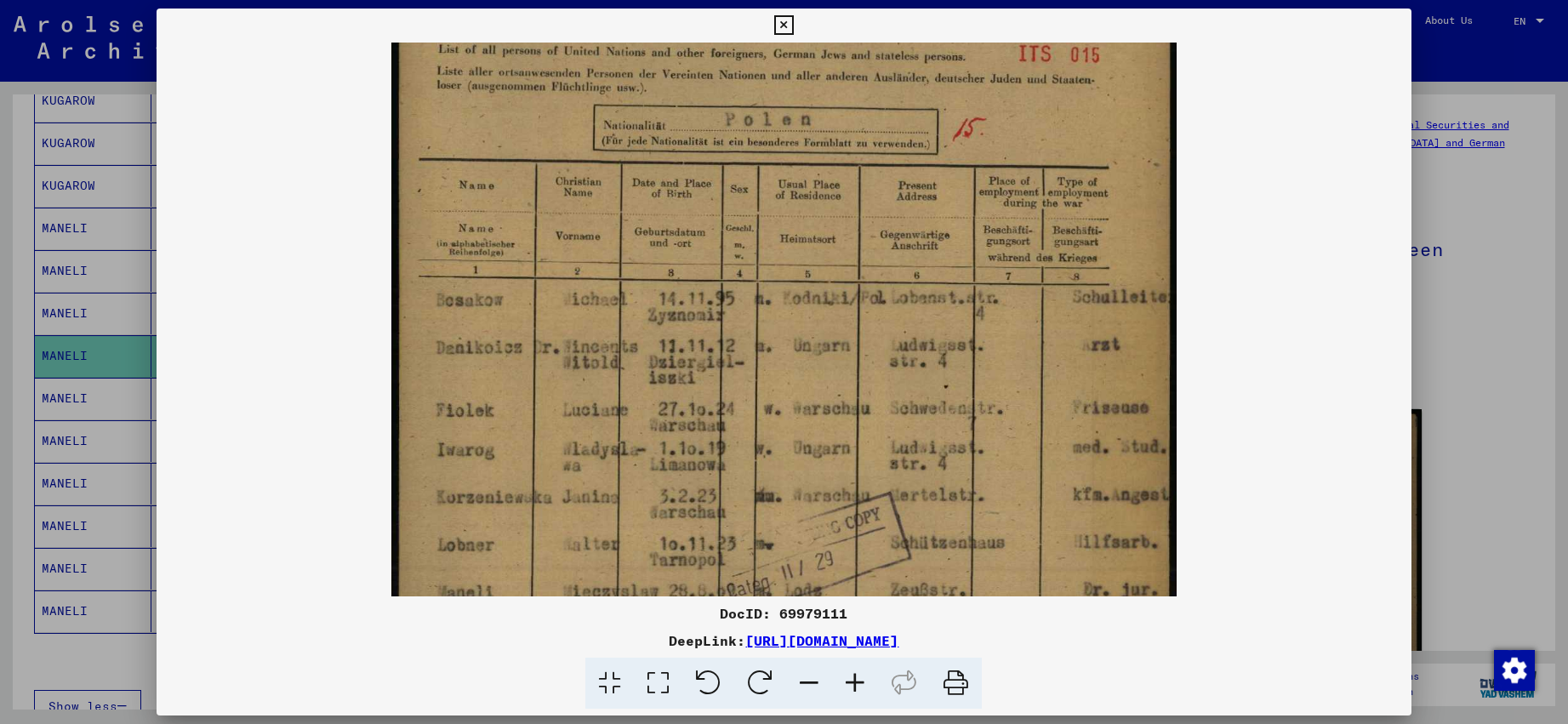
scroll to position [3, 0]
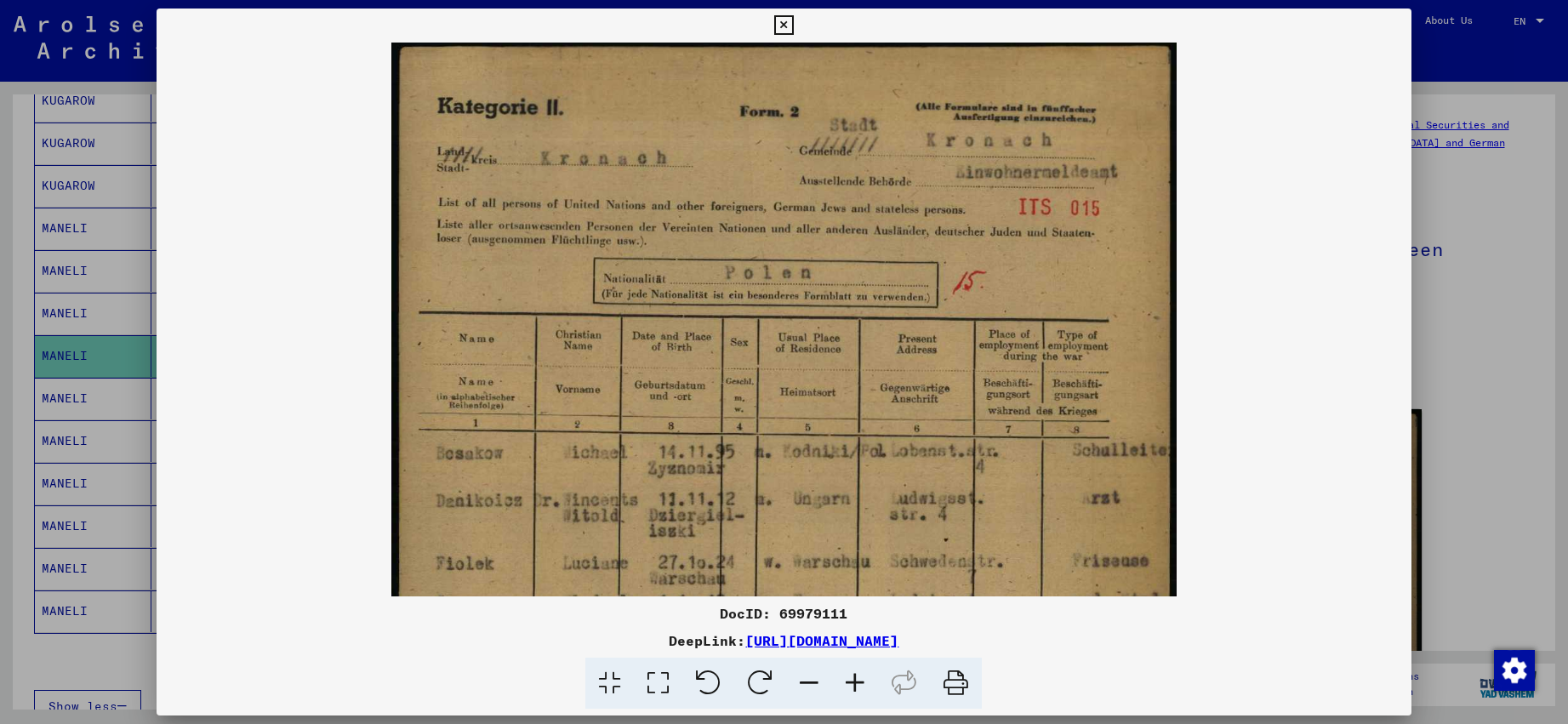
drag, startPoint x: 997, startPoint y: 145, endPoint x: 1023, endPoint y: 514, distance: 369.9
click at [1023, 514] on img at bounding box center [784, 594] width 785 height 1108
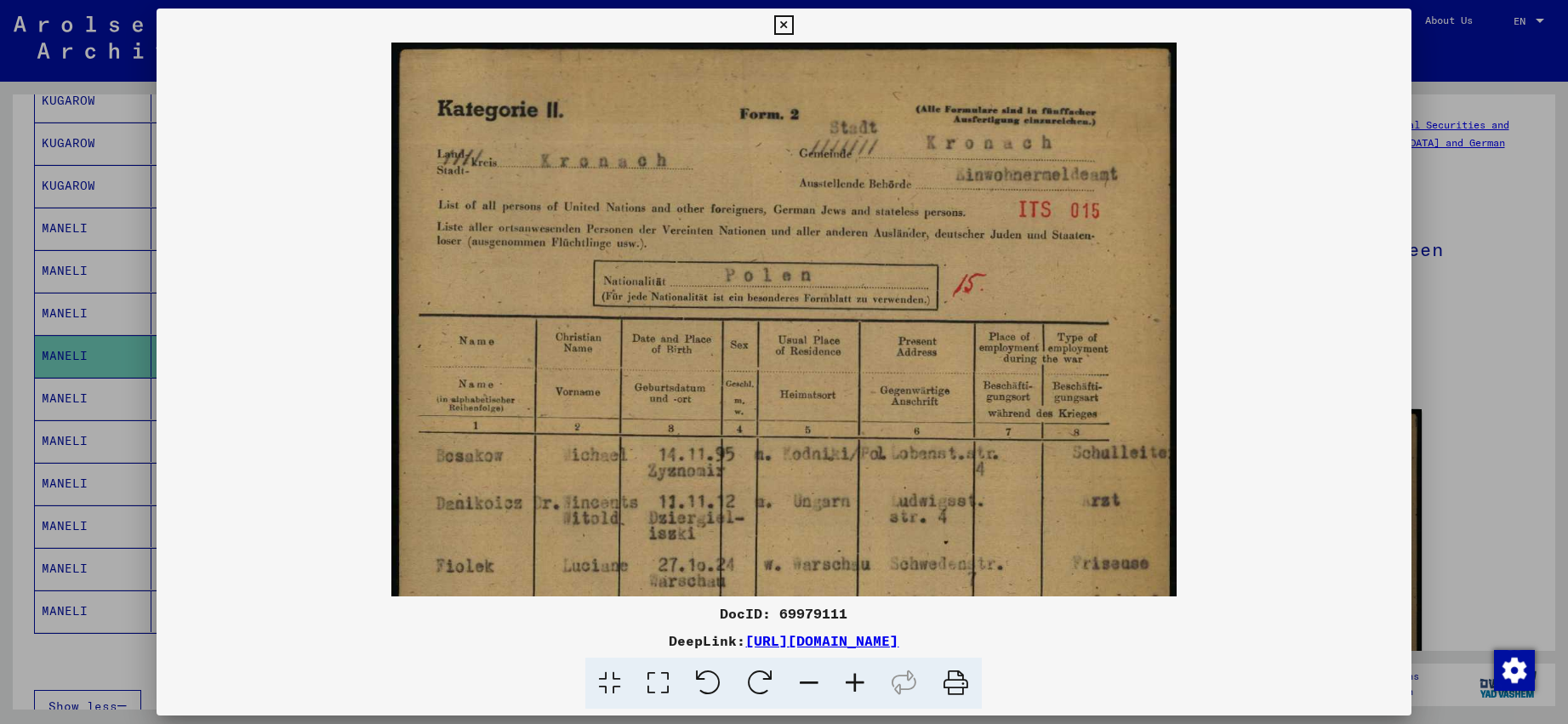
click at [794, 22] on icon at bounding box center [784, 25] width 20 height 21
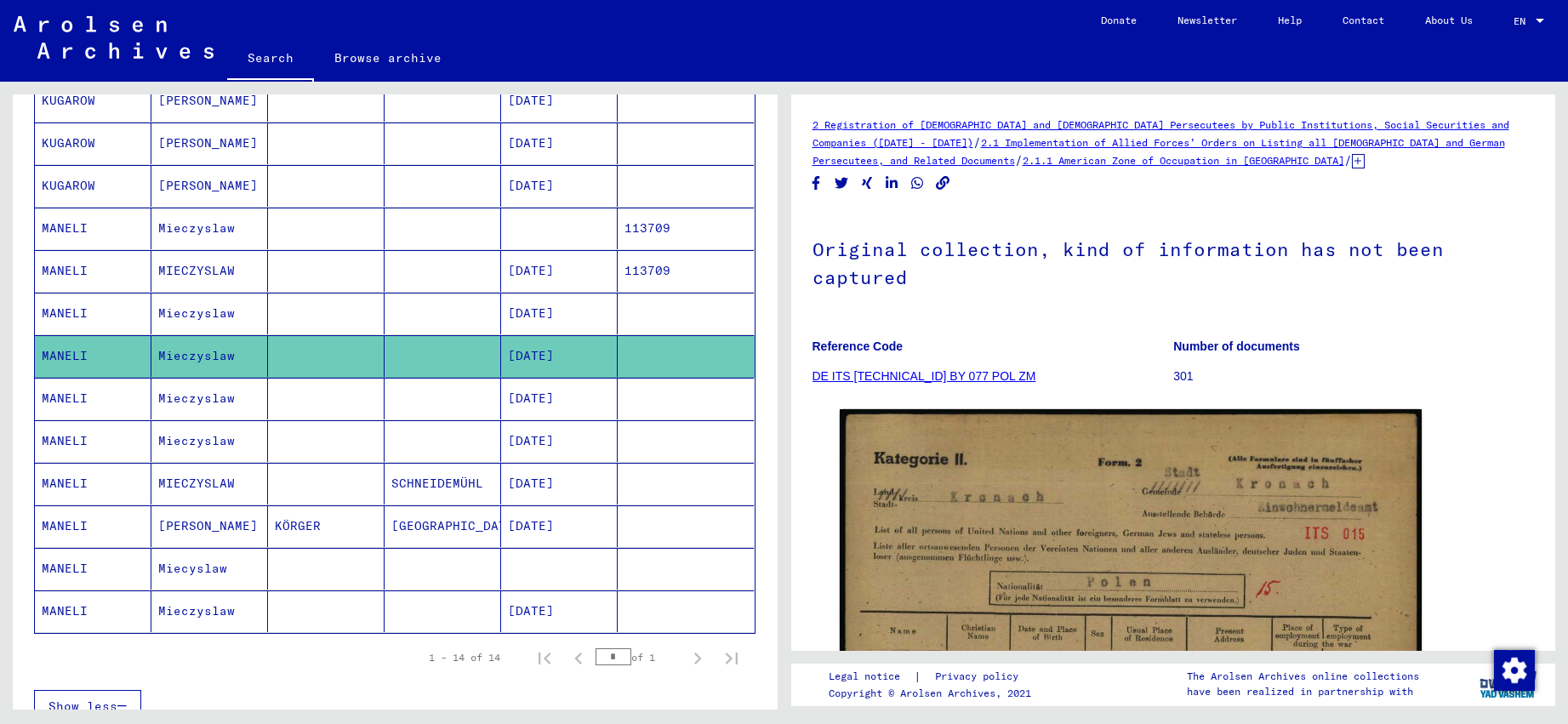
click at [560, 399] on mat-cell "[DATE]" at bounding box center [559, 398] width 116 height 42
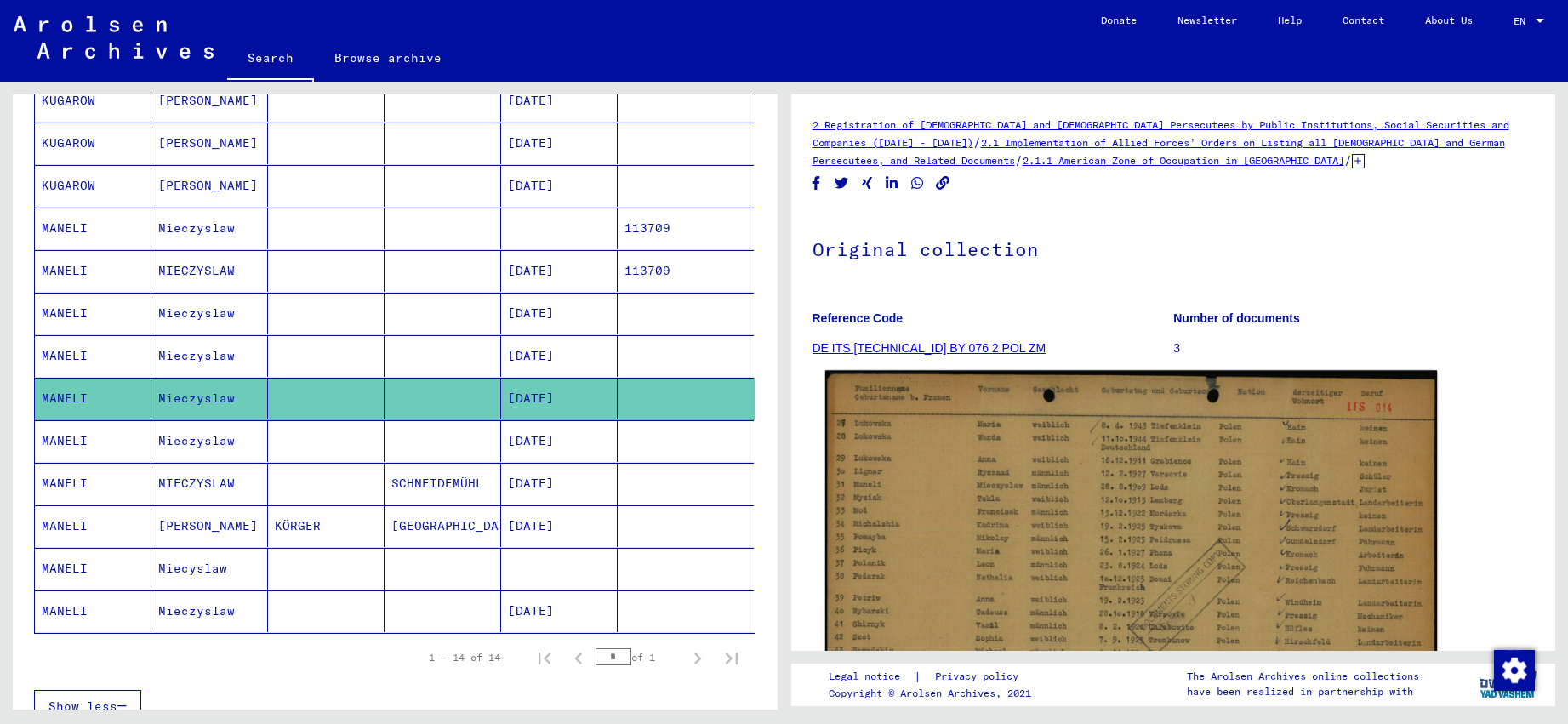
click at [980, 481] on img at bounding box center [1130, 590] width 611 height 440
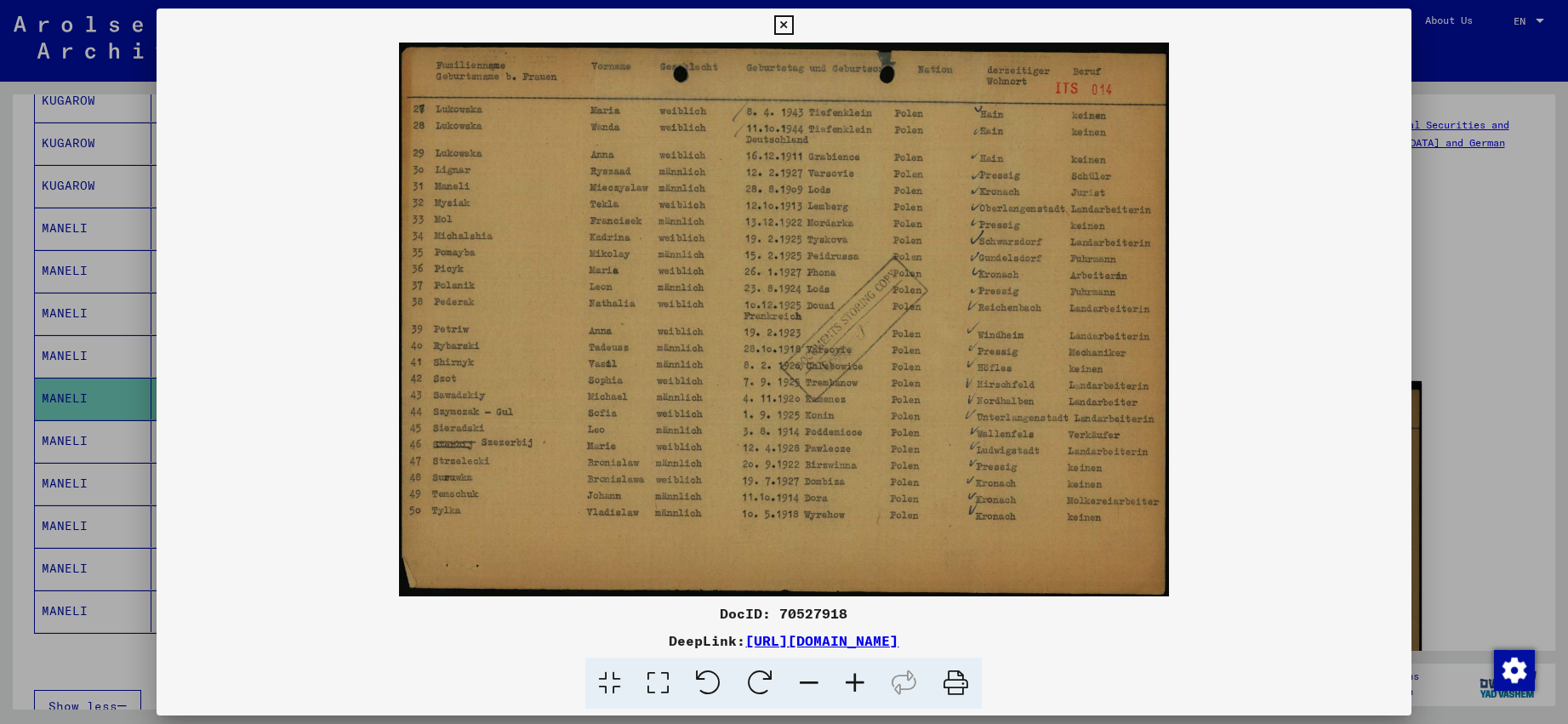
click at [863, 677] on icon at bounding box center [855, 683] width 46 height 52
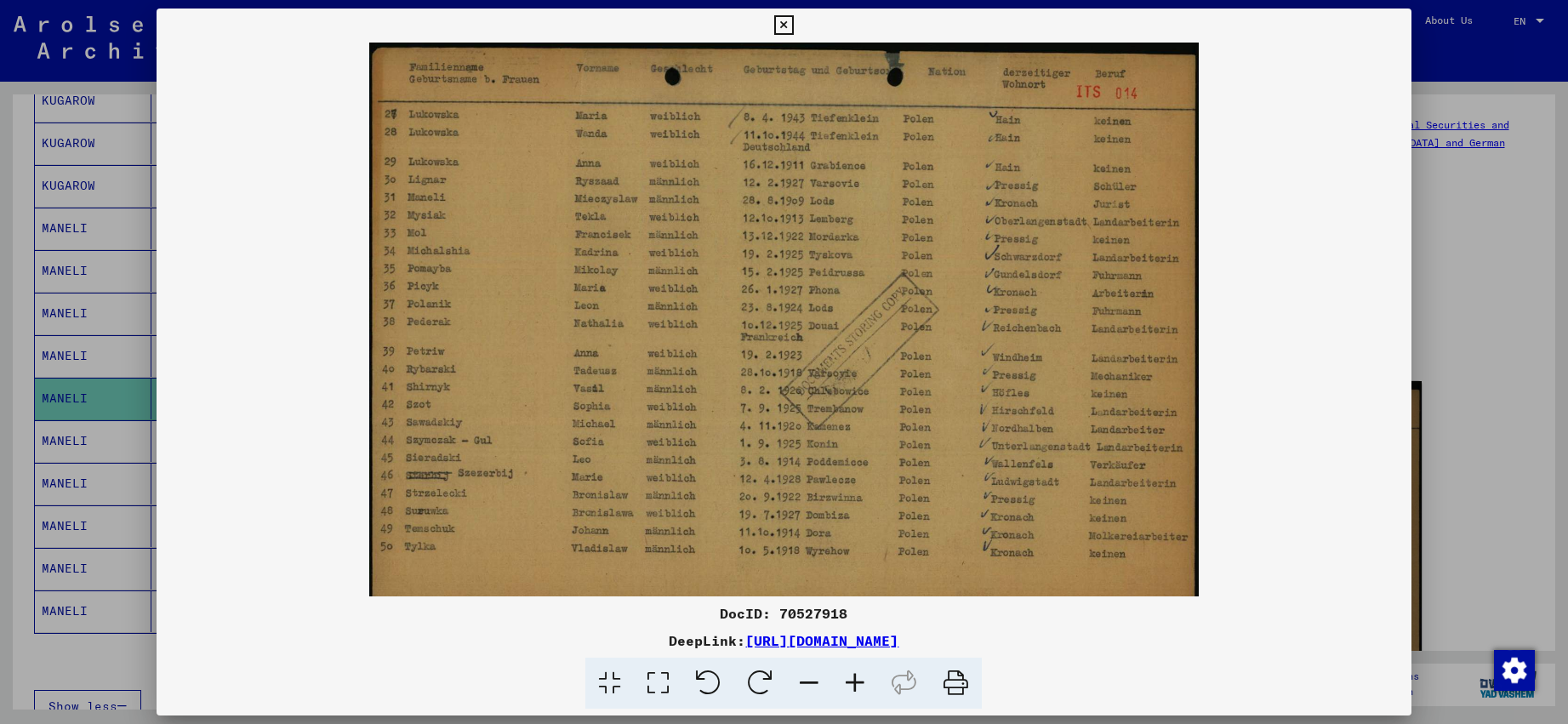
click at [863, 677] on icon at bounding box center [855, 683] width 46 height 52
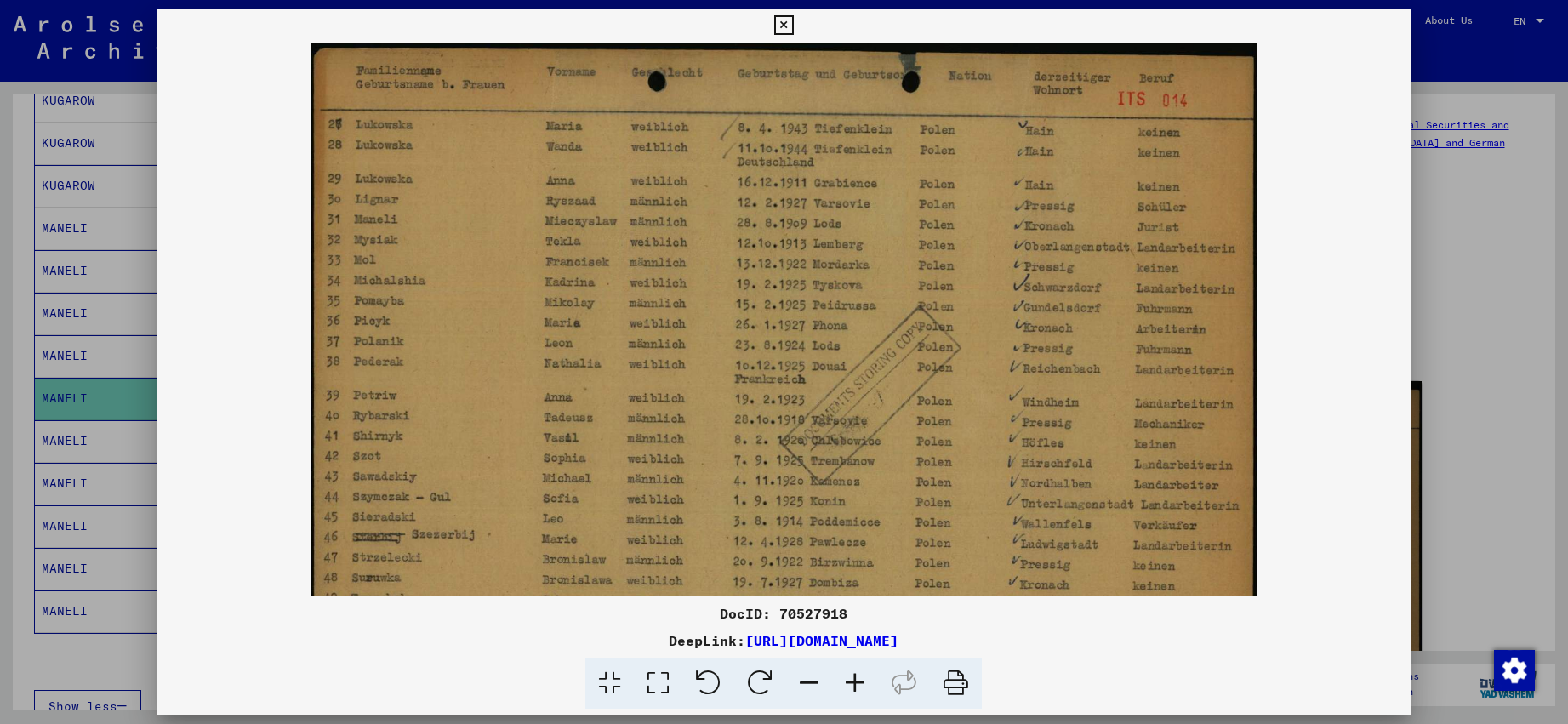
click at [863, 677] on icon at bounding box center [855, 683] width 46 height 52
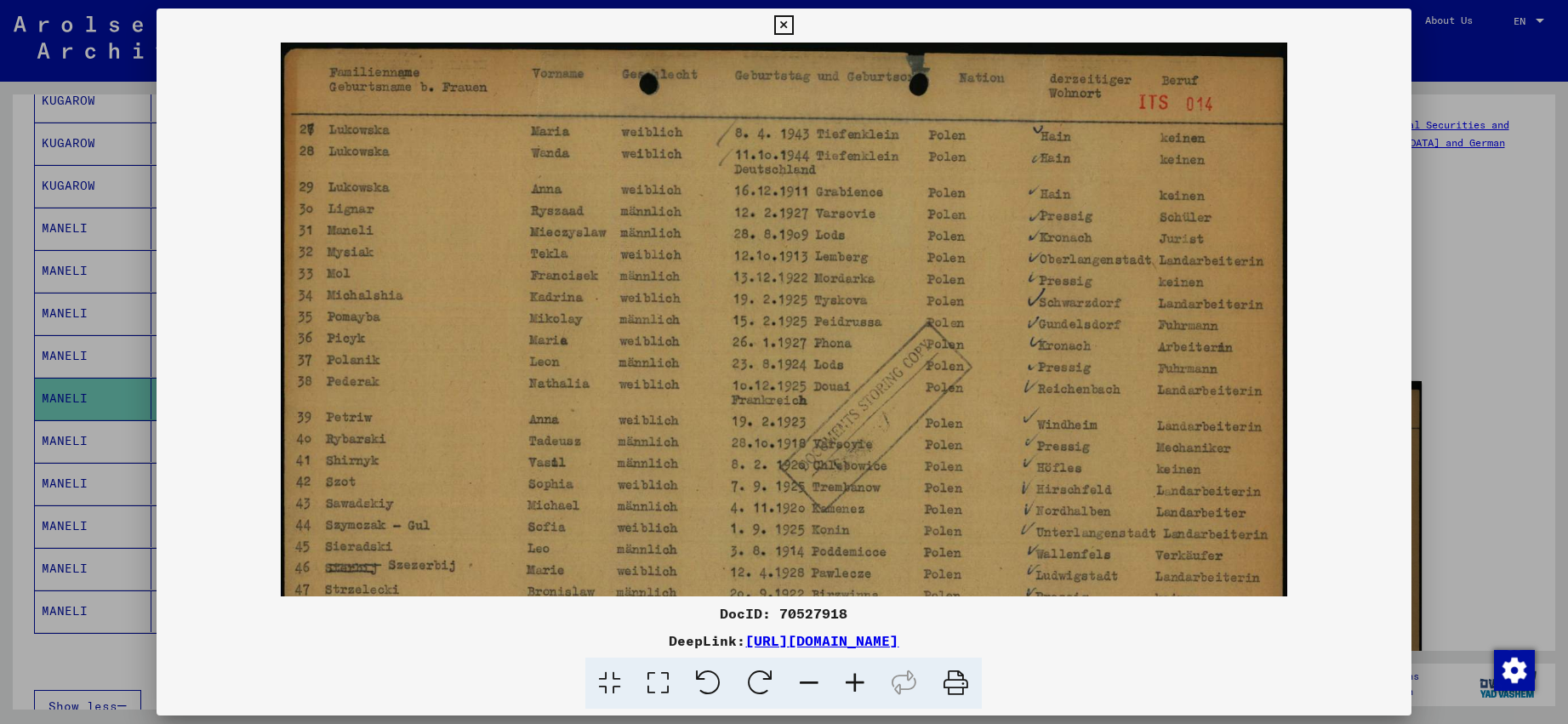
click at [794, 22] on icon at bounding box center [784, 25] width 20 height 21
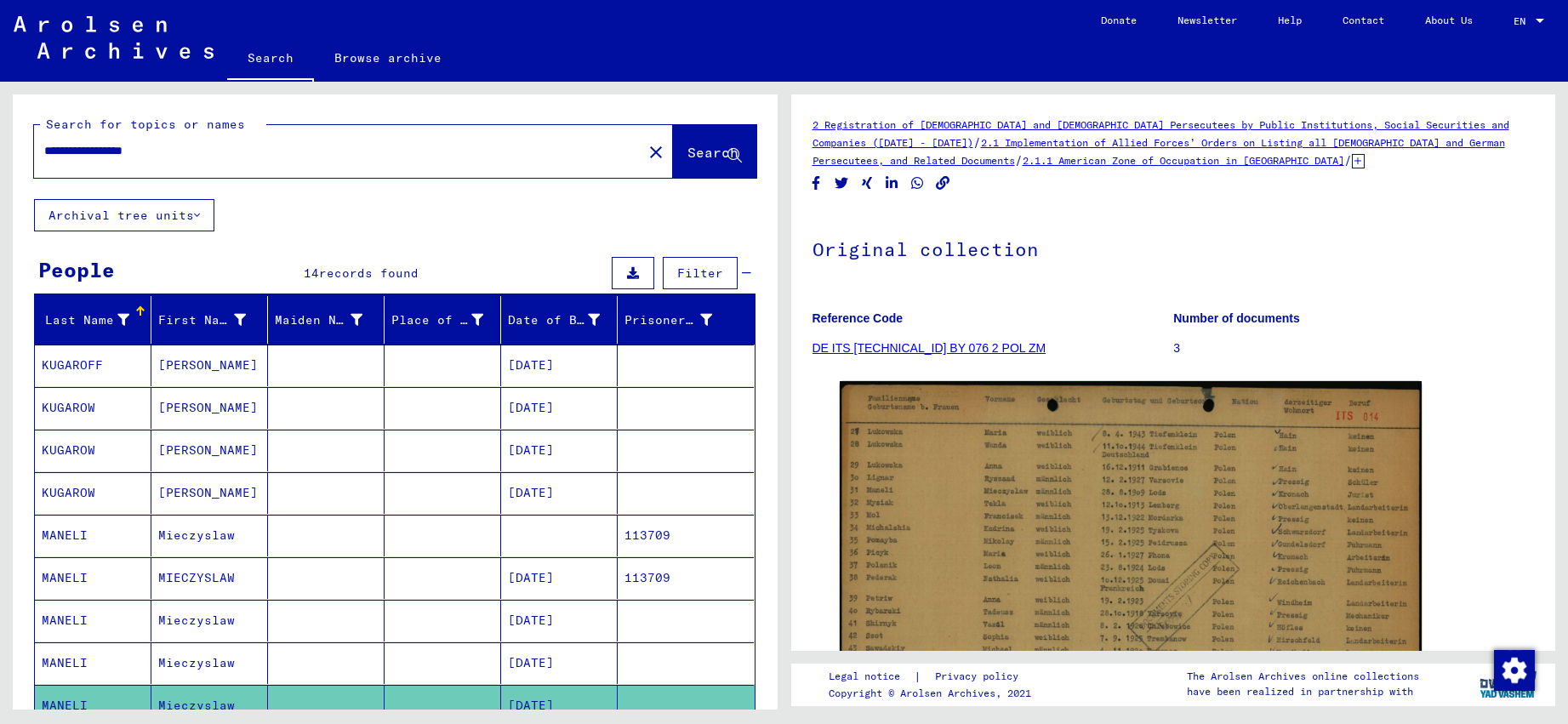
click at [92, 155] on input "**********" at bounding box center [337, 151] width 588 height 18
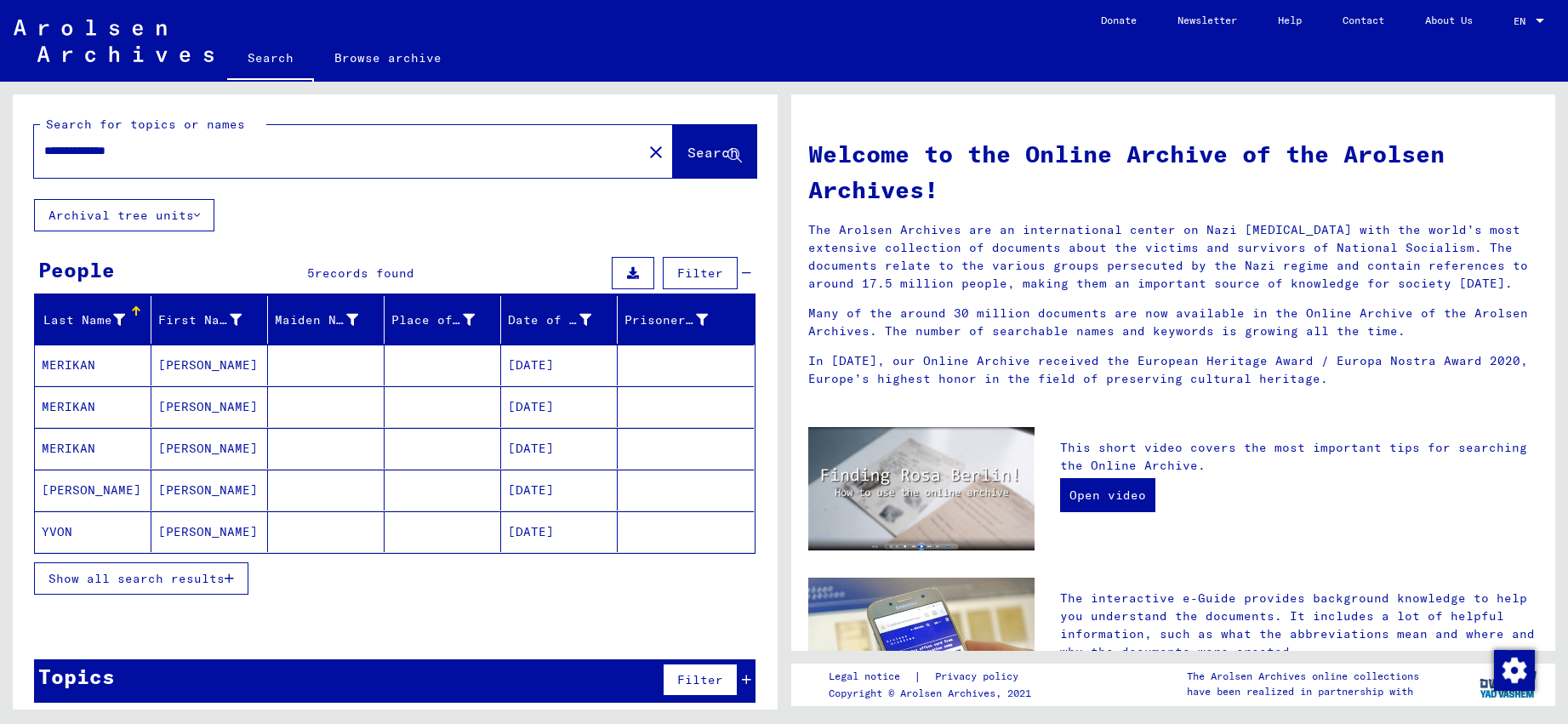
click at [86, 582] on span "Show all search results" at bounding box center [137, 579] width 176 height 16
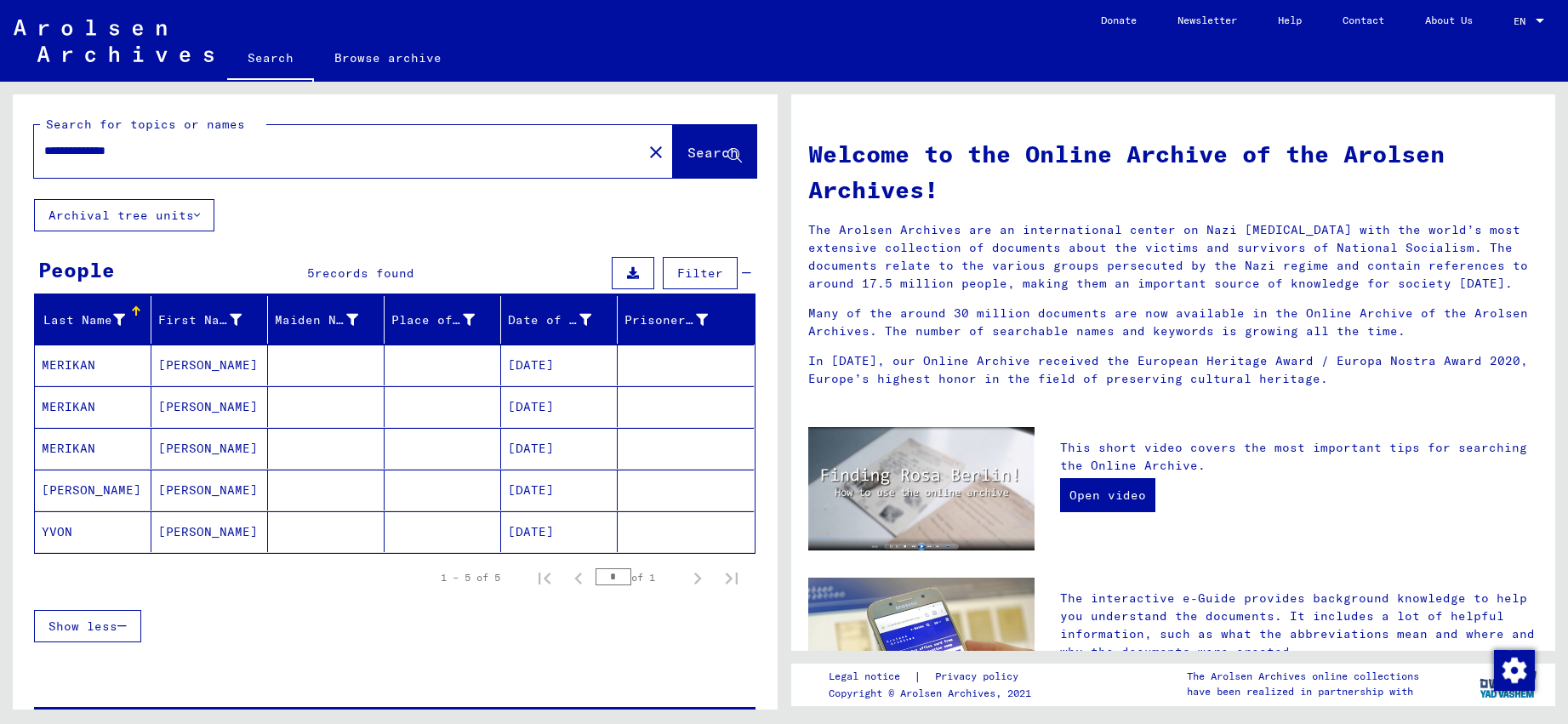
click at [219, 158] on input "**********" at bounding box center [333, 151] width 578 height 18
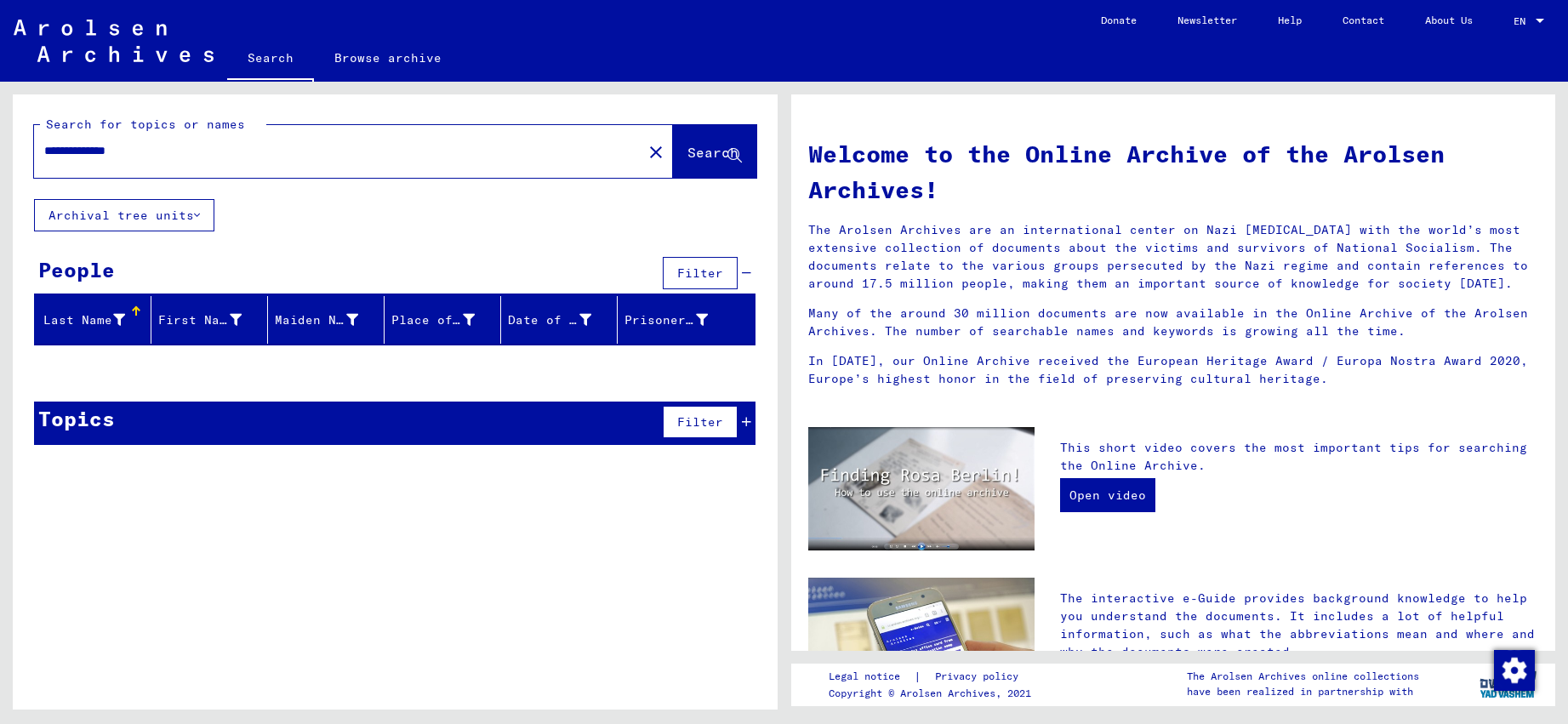
click at [67, 147] on input "**********" at bounding box center [333, 151] width 578 height 18
click at [91, 154] on input "******" at bounding box center [333, 151] width 578 height 18
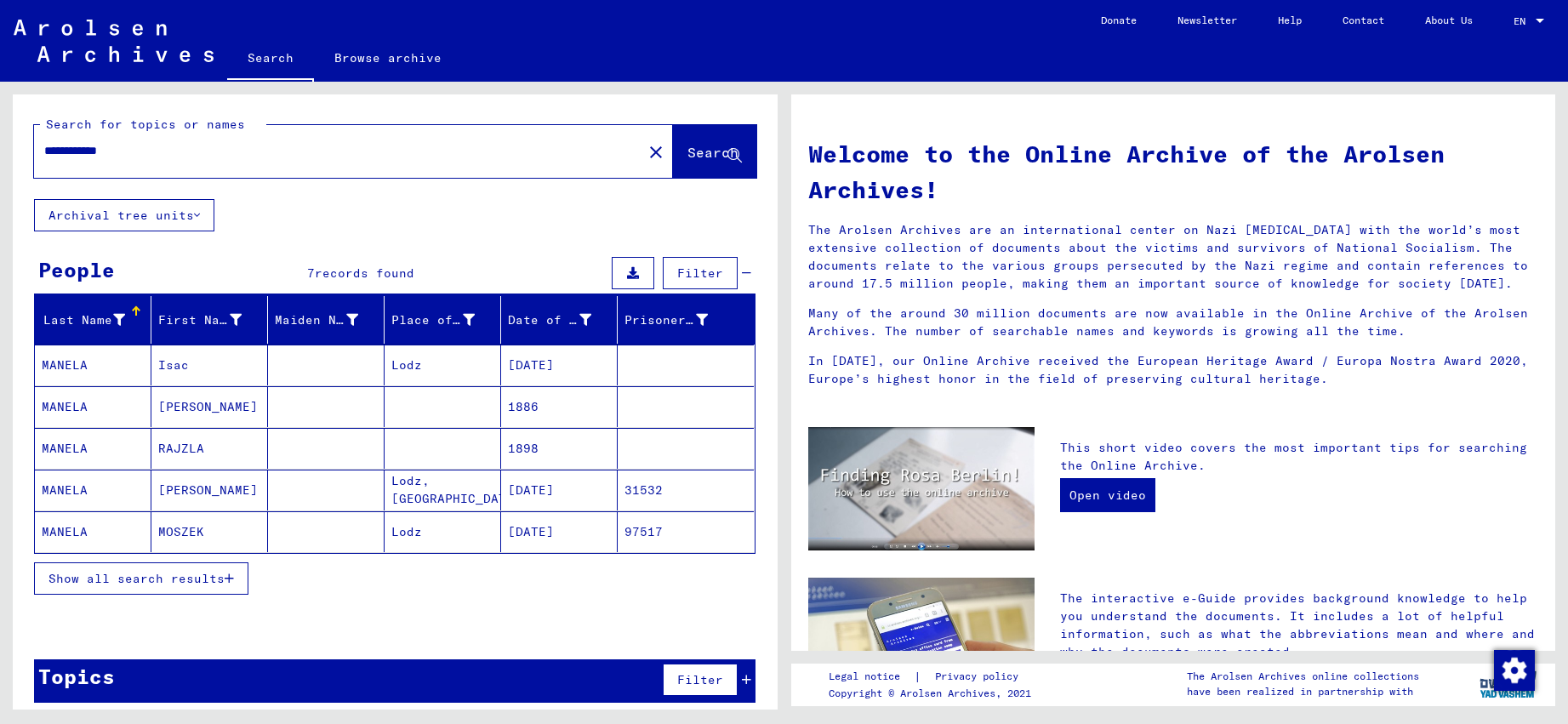
click at [101, 583] on span "Show all search results" at bounding box center [137, 579] width 176 height 16
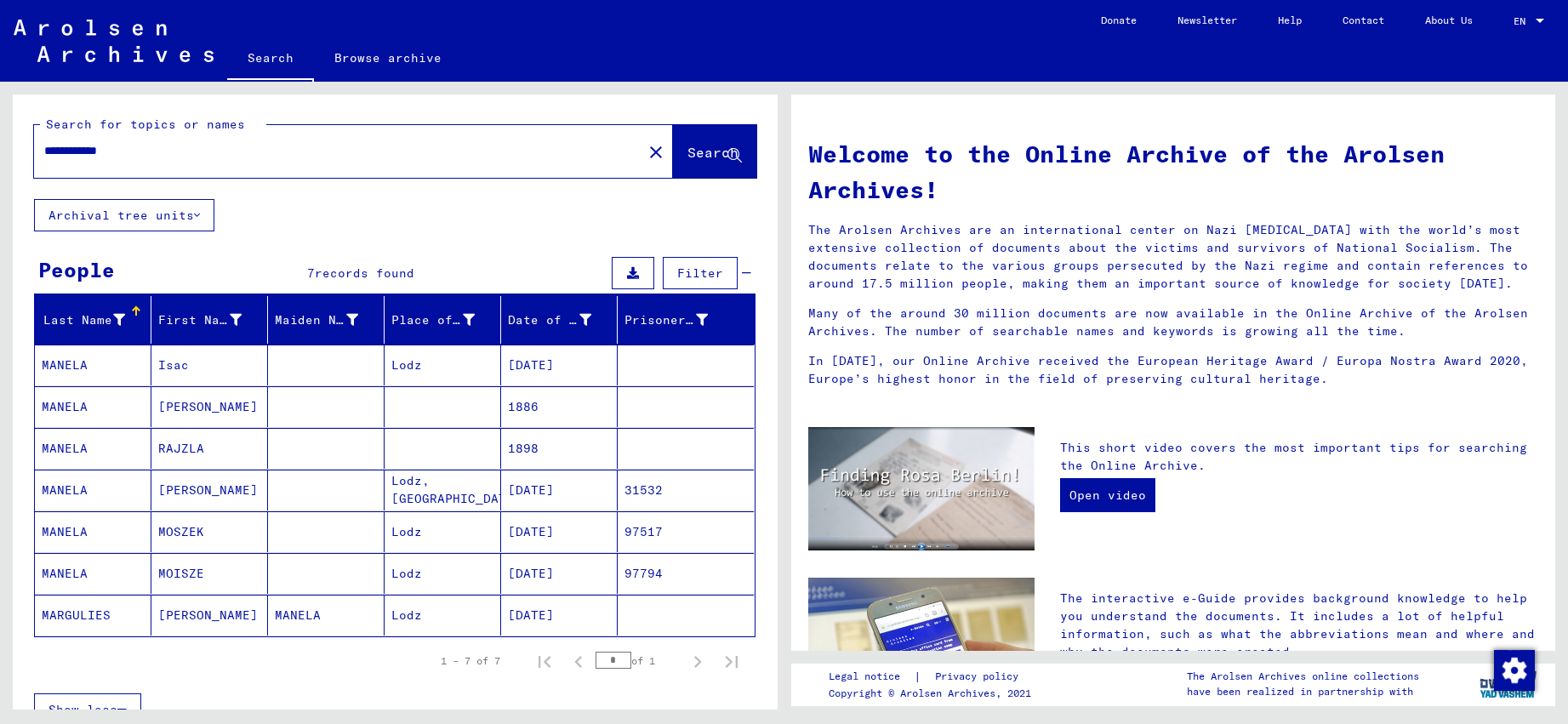
click at [86, 153] on input "**********" at bounding box center [333, 151] width 578 height 18
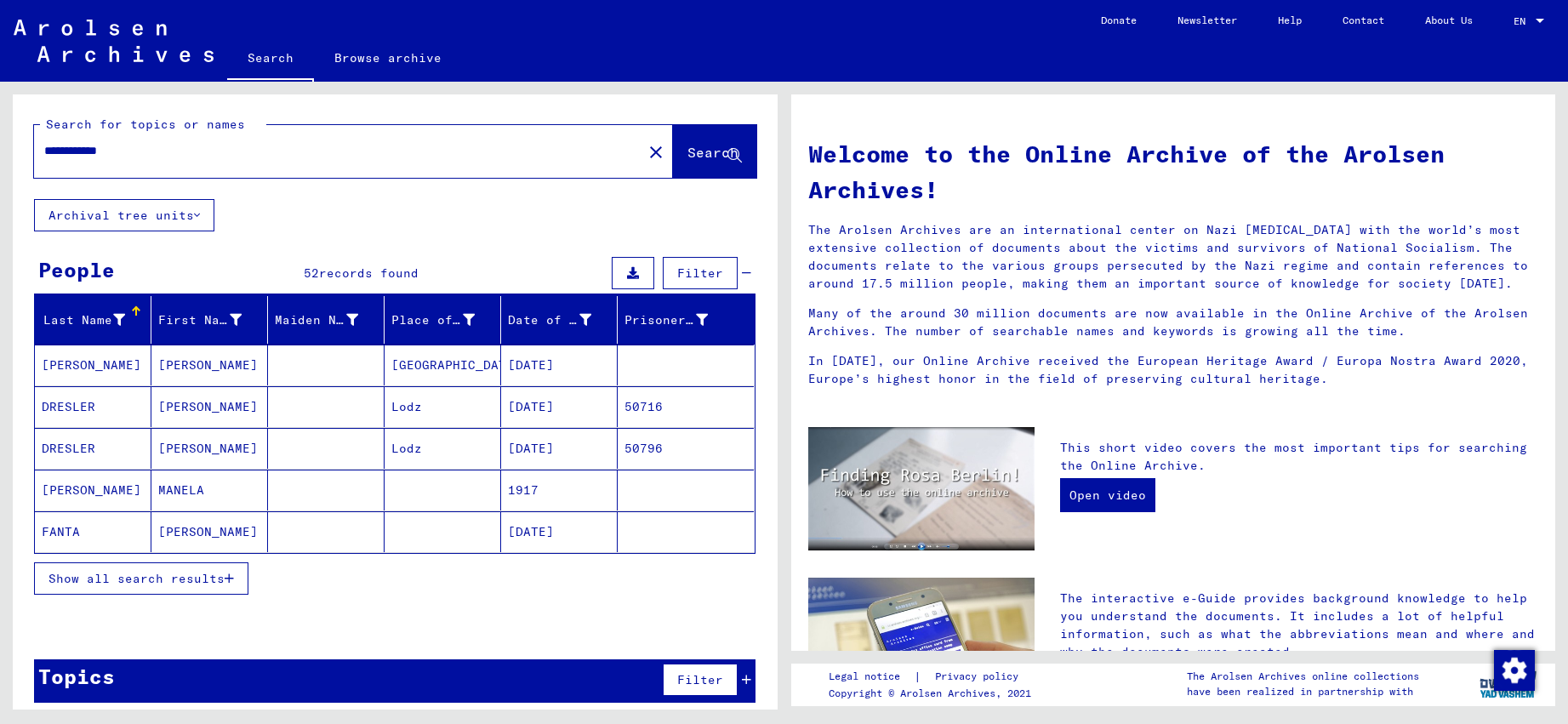
click at [101, 573] on span "Show all search results" at bounding box center [137, 579] width 176 height 16
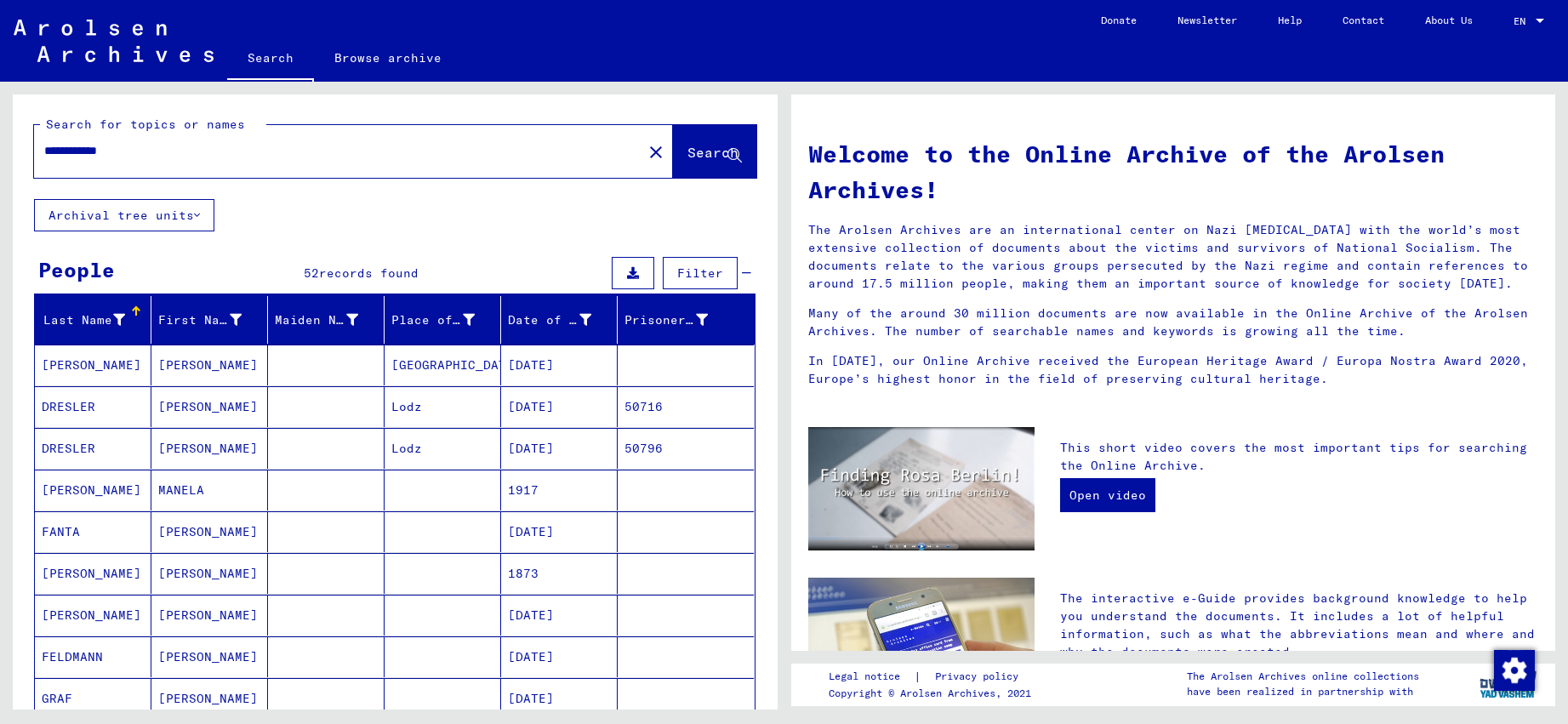
click at [63, 151] on input "**********" at bounding box center [333, 151] width 578 height 18
type input "**********"
